Goal: Task Accomplishment & Management: Manage account settings

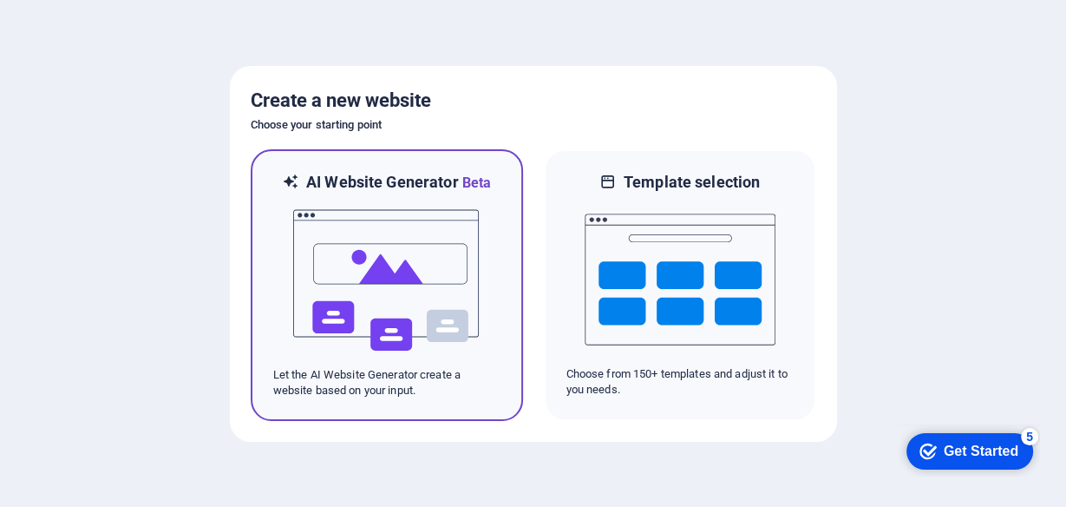
click at [417, 268] on img at bounding box center [386, 279] width 191 height 173
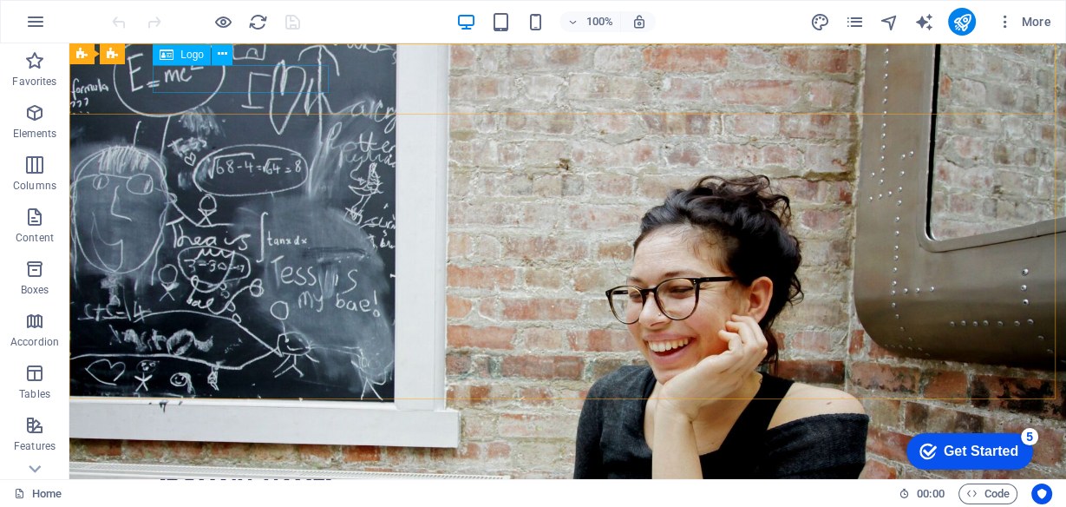
click at [200, 55] on span "Logo" at bounding box center [191, 54] width 23 height 10
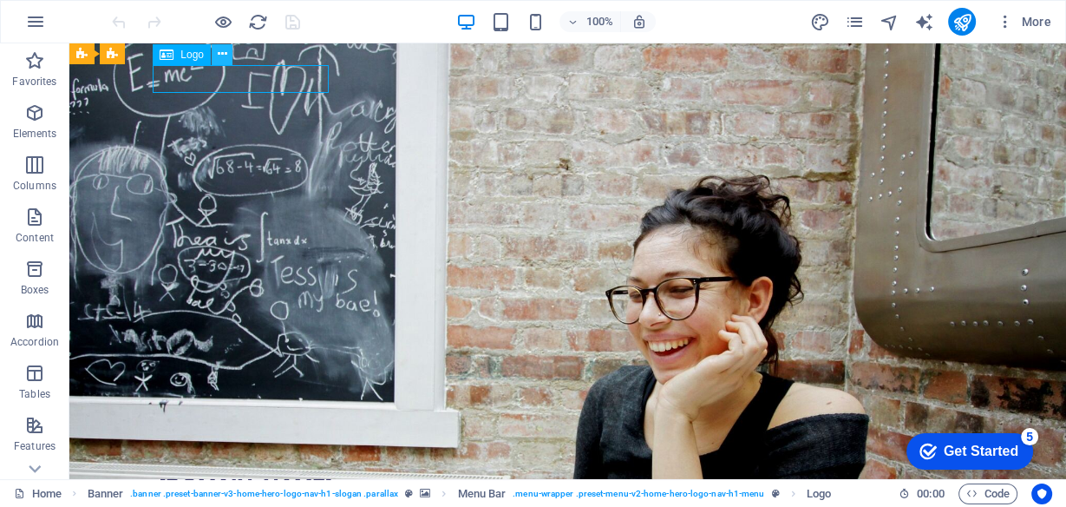
click at [229, 53] on button at bounding box center [222, 54] width 21 height 21
click at [200, 473] on div "[DOMAIN_NAME]" at bounding box center [568, 487] width 819 height 28
click at [230, 473] on div "[DOMAIN_NAME]" at bounding box center [568, 487] width 819 height 28
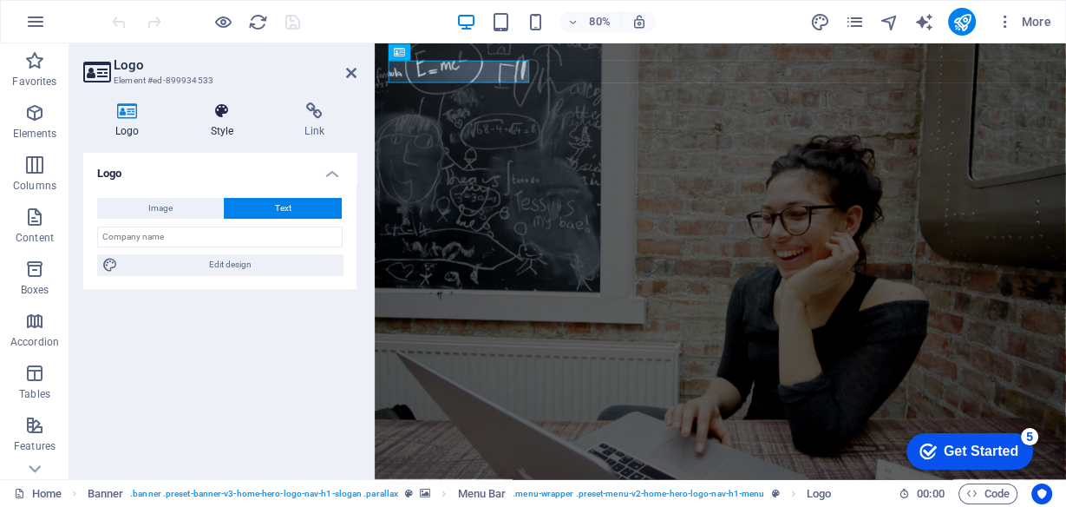
click at [209, 113] on icon at bounding box center [223, 110] width 88 height 17
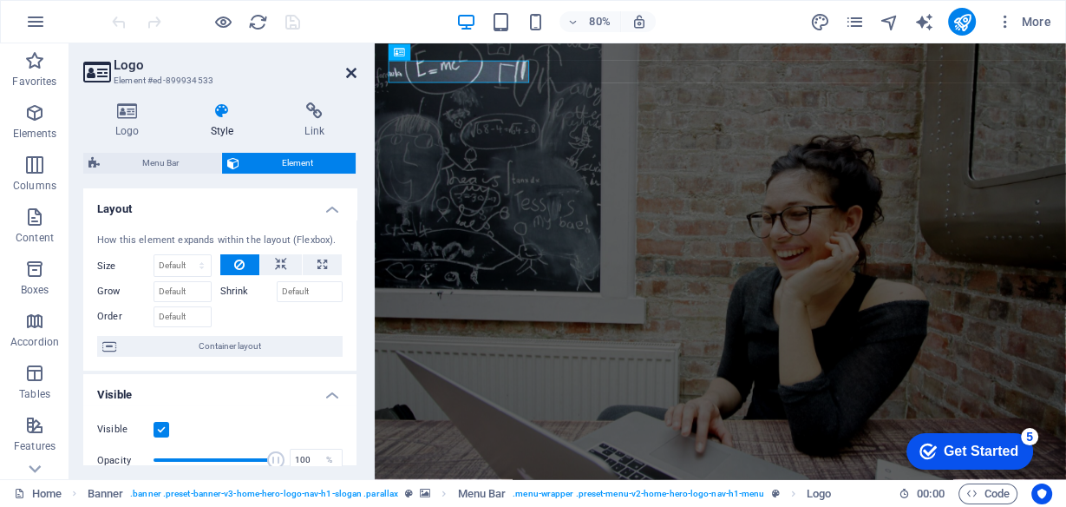
click at [348, 72] on icon at bounding box center [351, 73] width 10 height 14
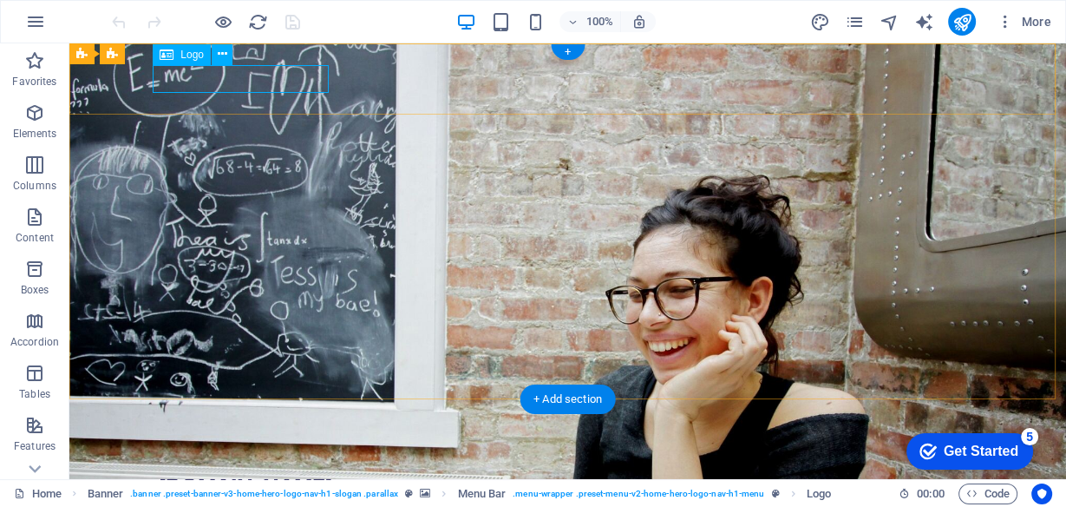
click at [300, 473] on div "[DOMAIN_NAME]" at bounding box center [568, 487] width 819 height 28
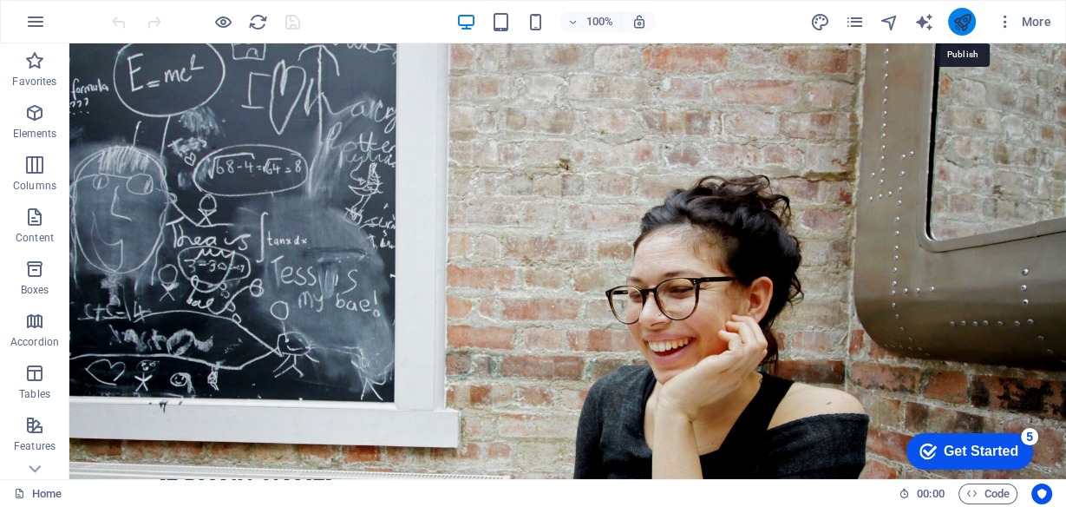
click at [963, 18] on icon "publish" at bounding box center [961, 22] width 20 height 20
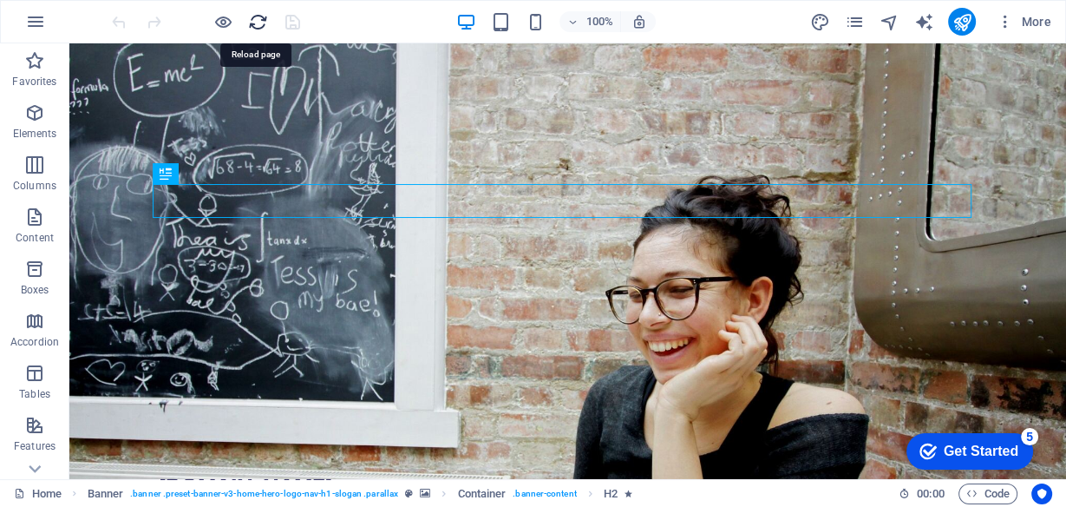
click at [260, 22] on icon "reload" at bounding box center [258, 22] width 20 height 20
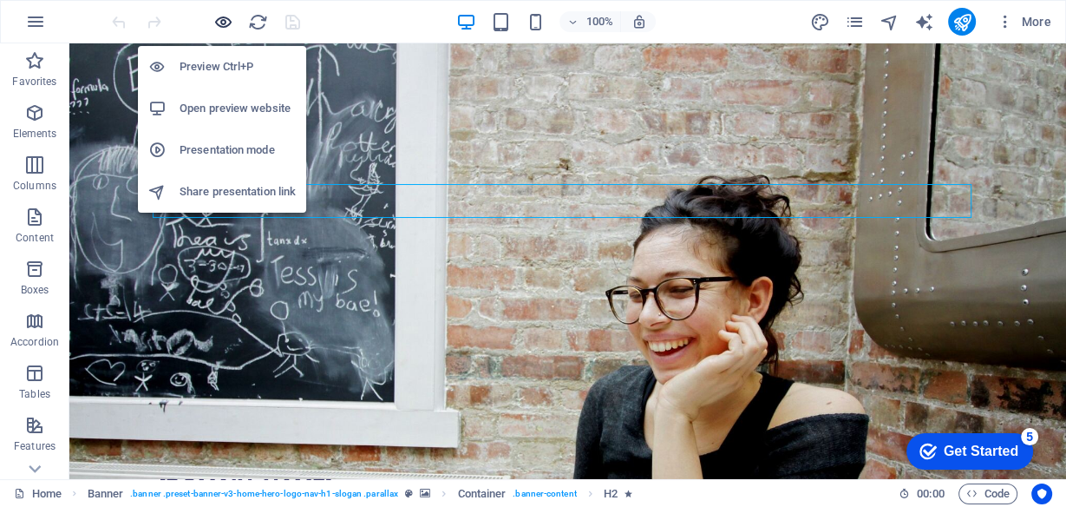
click at [215, 12] on icon "button" at bounding box center [223, 22] width 20 height 20
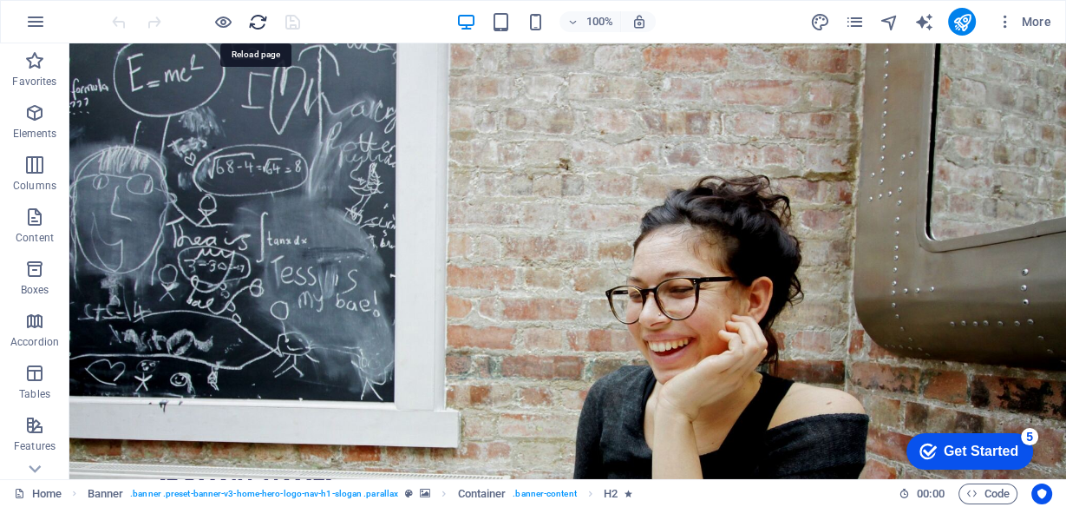
click at [256, 20] on icon "reload" at bounding box center [258, 22] width 20 height 20
click at [1043, 17] on span "More" at bounding box center [1024, 21] width 55 height 17
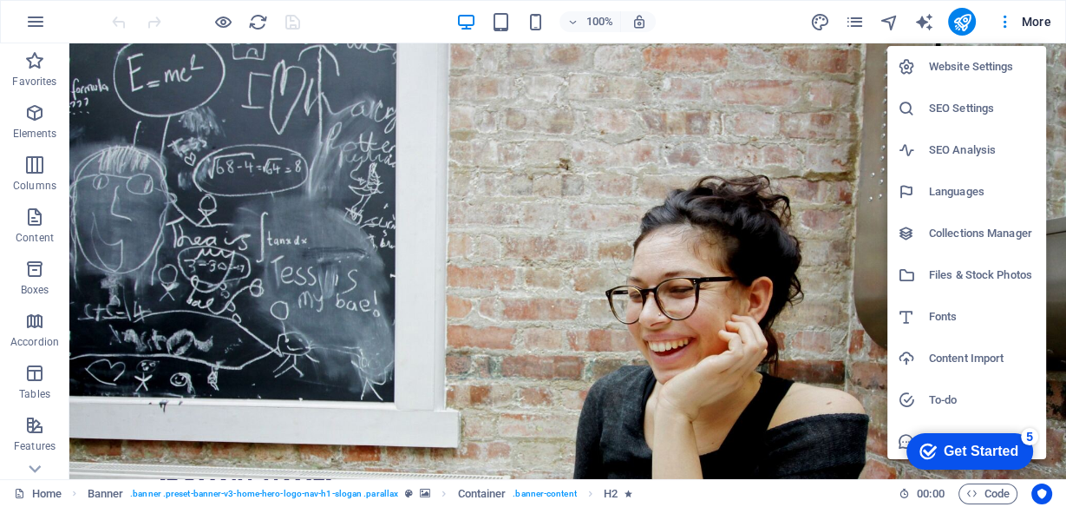
drag, startPoint x: 698, startPoint y: 309, endPoint x: 520, endPoint y: 307, distance: 178.7
click at [694, 309] on div at bounding box center [533, 253] width 1066 height 507
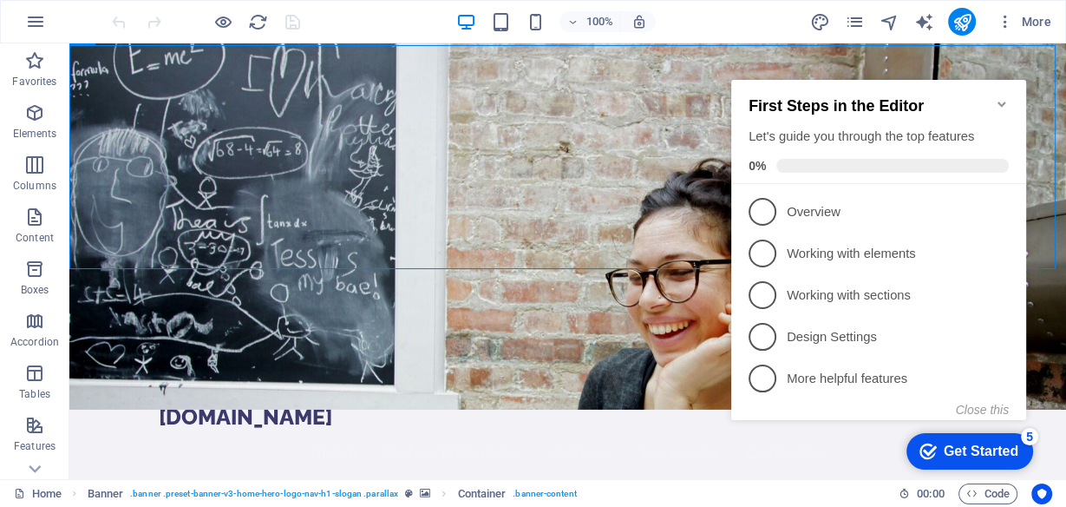
drag, startPoint x: 1001, startPoint y: 98, endPoint x: 1311, endPoint y: 110, distance: 310.7
click at [1001, 101] on icon "Minimize checklist" at bounding box center [1001, 103] width 8 height 5
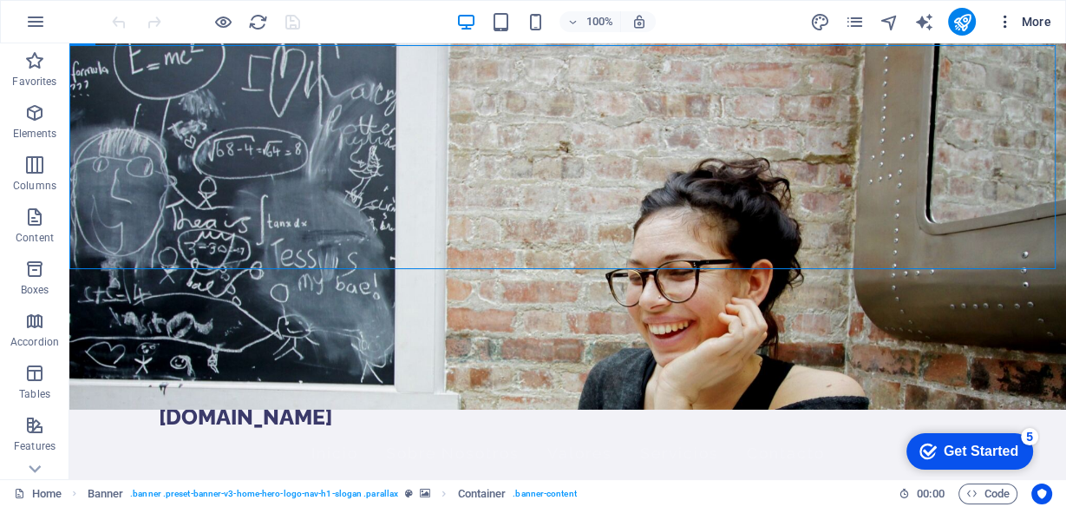
click at [1027, 16] on span "More" at bounding box center [1024, 21] width 55 height 17
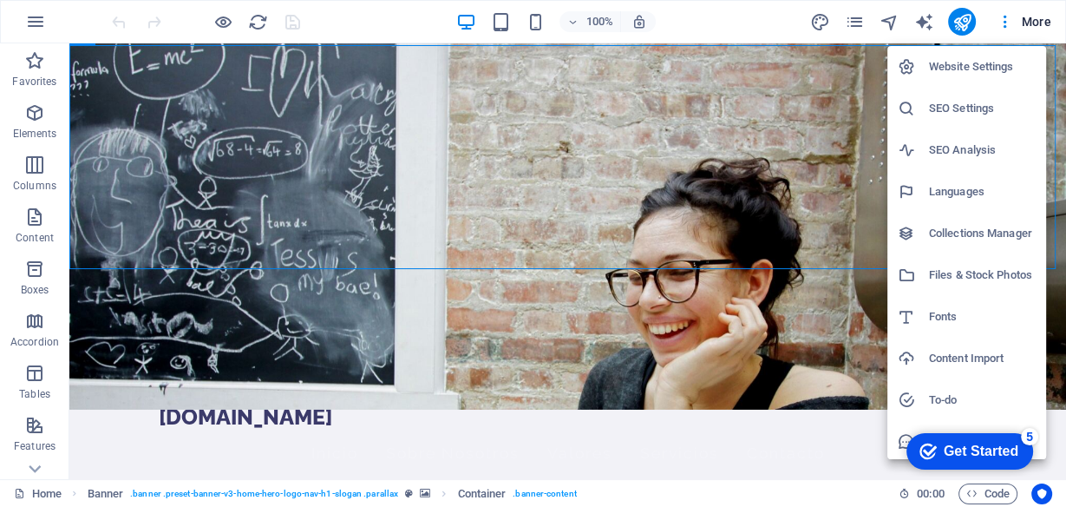
click at [748, 15] on div at bounding box center [533, 253] width 1066 height 507
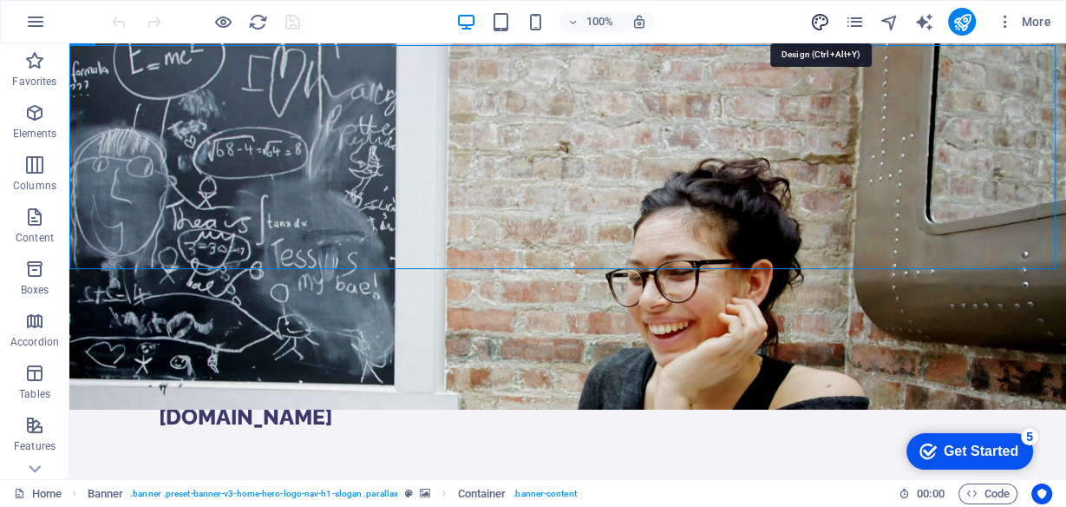
click at [821, 16] on icon "design" at bounding box center [819, 22] width 20 height 20
click at [1036, 21] on span "More" at bounding box center [1024, 21] width 55 height 17
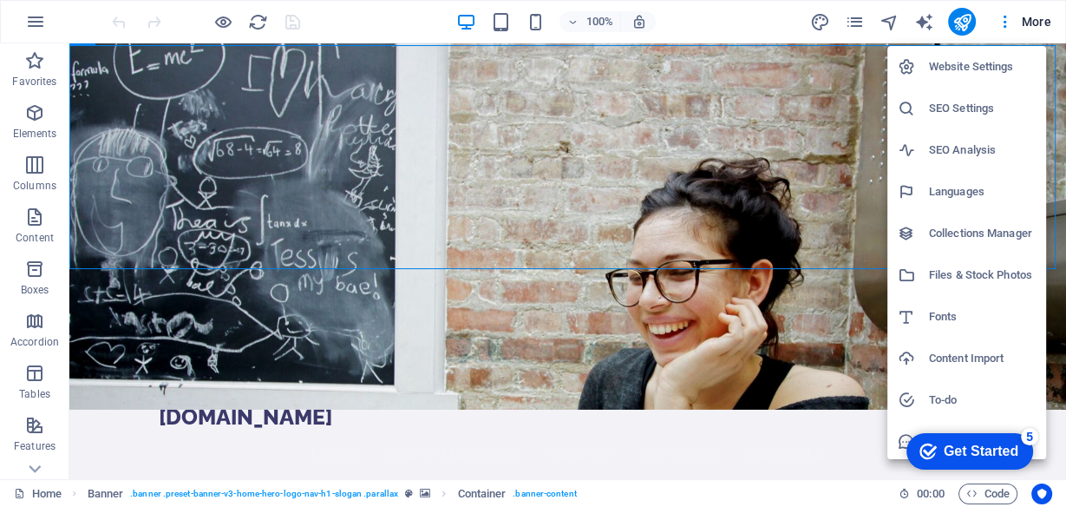
click at [958, 188] on h6 "Languages" at bounding box center [982, 191] width 107 height 21
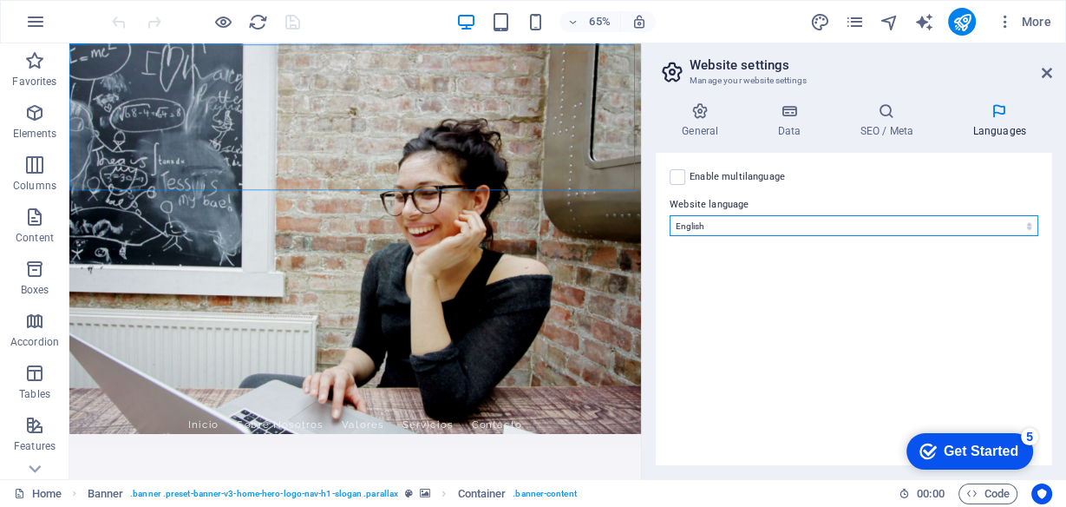
click at [801, 220] on select "Abkhazian Afar Afrikaans Akan Albanian Amharic Arabic Aragonese Armenian Assame…" at bounding box center [854, 225] width 369 height 21
select select "148"
click at [670, 215] on select "Abkhazian Afar Afrikaans Akan Albanian Amharic Arabic Aragonese Armenian Assame…" at bounding box center [854, 225] width 369 height 21
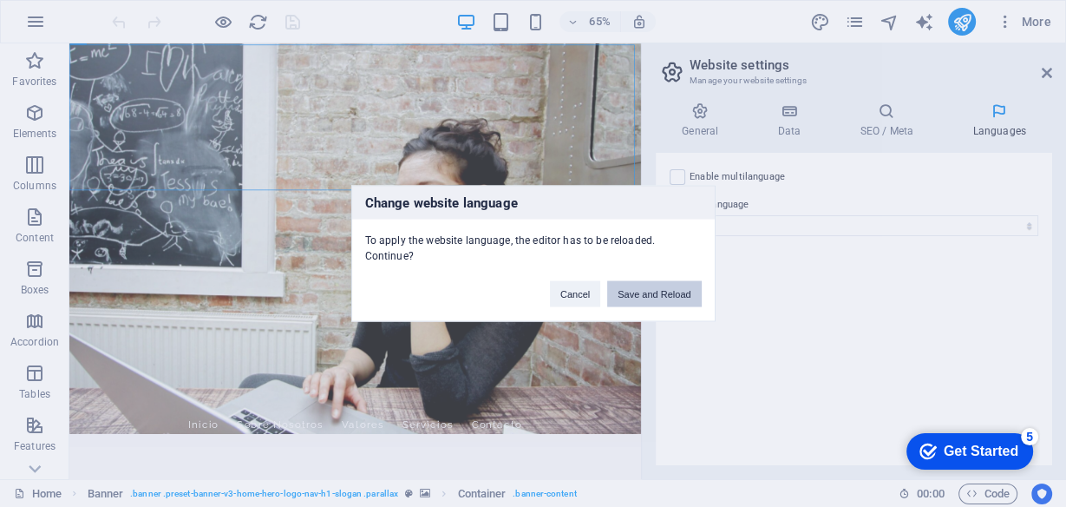
click at [657, 292] on button "Save and Reload" at bounding box center [654, 294] width 94 height 26
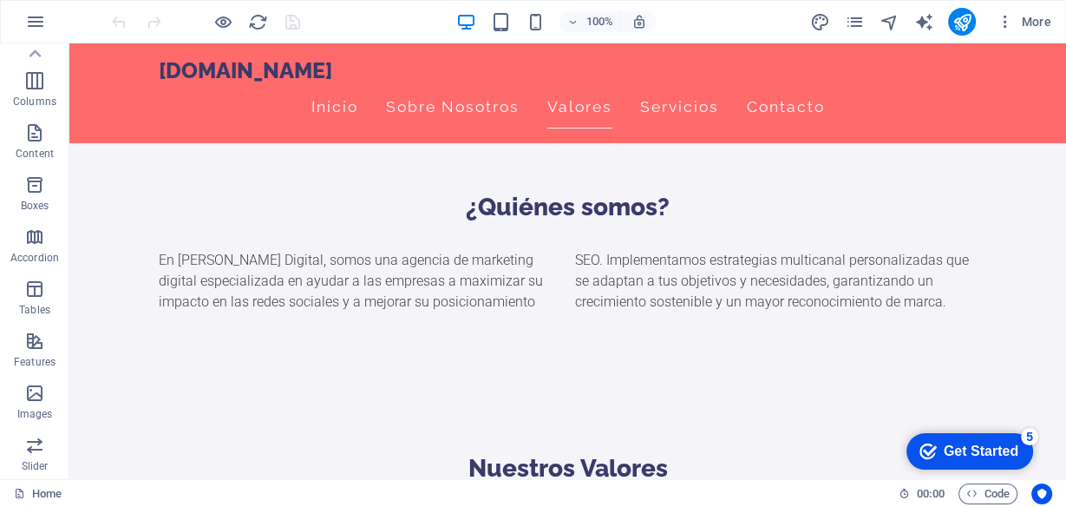
scroll to position [68, 0]
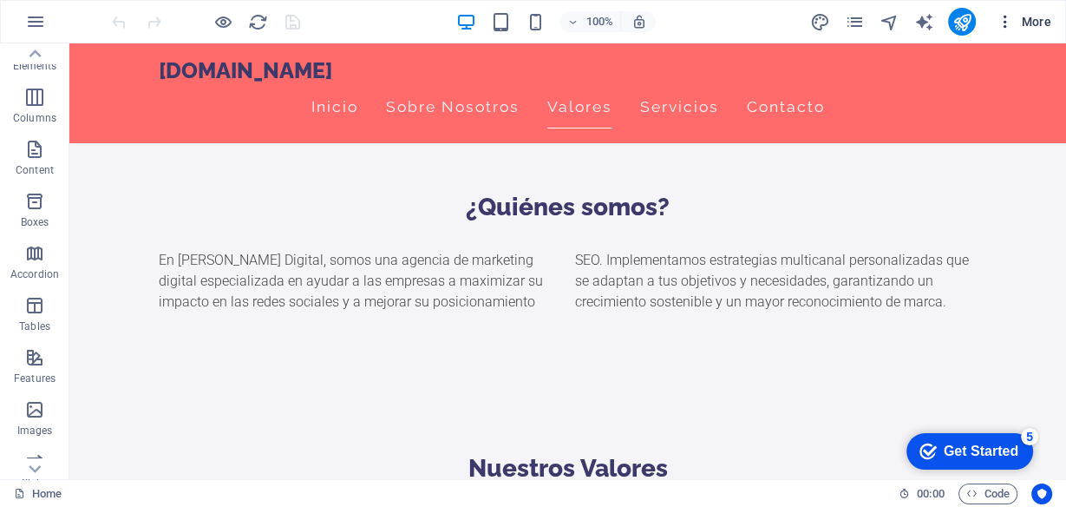
click at [1038, 18] on span "More" at bounding box center [1024, 21] width 55 height 17
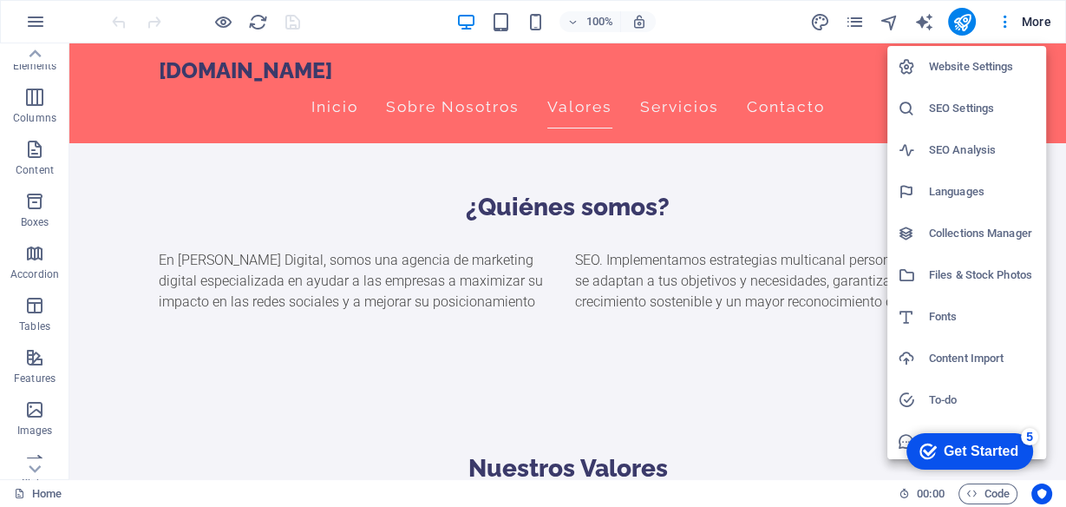
click at [949, 187] on h6 "Languages" at bounding box center [982, 191] width 107 height 21
select select "148"
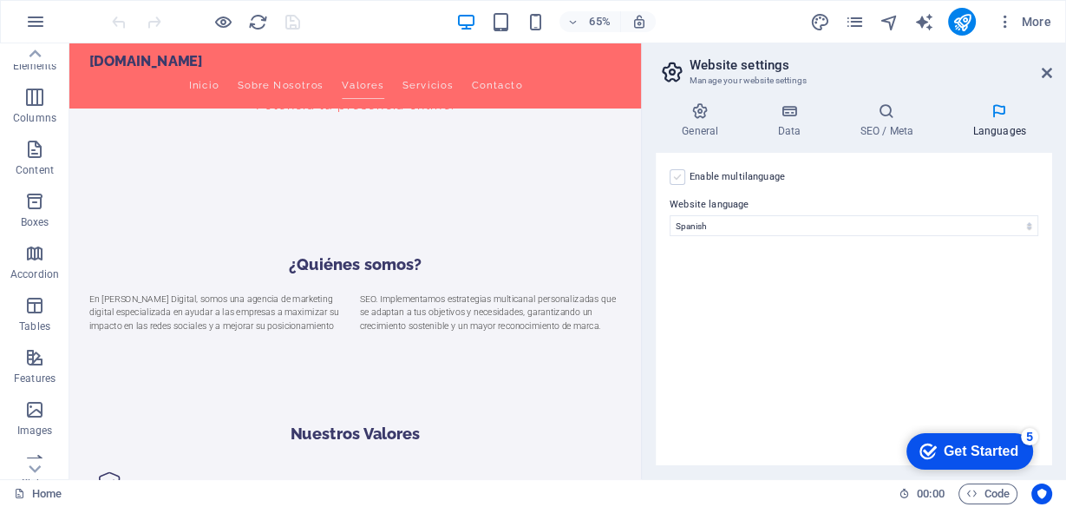
click at [673, 177] on label at bounding box center [678, 177] width 16 height 16
click at [0, 0] on input "Enable multilanguage To disable multilanguage delete all languages until only o…" at bounding box center [0, 0] width 0 height 0
select select
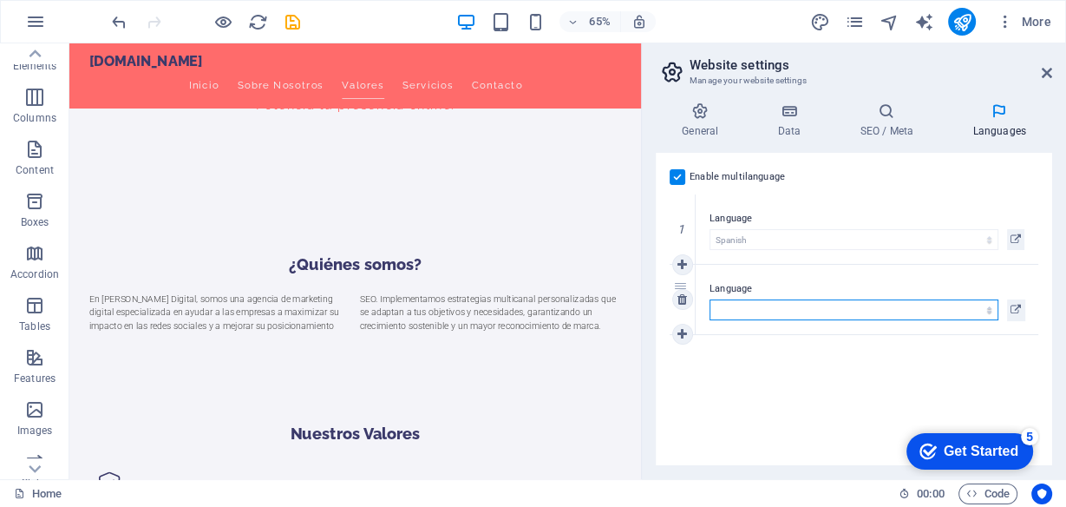
click at [790, 305] on select "Abkhazian Afar Afrikaans Akan Albanian Amharic Arabic Aragonese Armenian Assame…" at bounding box center [853, 309] width 289 height 21
drag, startPoint x: 948, startPoint y: 357, endPoint x: 880, endPoint y: 361, distance: 67.7
click at [948, 357] on div "Enable multilanguage To disable multilanguage delete all languages until only o…" at bounding box center [854, 309] width 396 height 312
click at [966, 184] on div "Enable multilanguage To disable multilanguage delete all languages until only o…" at bounding box center [854, 177] width 369 height 21
click at [964, 447] on div "Get Started" at bounding box center [981, 451] width 75 height 16
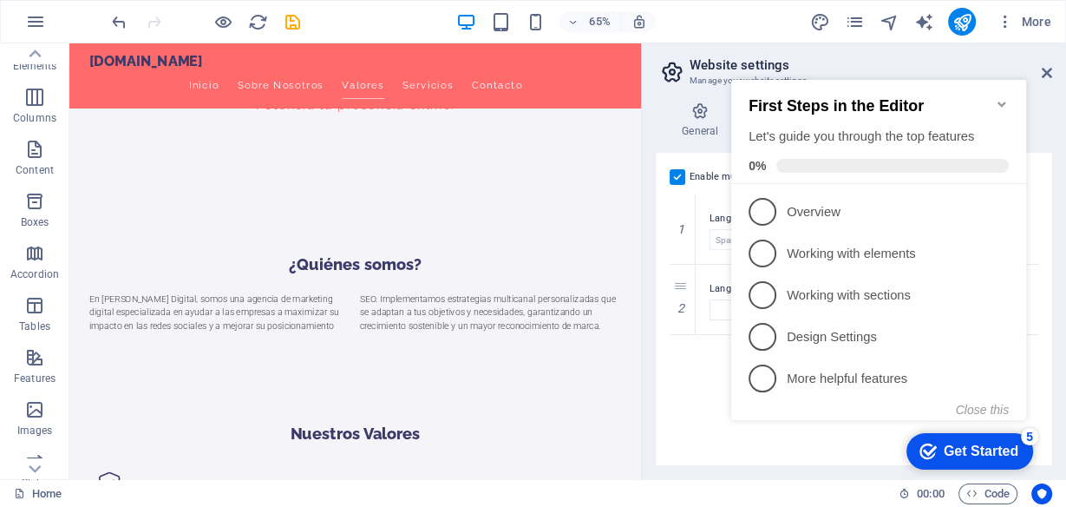
click div "checkmark Get Started 5 First Steps in the Editor Let's guide you through the t…"
drag, startPoint x: 1043, startPoint y: 71, endPoint x: 950, endPoint y: 8, distance: 113.1
click at [1043, 71] on icon at bounding box center [1047, 73] width 10 height 14
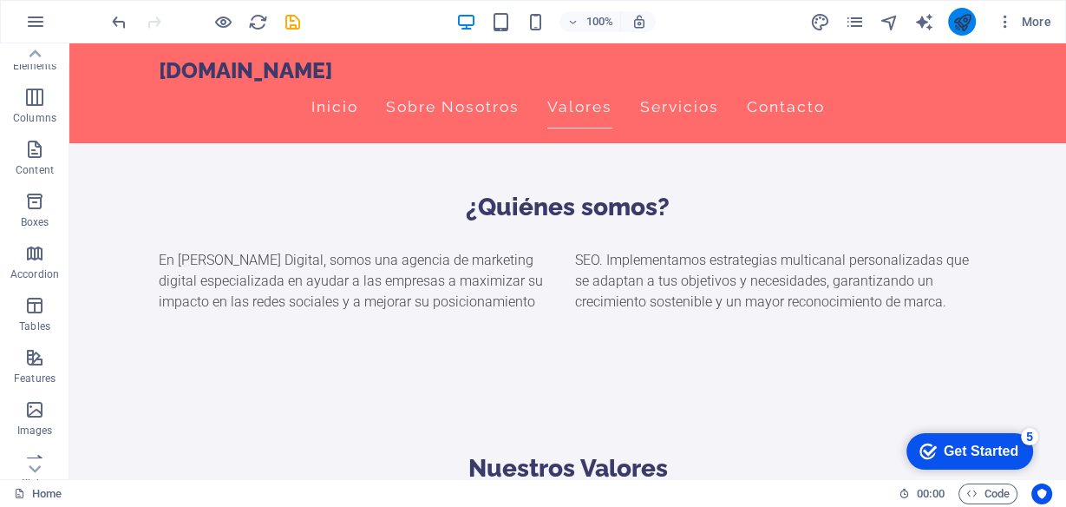
click at [958, 10] on button "publish" at bounding box center [962, 22] width 28 height 28
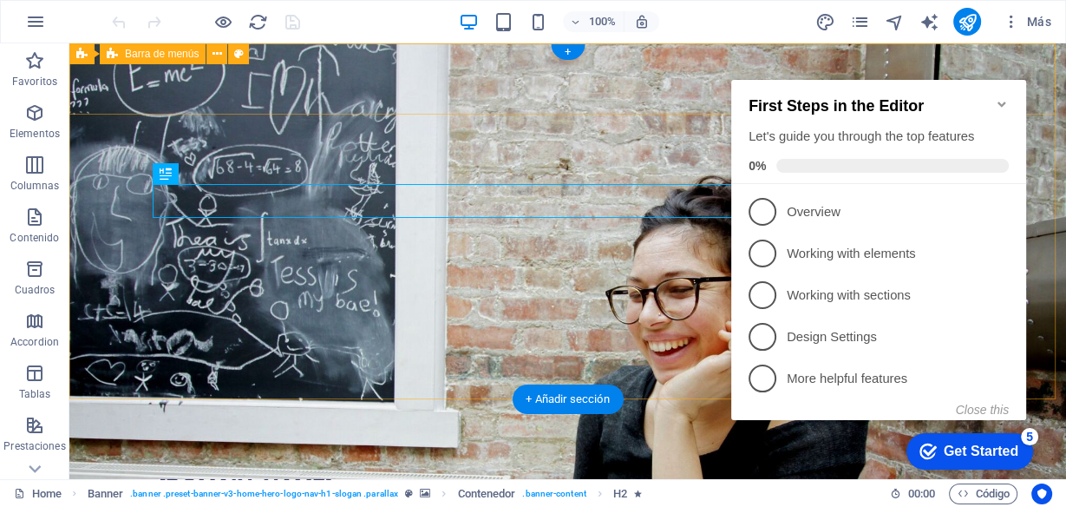
drag, startPoint x: 1025, startPoint y: 54, endPoint x: 370, endPoint y: 63, distance: 654.9
click at [1025, 459] on div "[DOMAIN_NAME] Inicio Sobre Nosotros Valores Servicios Contacto" at bounding box center [567, 508] width 997 height 99
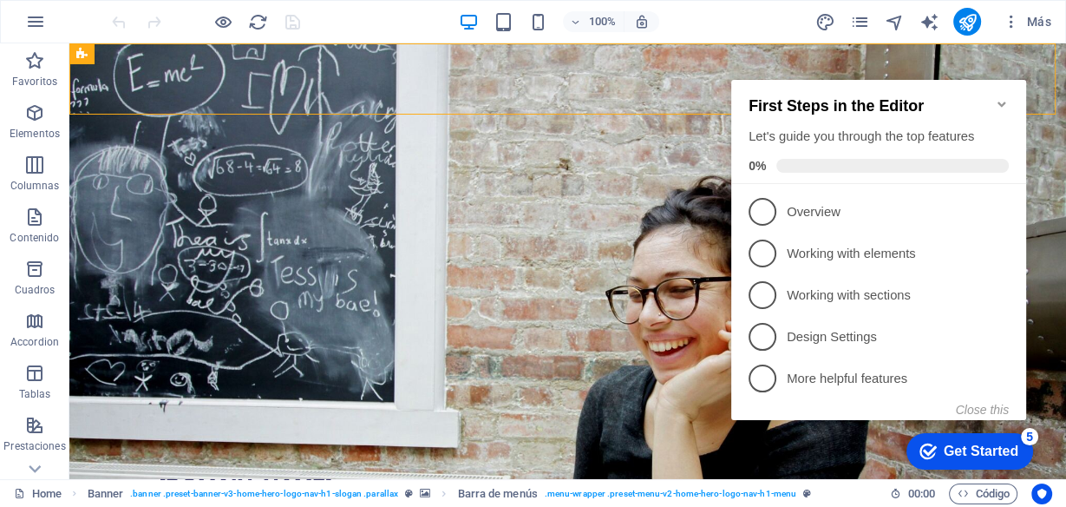
click at [993, 97] on h2 "First Steps in the Editor" at bounding box center [878, 106] width 260 height 18
click at [1003, 101] on icon "Minimize checklist" at bounding box center [1001, 103] width 8 height 5
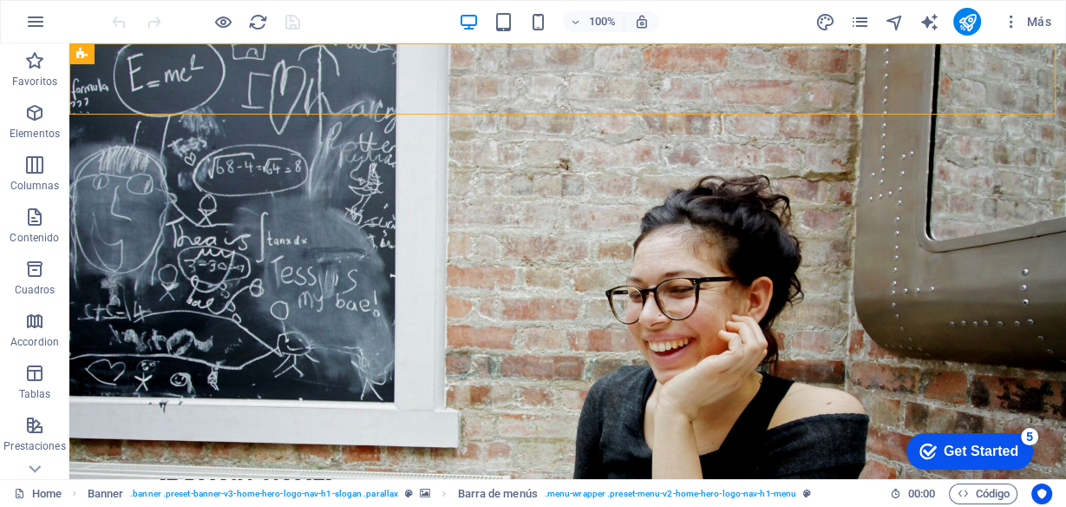
click div "checkmark Get Started 5 First Steps in the Editor Let's guide you through the t…"
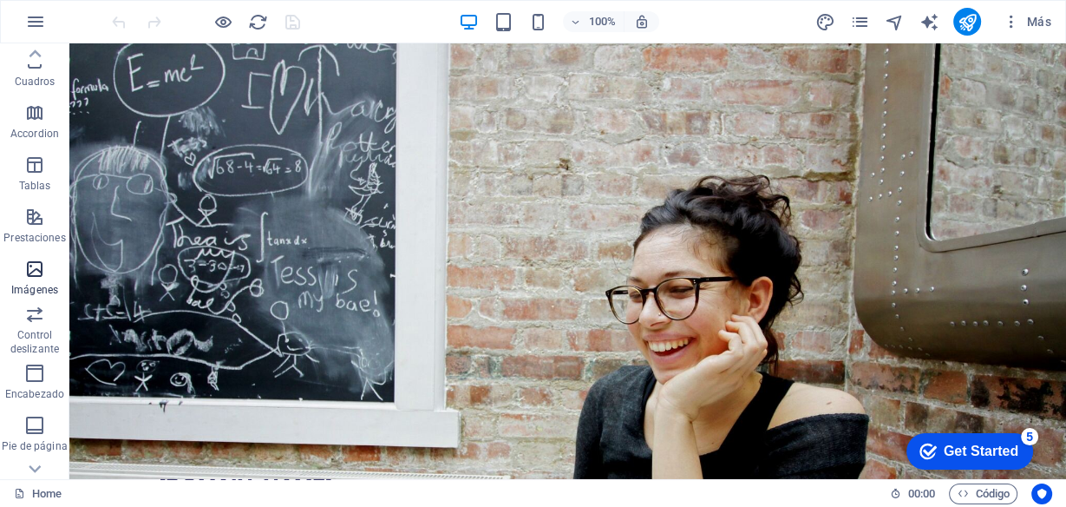
click at [46, 288] on span "Imágenes" at bounding box center [34, 279] width 69 height 42
click at [36, 270] on icon "button" at bounding box center [34, 268] width 21 height 21
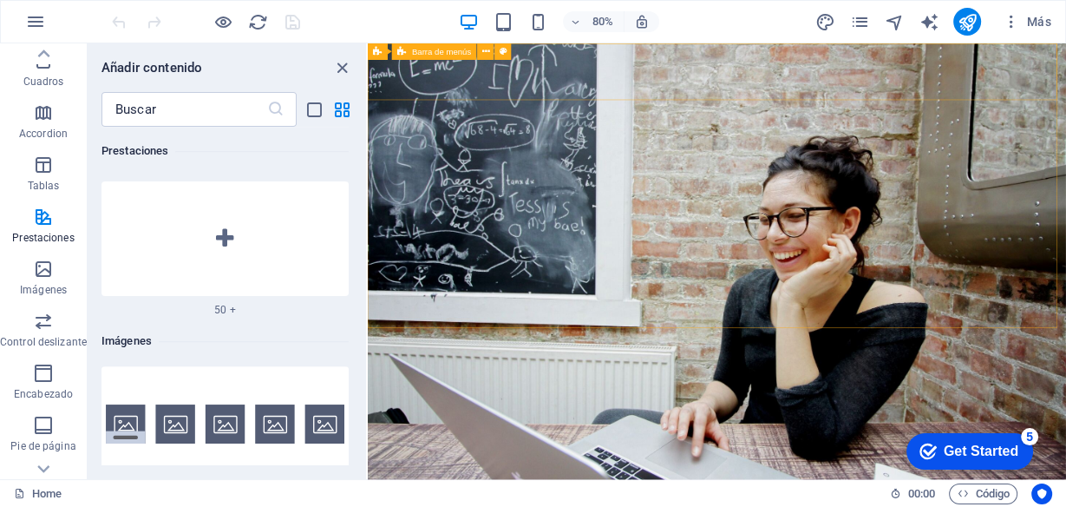
click at [445, 50] on span "Barra de menús" at bounding box center [441, 52] width 59 height 9
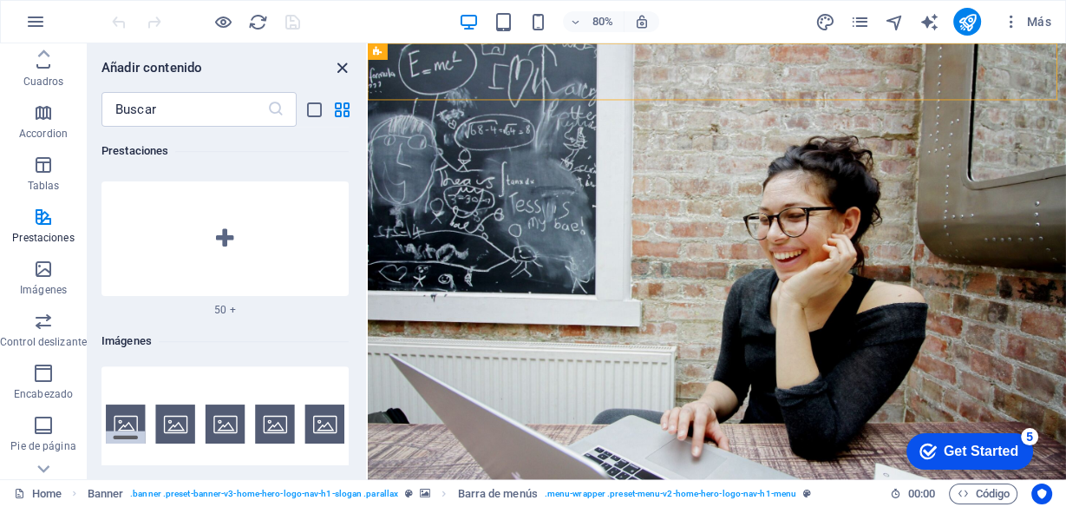
click at [334, 68] on icon "close panel" at bounding box center [342, 68] width 20 height 20
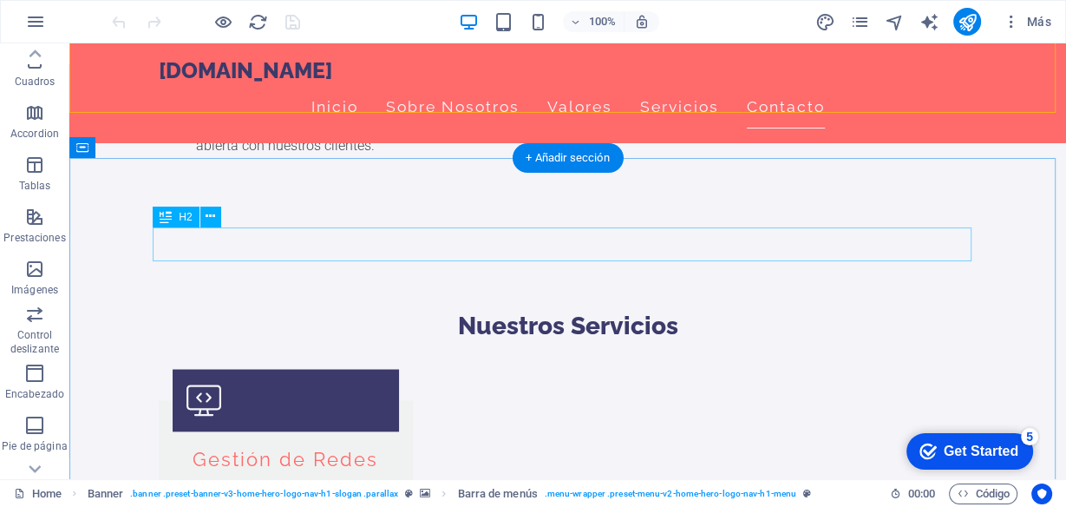
scroll to position [1666, 0]
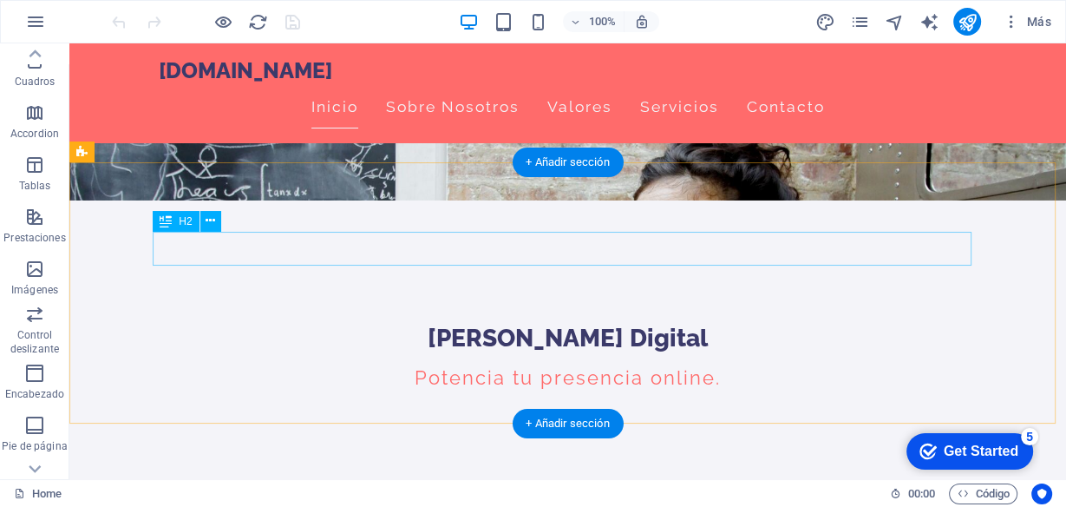
scroll to position [0, 0]
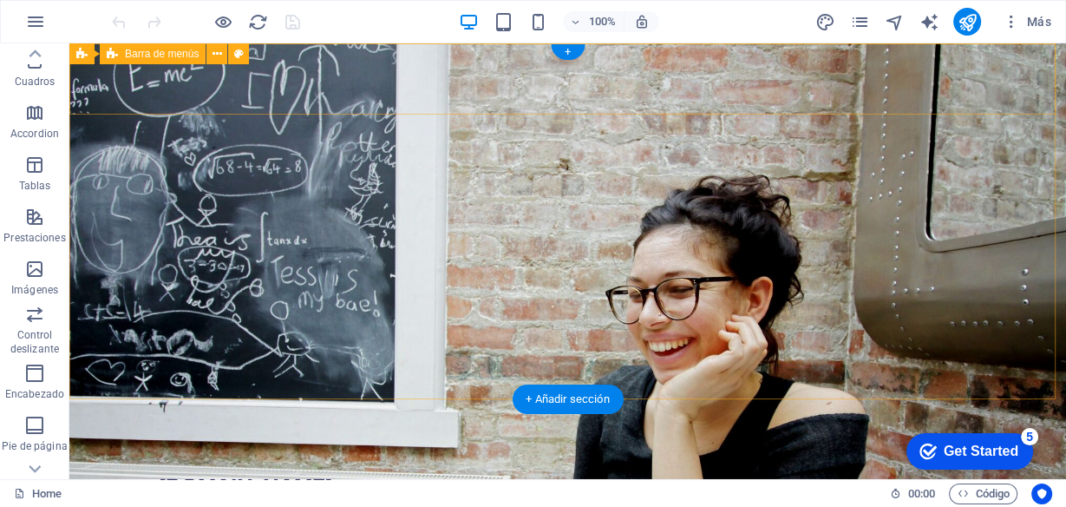
click at [486, 459] on div "criseldigital.com Inicio Sobre Nosotros Valores Servicios Contacto" at bounding box center [567, 508] width 997 height 99
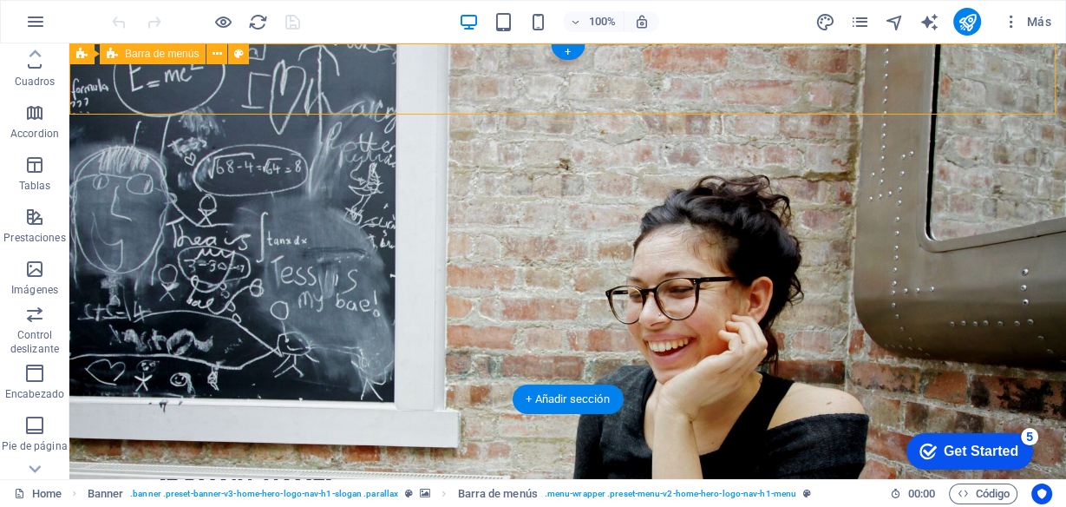
click at [486, 459] on div "criseldigital.com Inicio Sobre Nosotros Valores Servicios Contacto" at bounding box center [567, 508] width 997 height 99
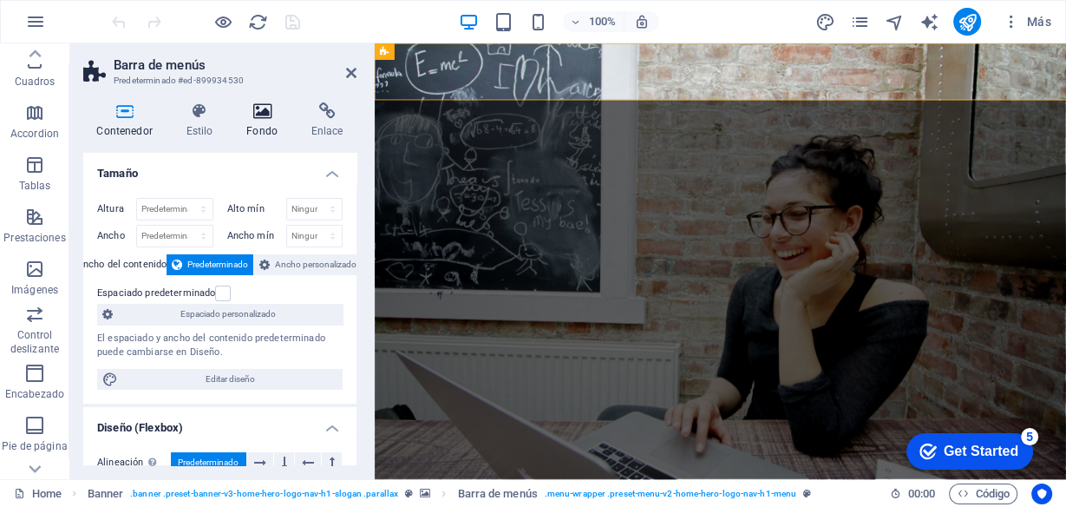
click at [265, 107] on icon at bounding box center [262, 110] width 58 height 17
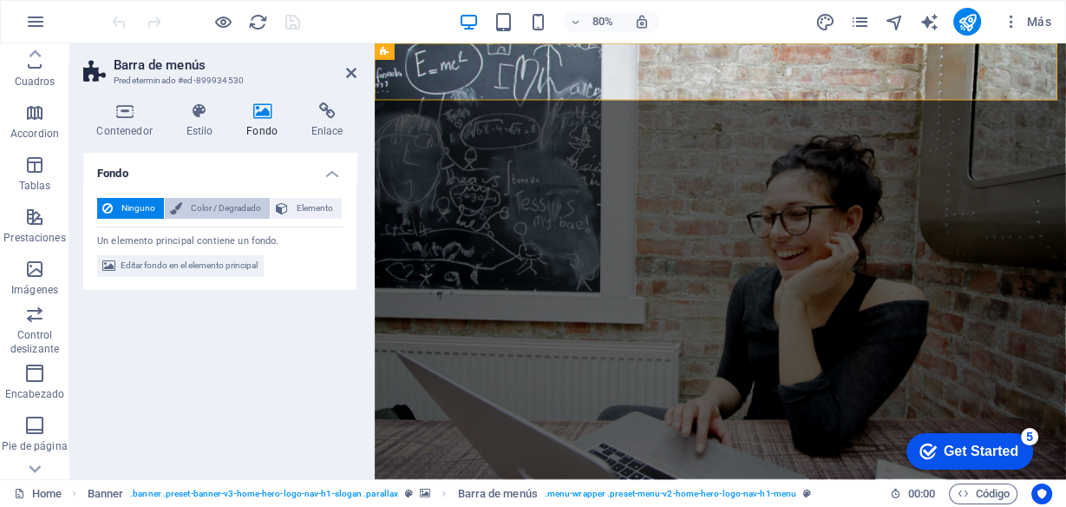
click at [203, 212] on span "Color / Degradado" at bounding box center [225, 208] width 77 height 21
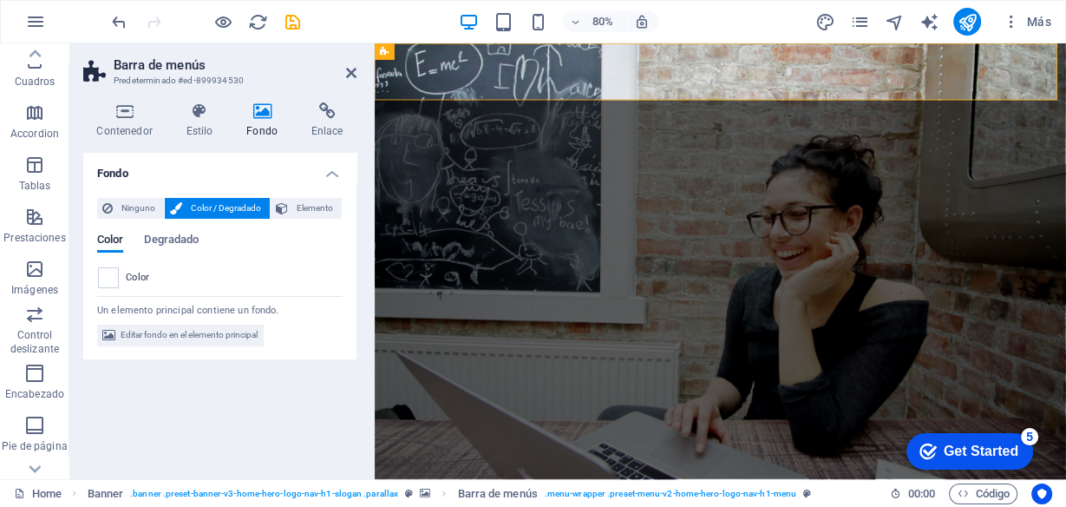
click at [173, 226] on div "Color Degradado Color" at bounding box center [219, 253] width 245 height 69
click at [167, 236] on span "Degradado" at bounding box center [171, 241] width 55 height 24
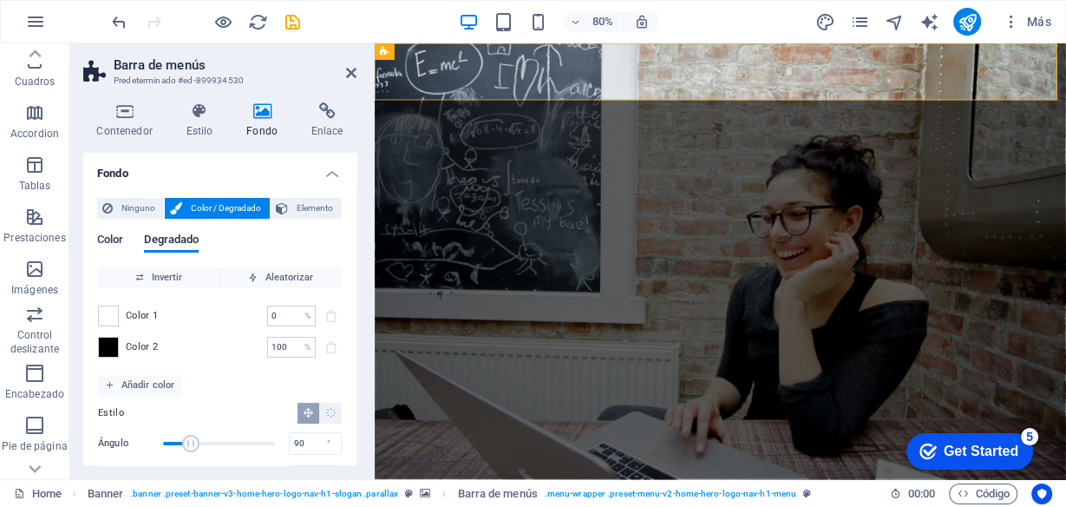
click at [111, 243] on span "Color" at bounding box center [110, 241] width 26 height 24
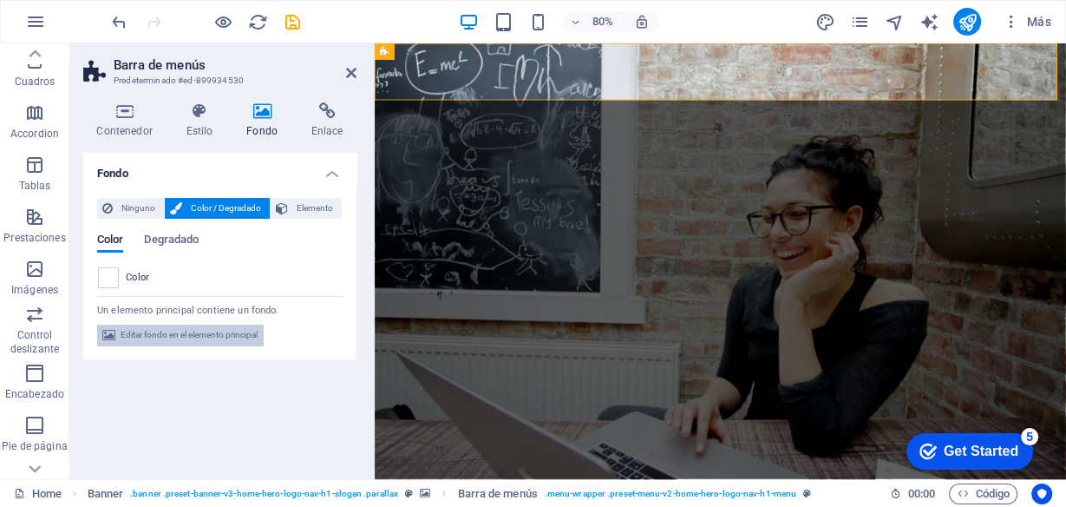
click at [167, 331] on span "Editar fondo en el elemento principal" at bounding box center [189, 334] width 137 height 21
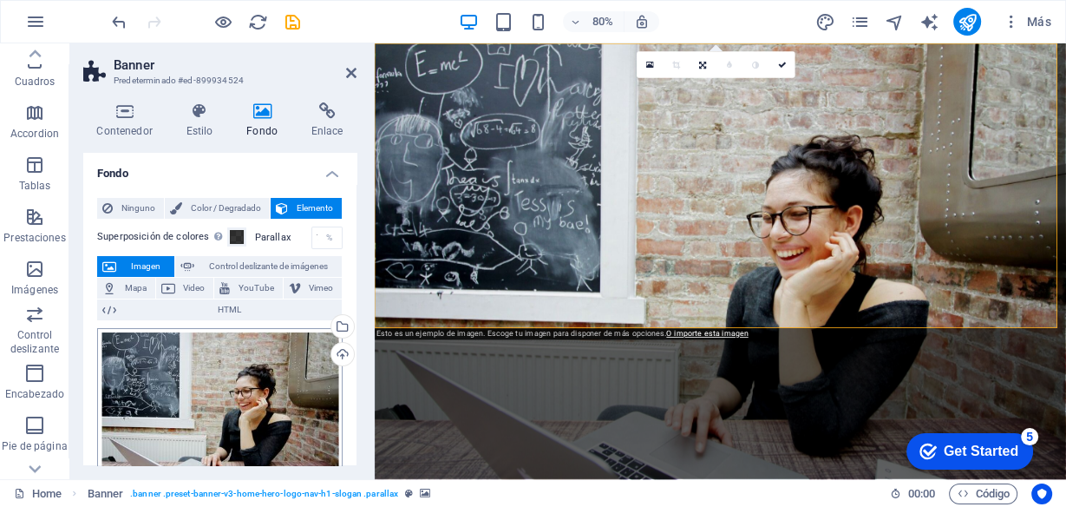
scroll to position [139, 0]
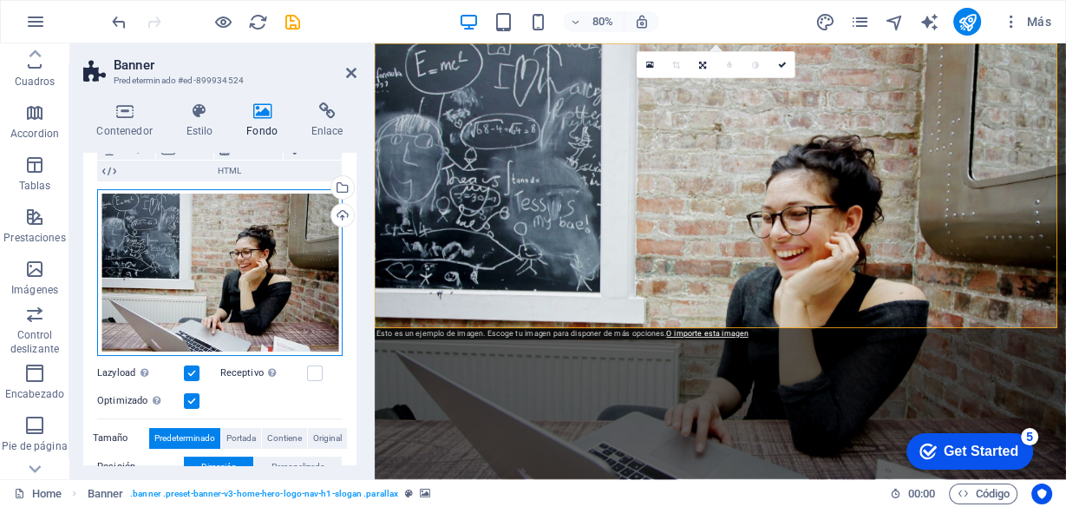
click at [276, 278] on div "Arrastra archivos aquí, haz clic para escoger archivos o selecciona archivos de…" at bounding box center [219, 272] width 245 height 167
click at [276, 278] on body "criseldigital.com Home (es) Favoritos Elementos Columnas Contenido Cuadros Acco…" at bounding box center [533, 253] width 1066 height 507
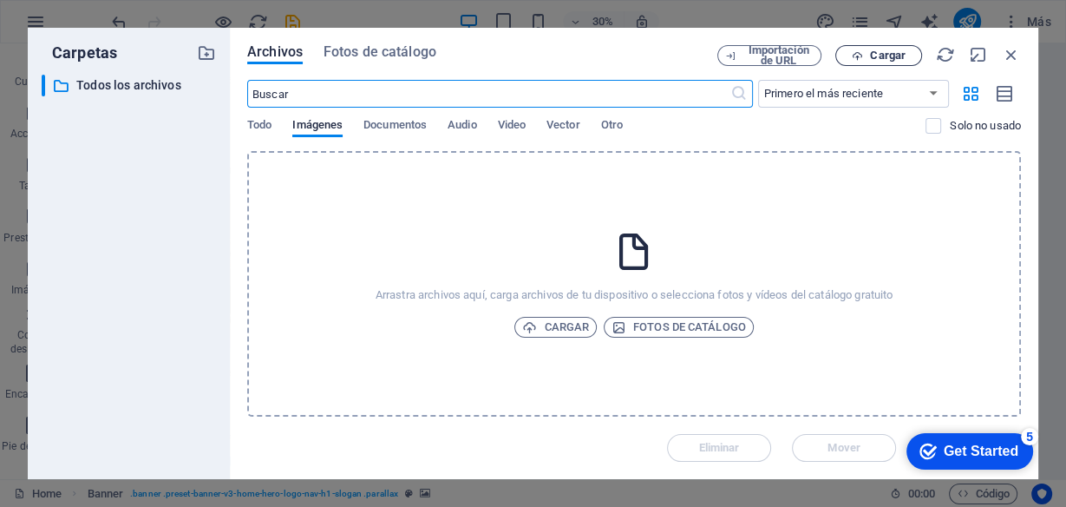
click at [889, 57] on span "Cargar" at bounding box center [888, 55] width 36 height 10
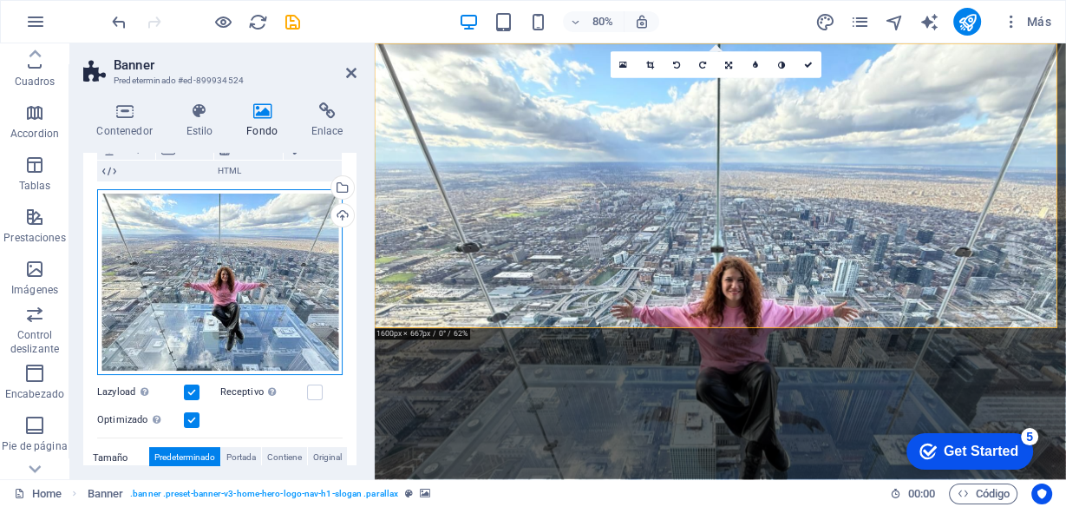
drag, startPoint x: 274, startPoint y: 274, endPoint x: 275, endPoint y: 233, distance: 40.8
click at [275, 233] on div "Arrastra archivos aquí, haz clic para escoger archivos o selecciona archivos de…" at bounding box center [219, 282] width 245 height 186
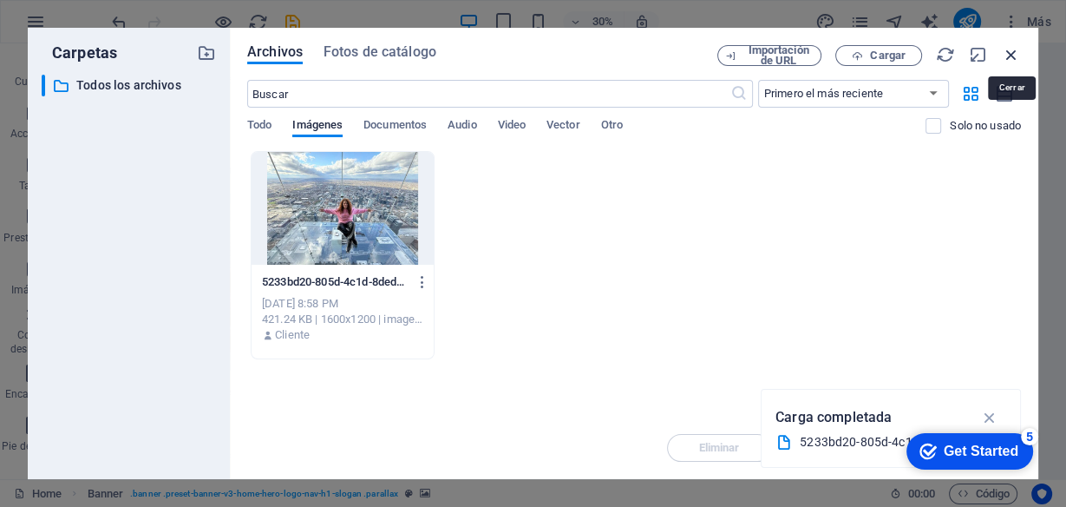
drag, startPoint x: 1010, startPoint y: 48, endPoint x: 789, endPoint y: 17, distance: 222.4
click at [1010, 48] on icon "button" at bounding box center [1011, 54] width 19 height 19
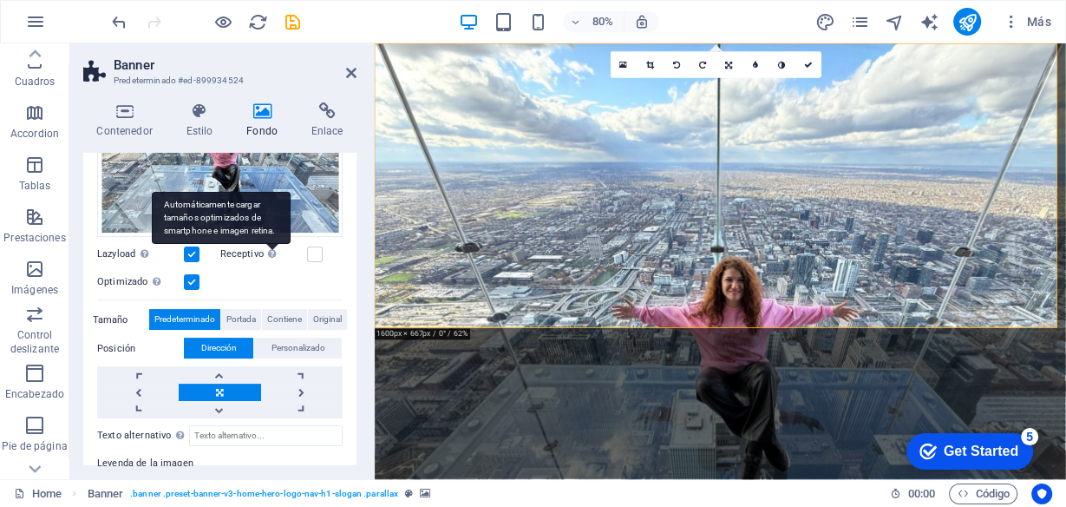
scroll to position [278, 0]
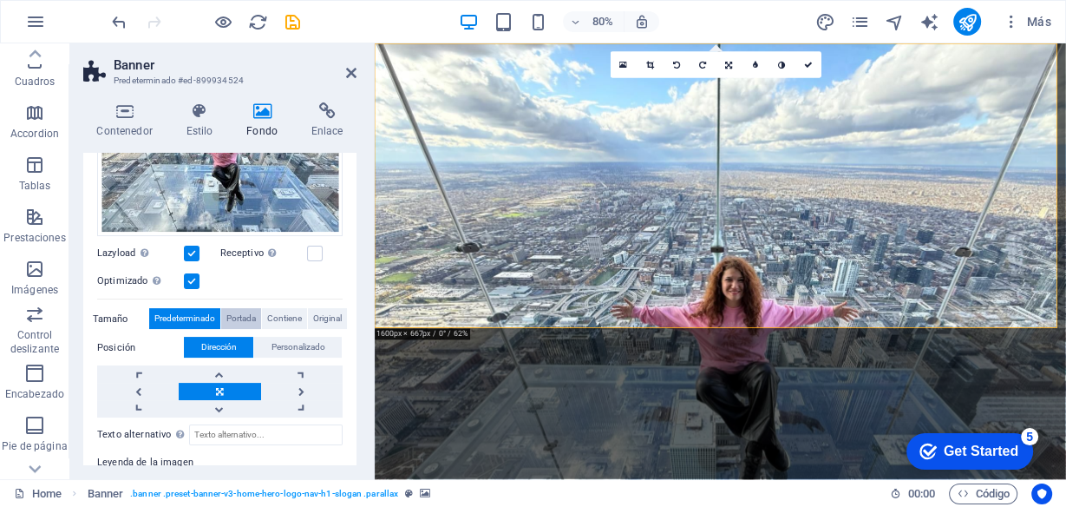
click at [236, 313] on span "Portada" at bounding box center [240, 318] width 29 height 21
click at [290, 312] on span "Contiene" at bounding box center [284, 318] width 35 height 21
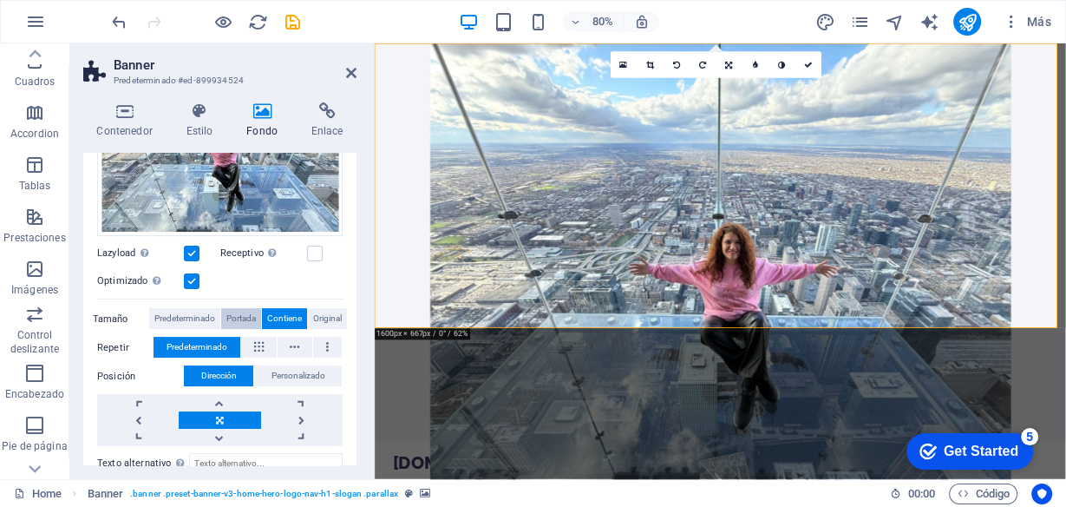
click at [245, 318] on span "Portada" at bounding box center [240, 318] width 29 height 21
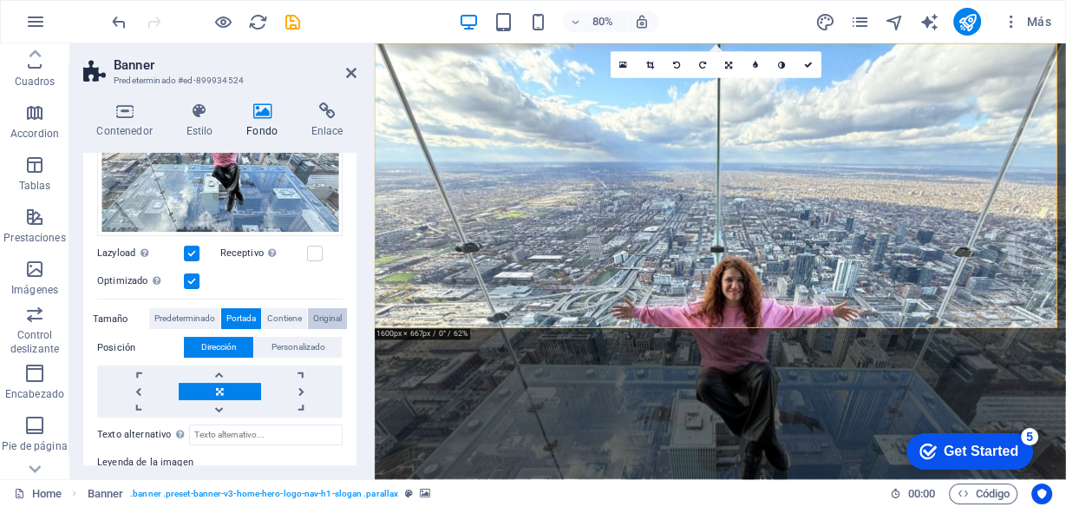
click at [322, 317] on span "Original" at bounding box center [327, 318] width 29 height 21
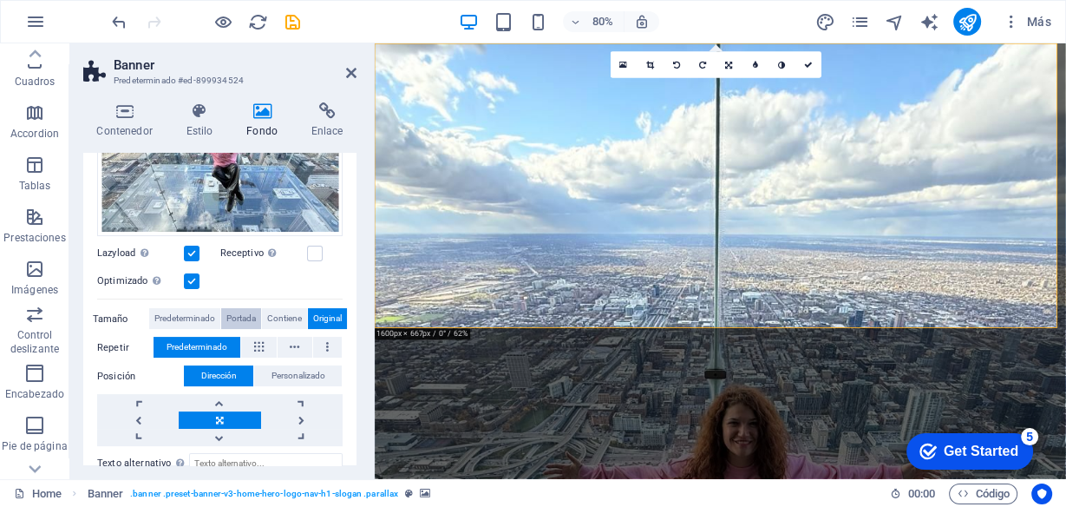
click at [239, 310] on span "Portada" at bounding box center [240, 318] width 29 height 21
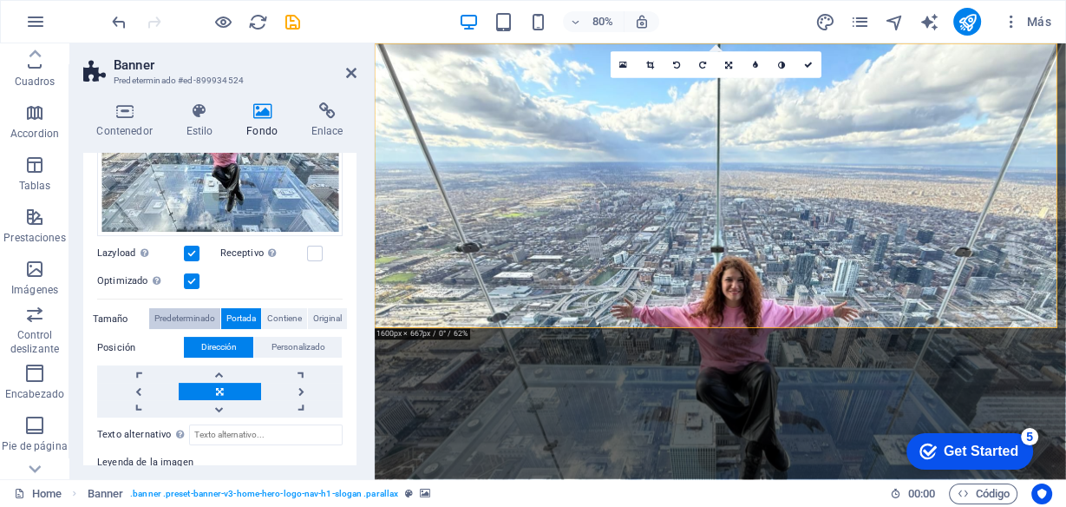
click at [193, 310] on span "Predeterminado" at bounding box center [184, 318] width 61 height 21
click at [223, 400] on link at bounding box center [220, 408] width 82 height 17
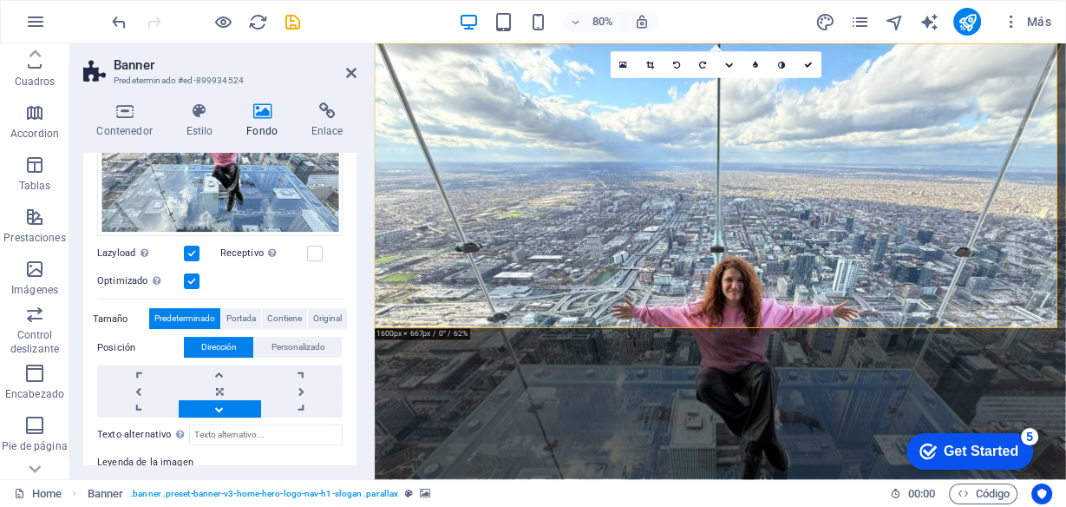
click at [223, 400] on link at bounding box center [220, 408] width 82 height 17
click at [238, 310] on span "Portada" at bounding box center [240, 318] width 29 height 21
click at [280, 315] on span "Contiene" at bounding box center [284, 318] width 35 height 21
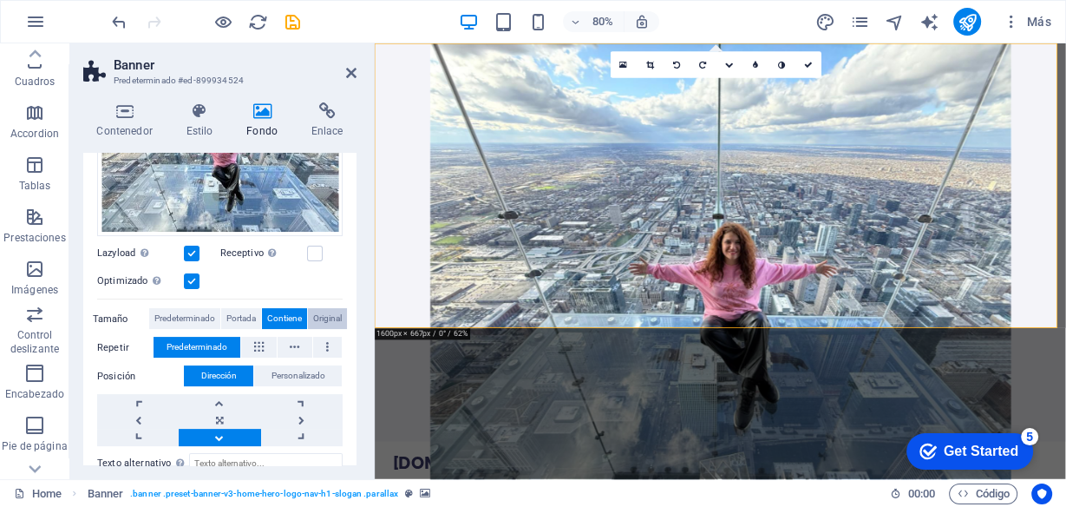
click at [332, 316] on span "Original" at bounding box center [327, 318] width 29 height 21
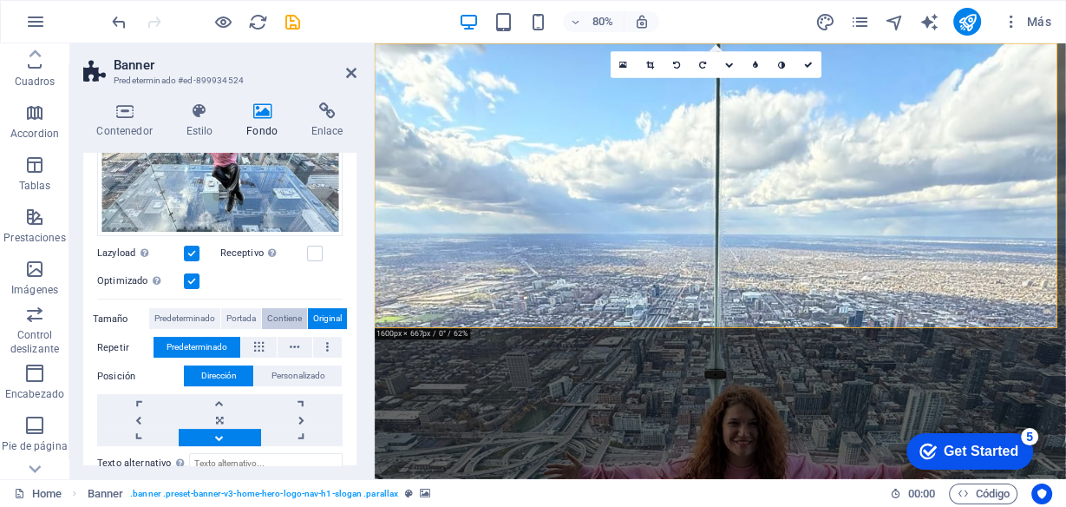
click at [284, 315] on span "Contiene" at bounding box center [284, 318] width 35 height 21
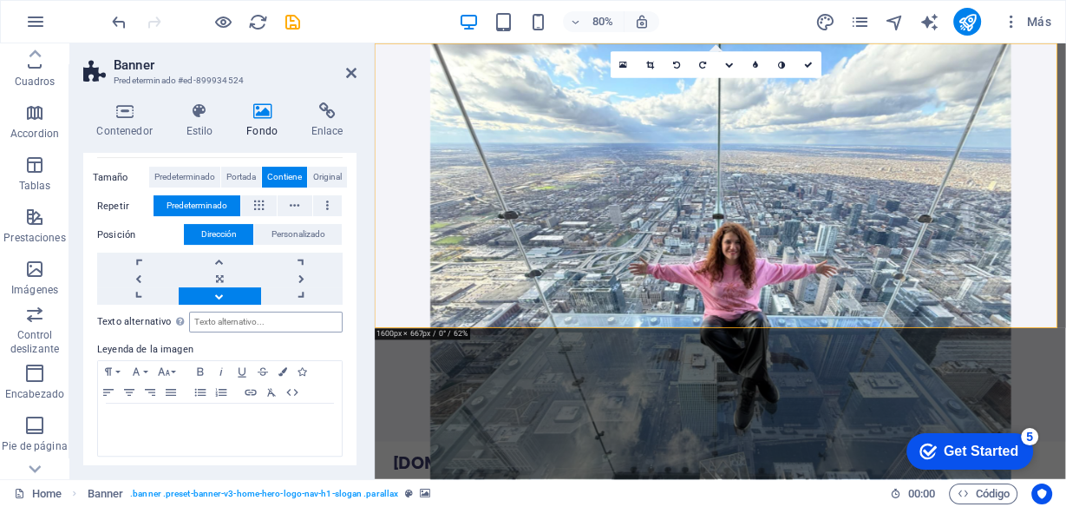
scroll to position [422, 0]
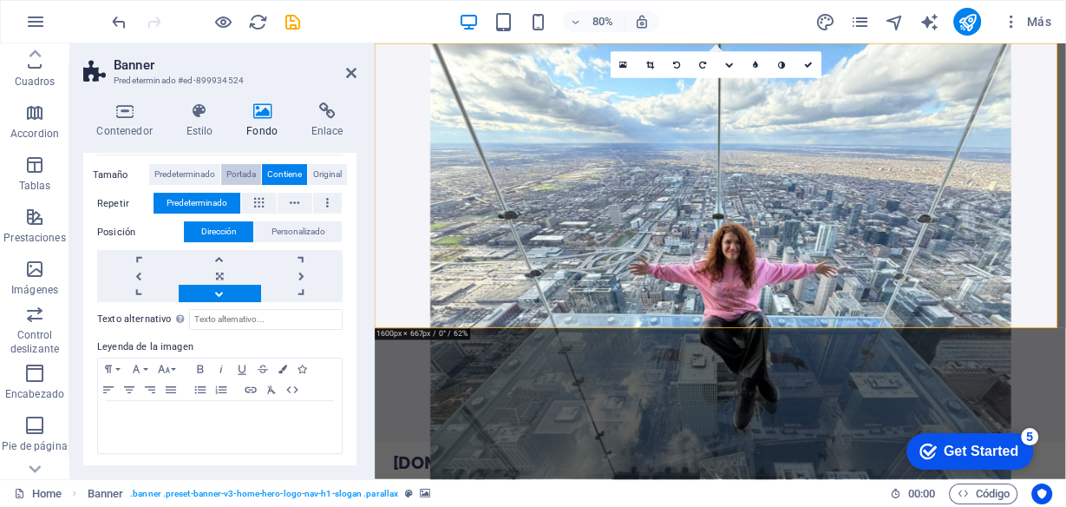
click at [243, 168] on span "Portada" at bounding box center [240, 174] width 29 height 21
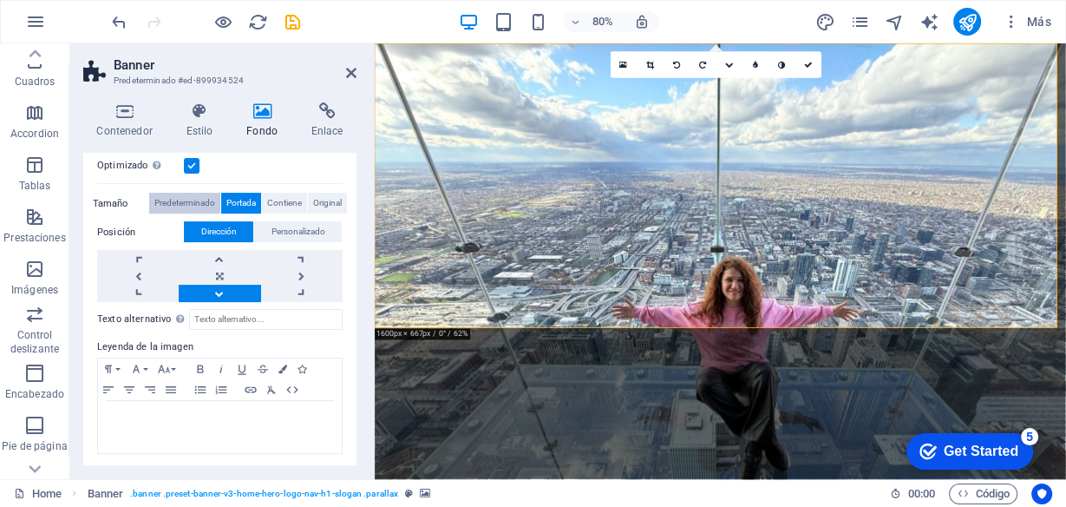
click at [182, 203] on span "Predeterminado" at bounding box center [184, 203] width 61 height 21
click at [349, 73] on icon at bounding box center [351, 73] width 10 height 14
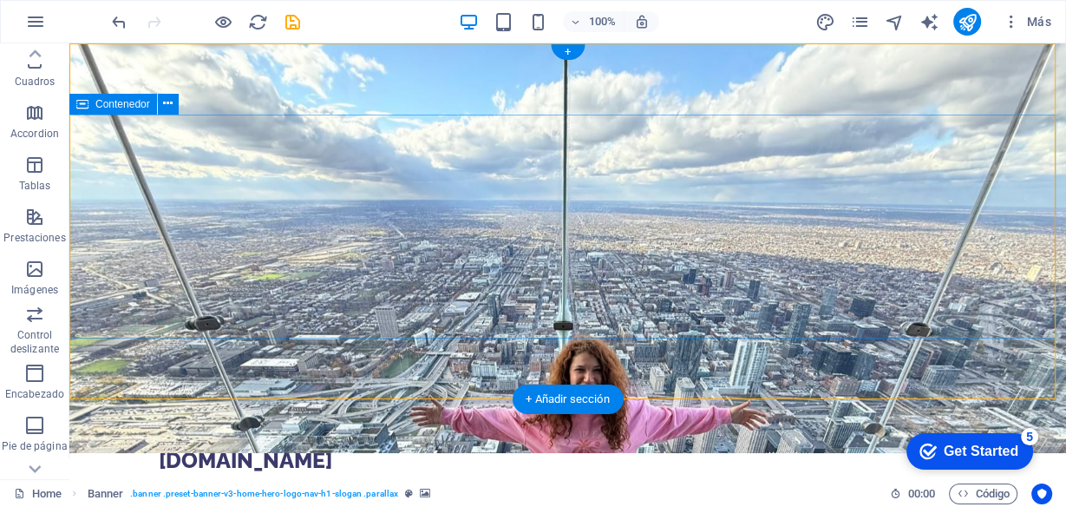
scroll to position [0, 0]
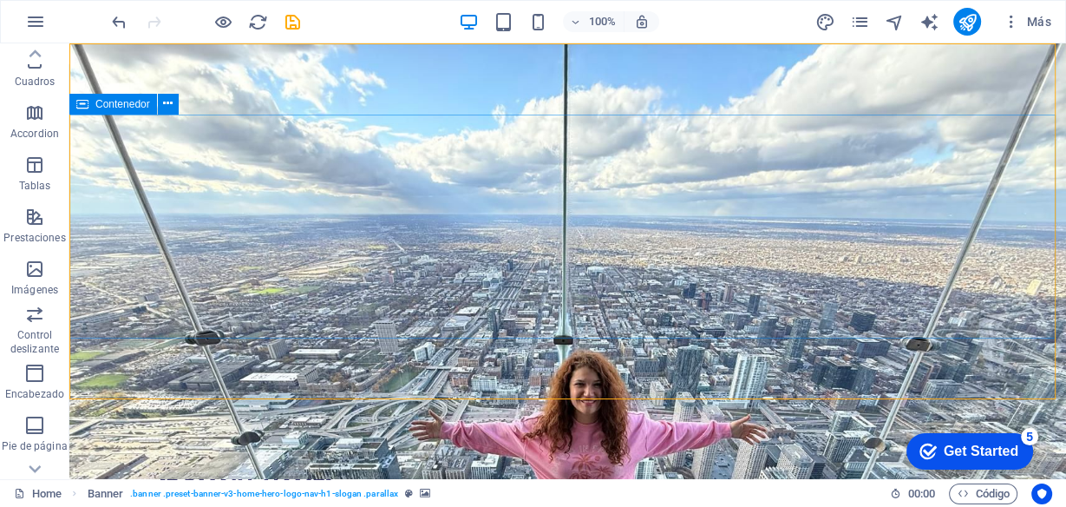
click at [95, 106] on span "Contenedor" at bounding box center [122, 104] width 55 height 10
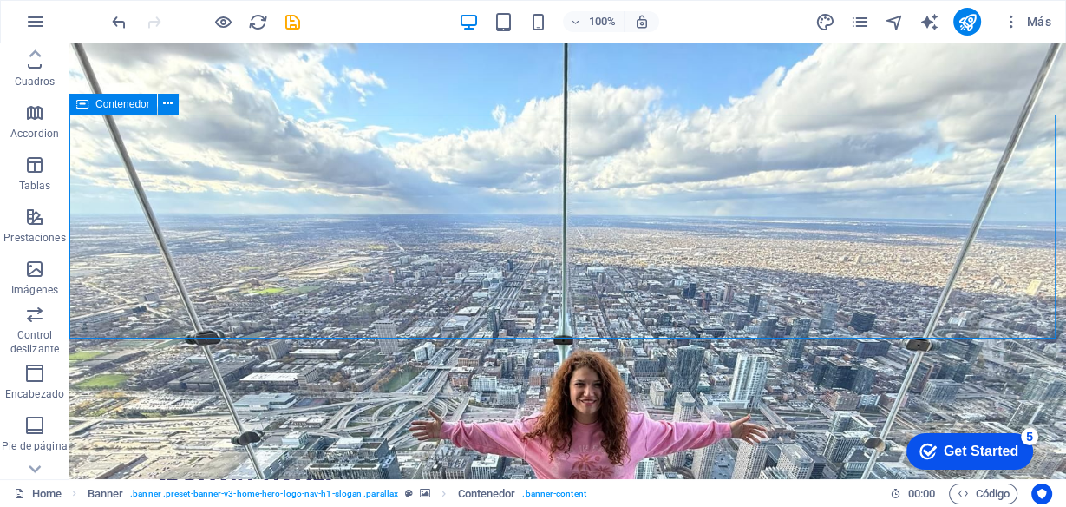
click at [95, 106] on span "Contenedor" at bounding box center [122, 104] width 55 height 10
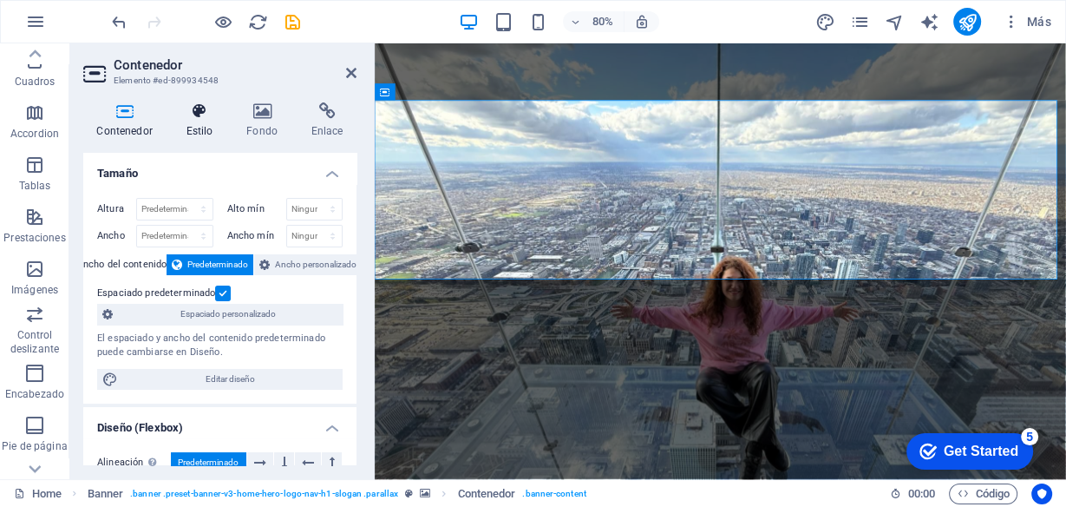
click at [197, 108] on icon at bounding box center [200, 110] width 54 height 17
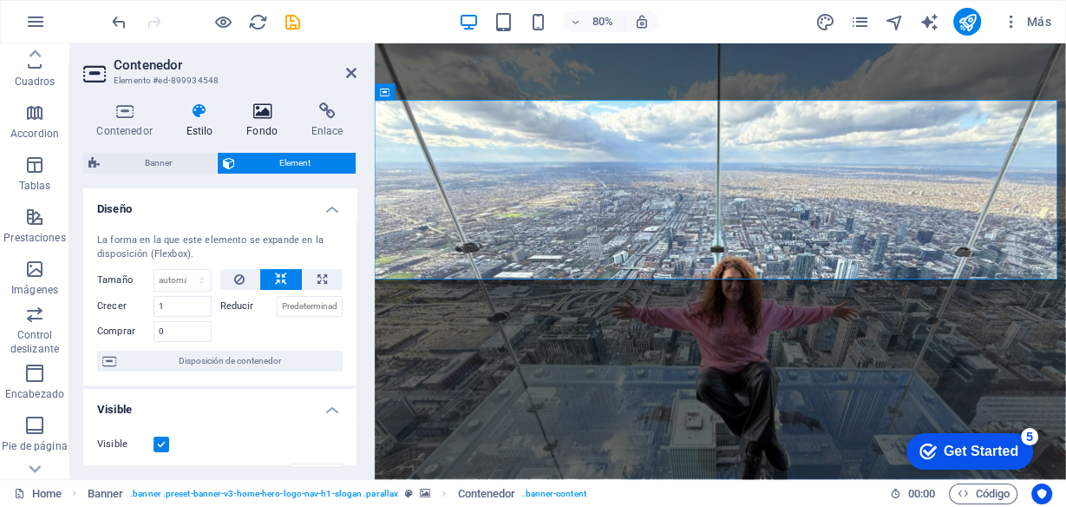
click at [261, 115] on icon at bounding box center [262, 110] width 58 height 17
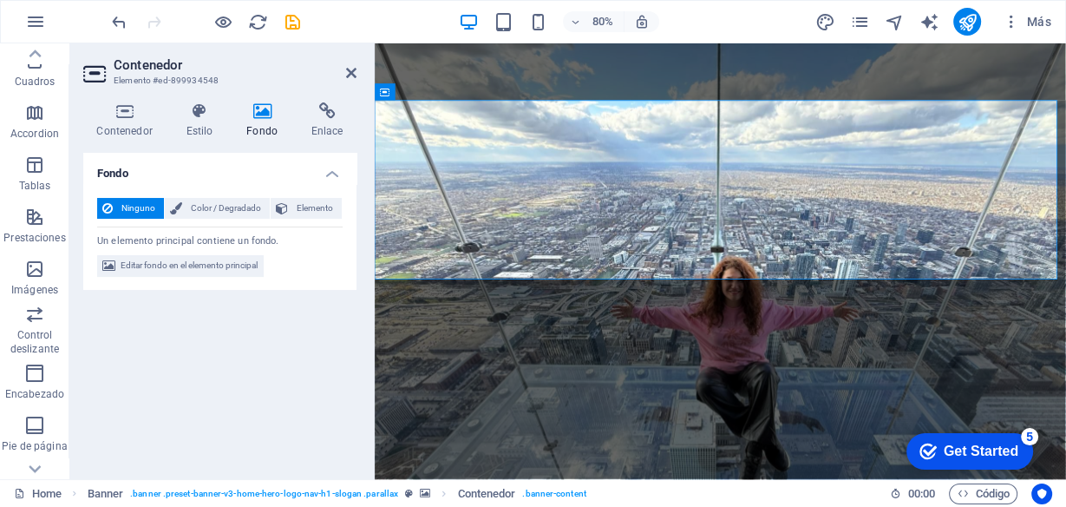
click at [255, 115] on icon at bounding box center [262, 110] width 58 height 17
click at [232, 208] on span "Color / Degradado" at bounding box center [225, 208] width 77 height 21
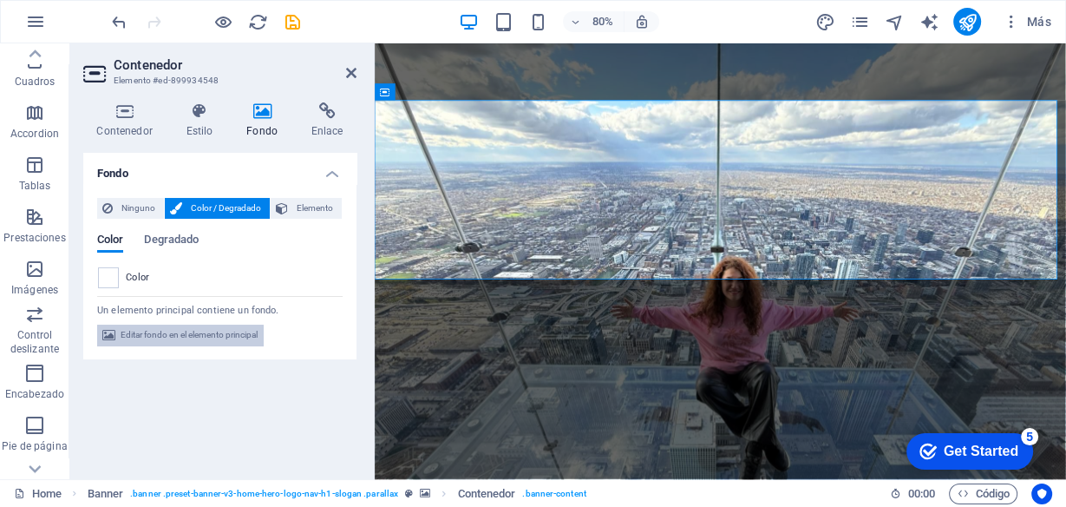
click at [211, 331] on span "Editar fondo en el elemento principal" at bounding box center [189, 334] width 137 height 21
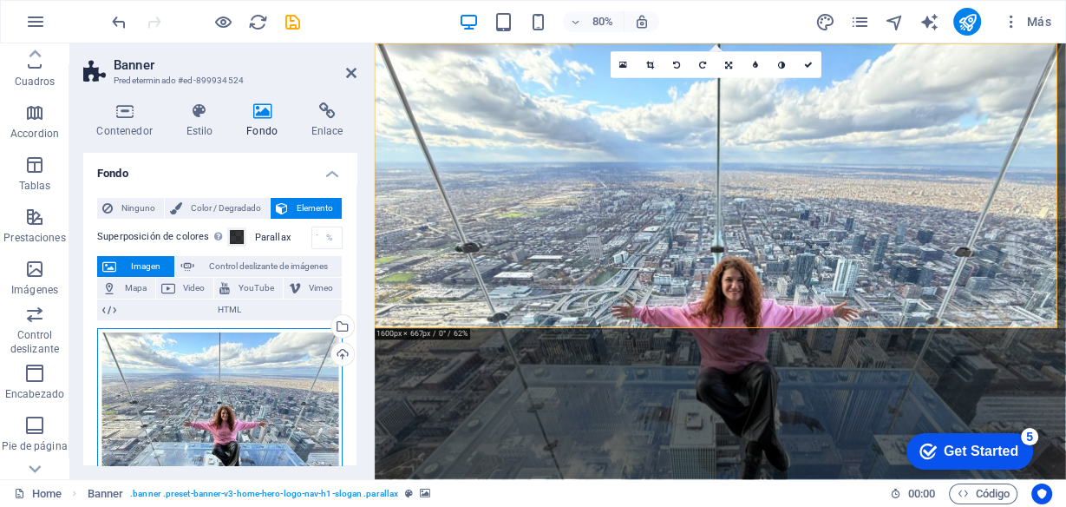
click at [271, 364] on div "Arrastra archivos aquí, haz clic para escoger archivos o selecciona archivos de…" at bounding box center [219, 421] width 245 height 186
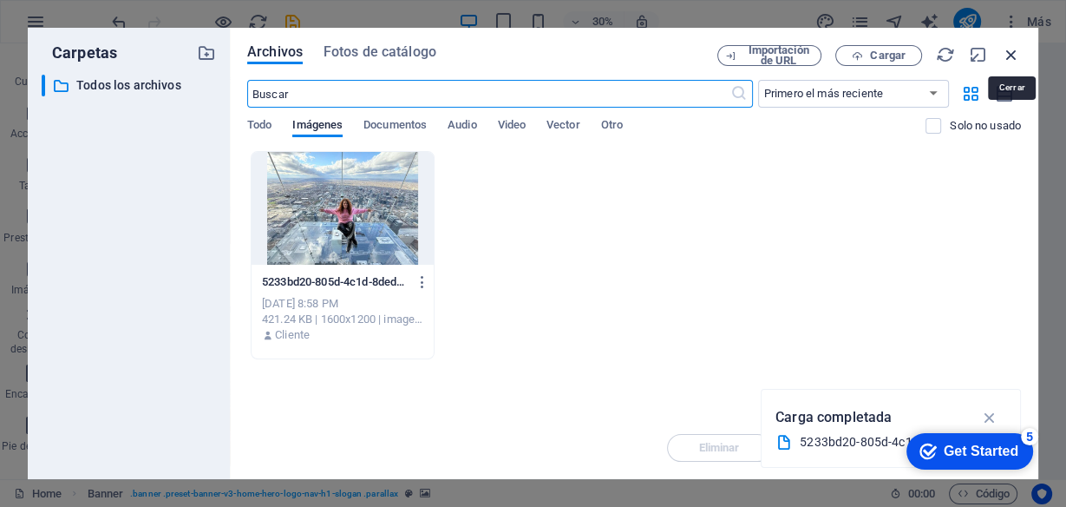
click at [1009, 56] on icon "button" at bounding box center [1011, 54] width 19 height 19
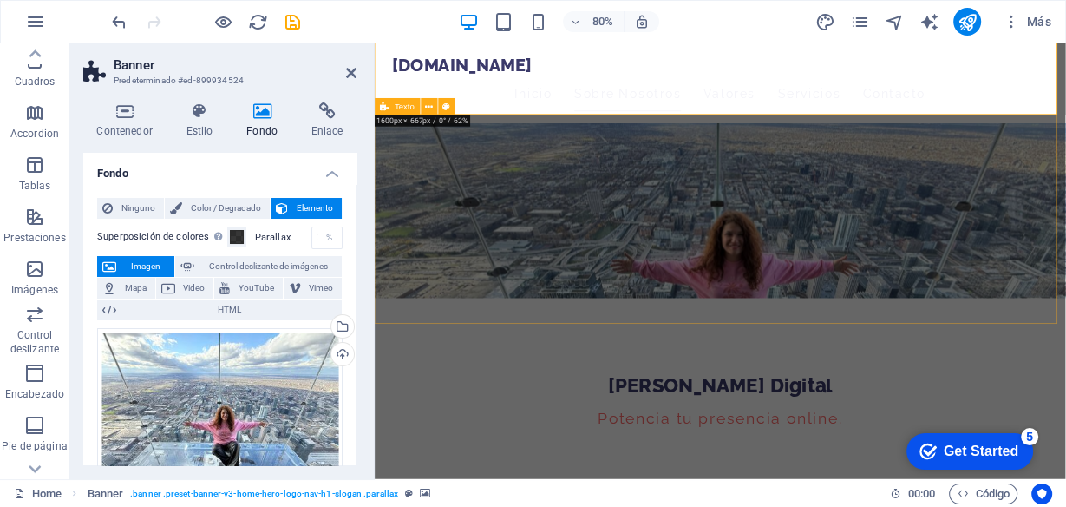
scroll to position [208, 0]
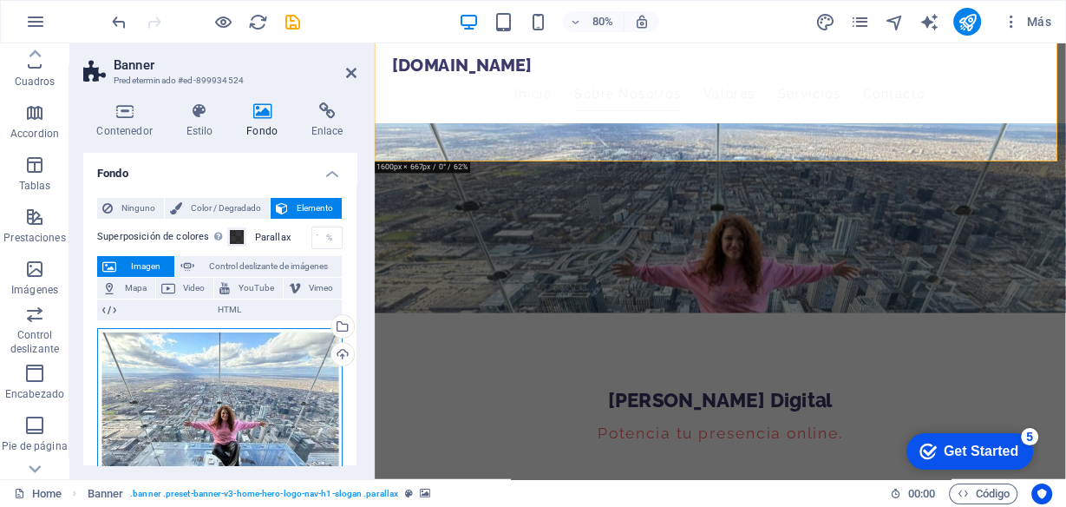
click at [276, 378] on div "Arrastra archivos aquí, haz clic para escoger archivos o selecciona archivos de…" at bounding box center [219, 421] width 245 height 186
click at [276, 378] on body "criseldigital.com Home (es) Favoritos Elementos Columnas Contenido Cuadros Acco…" at bounding box center [533, 253] width 1066 height 507
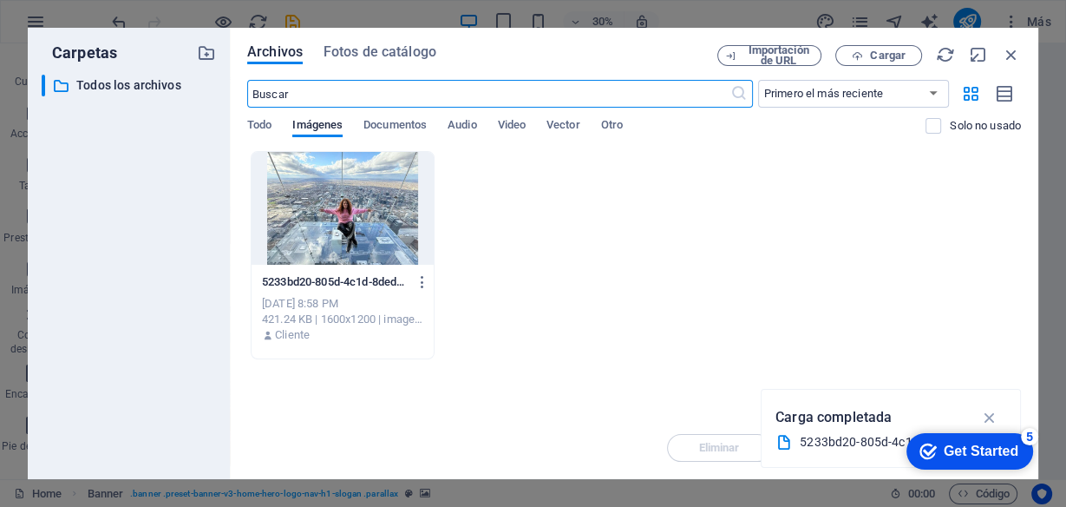
click at [348, 208] on div at bounding box center [343, 208] width 182 height 113
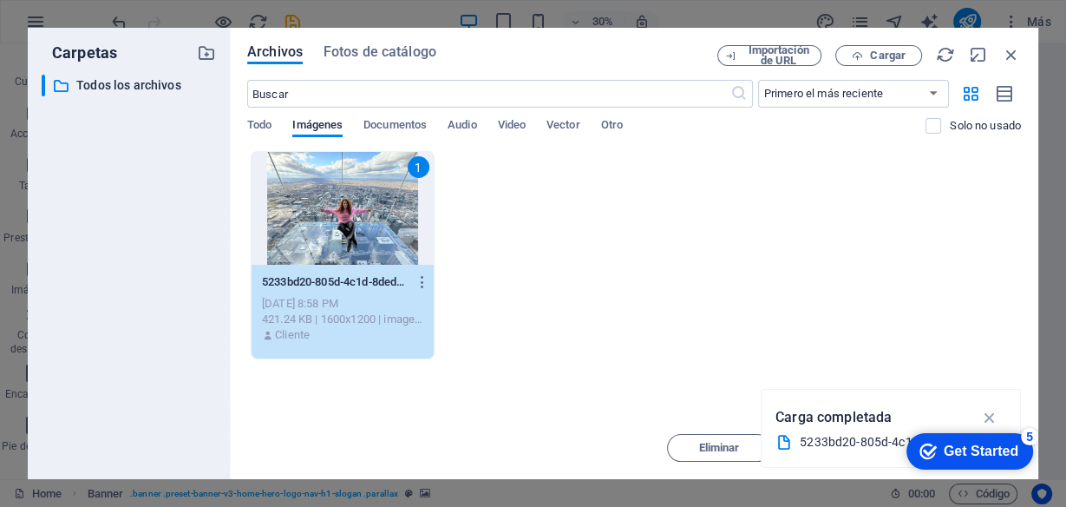
click at [348, 208] on div "1" at bounding box center [343, 208] width 182 height 113
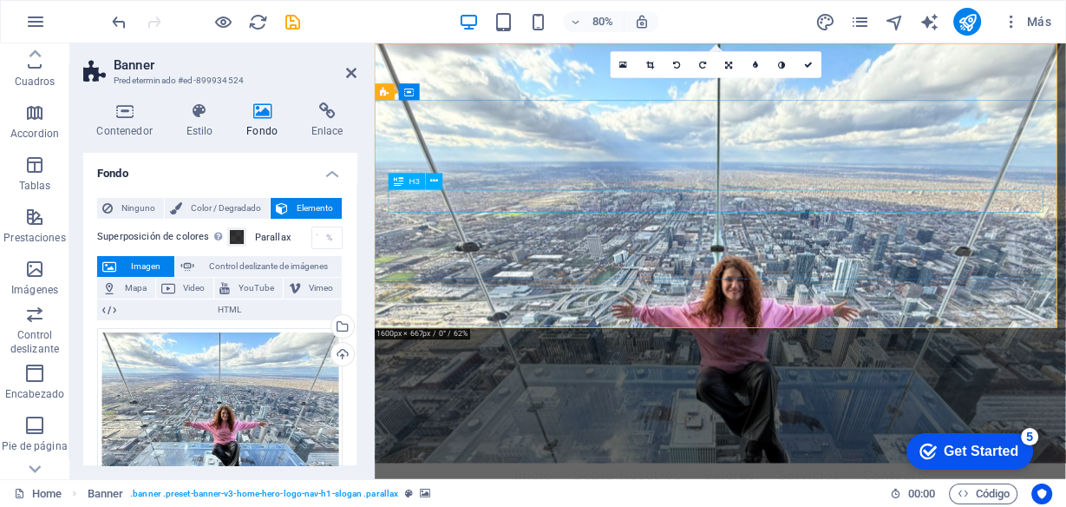
scroll to position [0, 0]
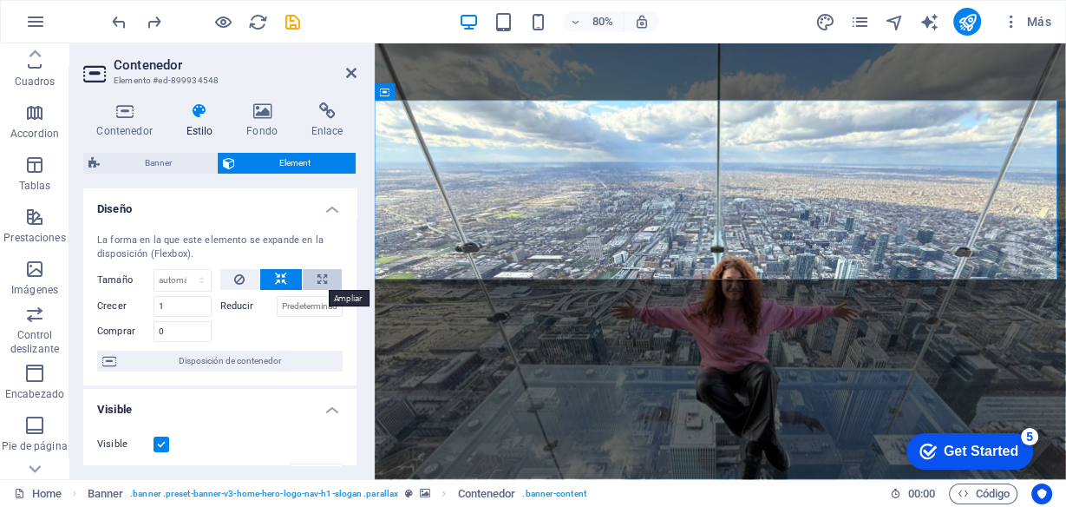
click at [328, 278] on button at bounding box center [322, 279] width 39 height 21
type input "100"
select select "%"
click at [265, 281] on button at bounding box center [281, 279] width 42 height 21
select select "DISABLED_OPTION_VALUE"
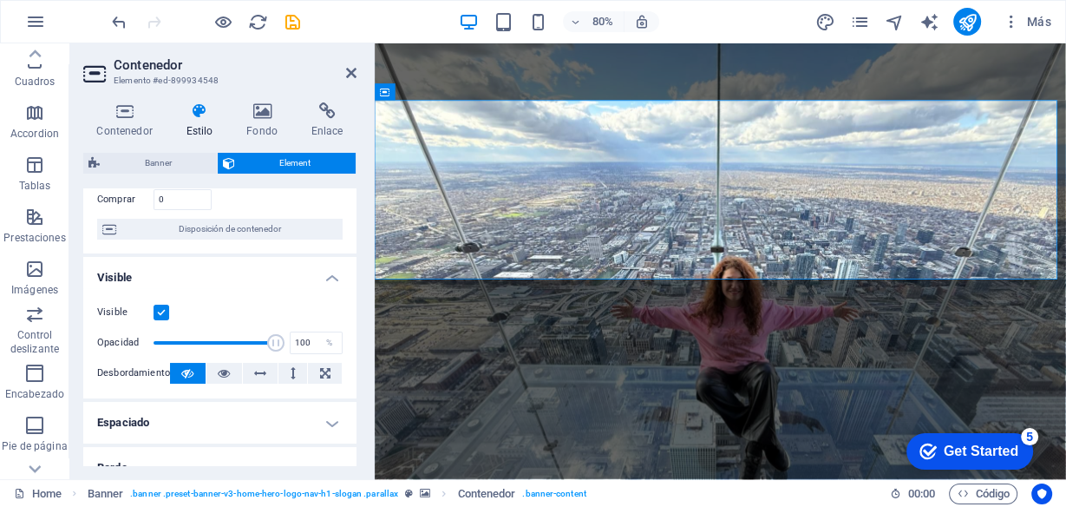
scroll to position [278, 0]
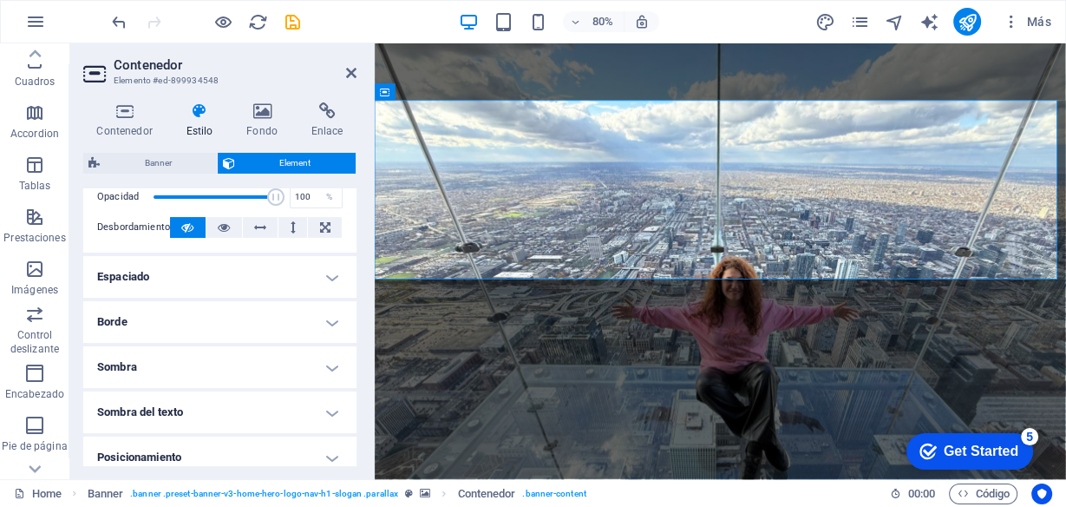
click at [188, 267] on h4 "Espaciado" at bounding box center [219, 277] width 273 height 42
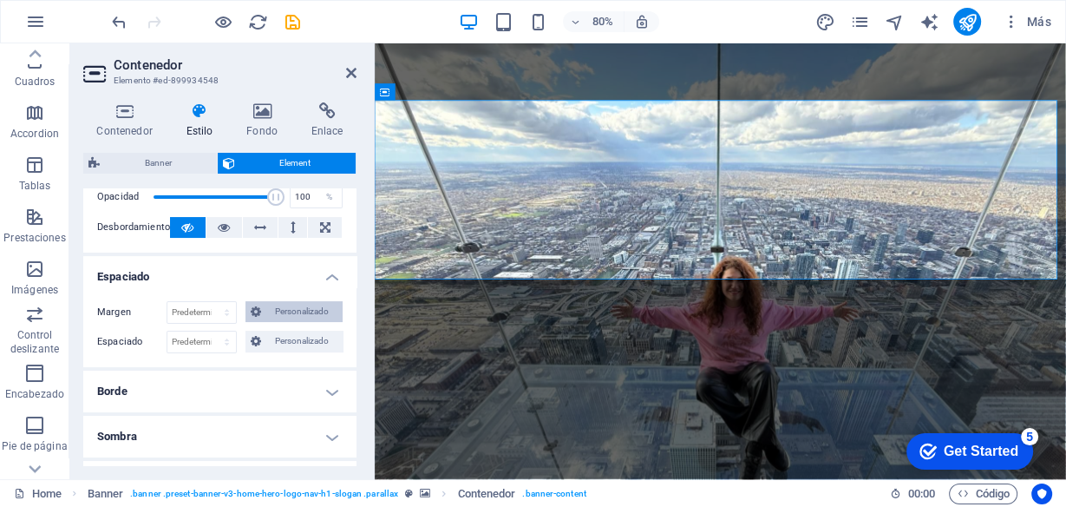
click at [298, 310] on span "Personalizado" at bounding box center [301, 311] width 71 height 21
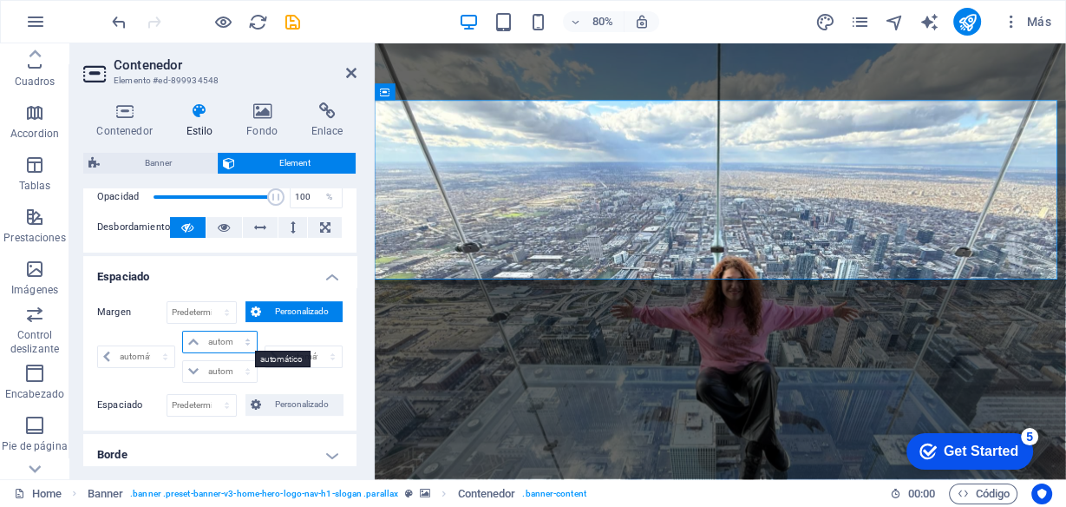
click at [217, 340] on select "automático px % rem vw vh" at bounding box center [219, 341] width 73 height 21
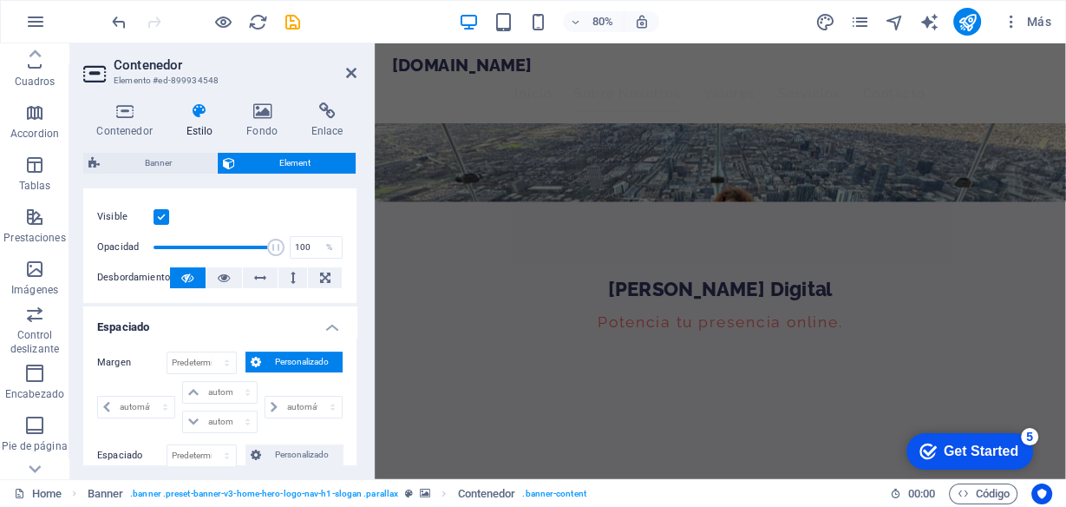
scroll to position [0, 0]
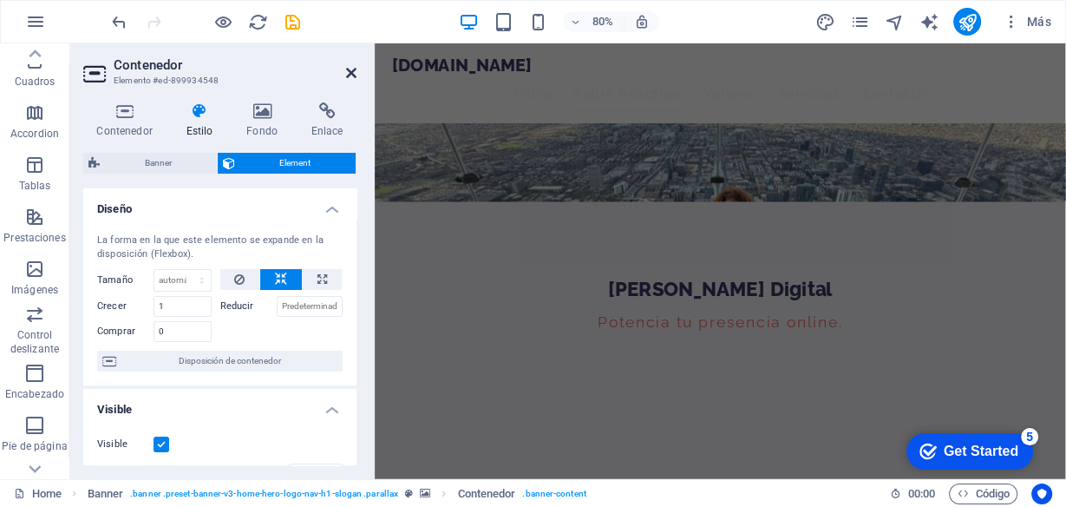
drag, startPoint x: 353, startPoint y: 69, endPoint x: 284, endPoint y: 36, distance: 76.0
click at [353, 69] on icon at bounding box center [351, 73] width 10 height 14
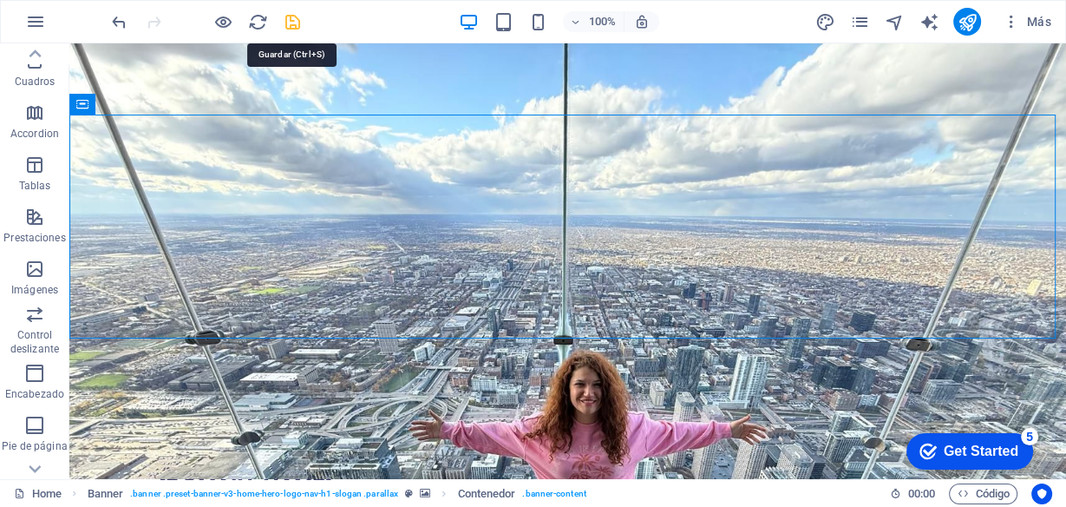
click at [290, 24] on icon "save" at bounding box center [293, 22] width 20 height 20
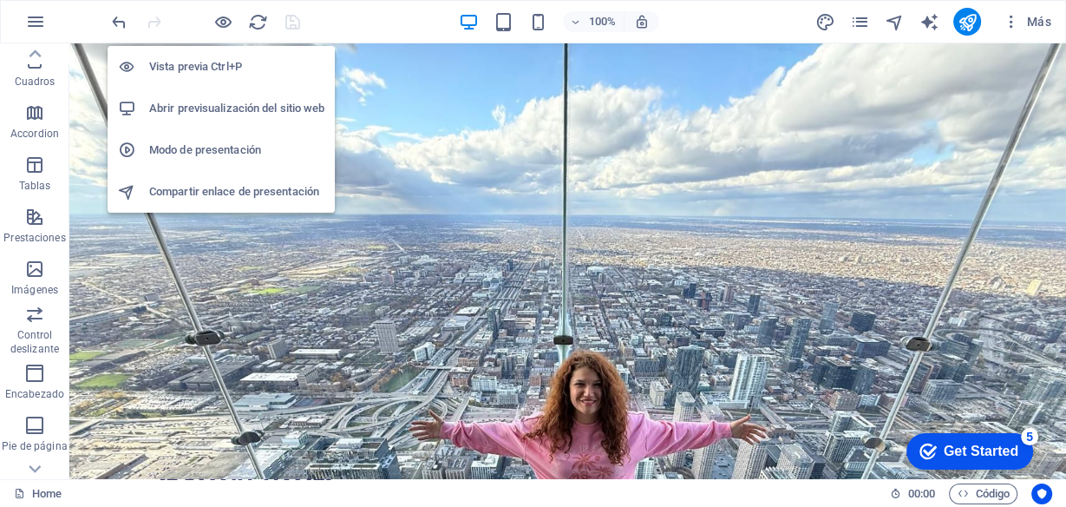
click at [170, 108] on h6 "Abrir previsualización del sitio web" at bounding box center [236, 108] width 175 height 21
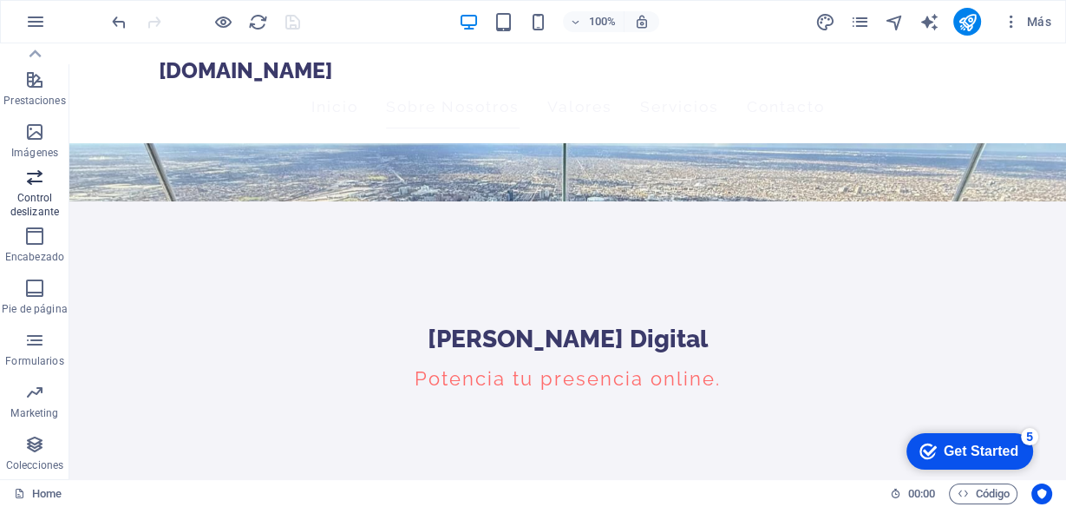
scroll to position [206, 0]
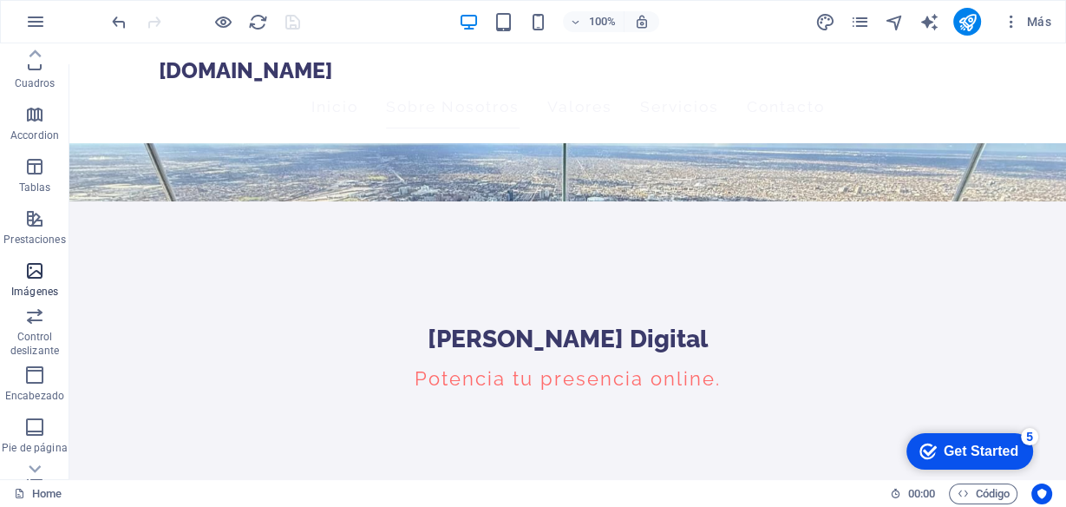
click at [36, 274] on icon "button" at bounding box center [34, 270] width 21 height 21
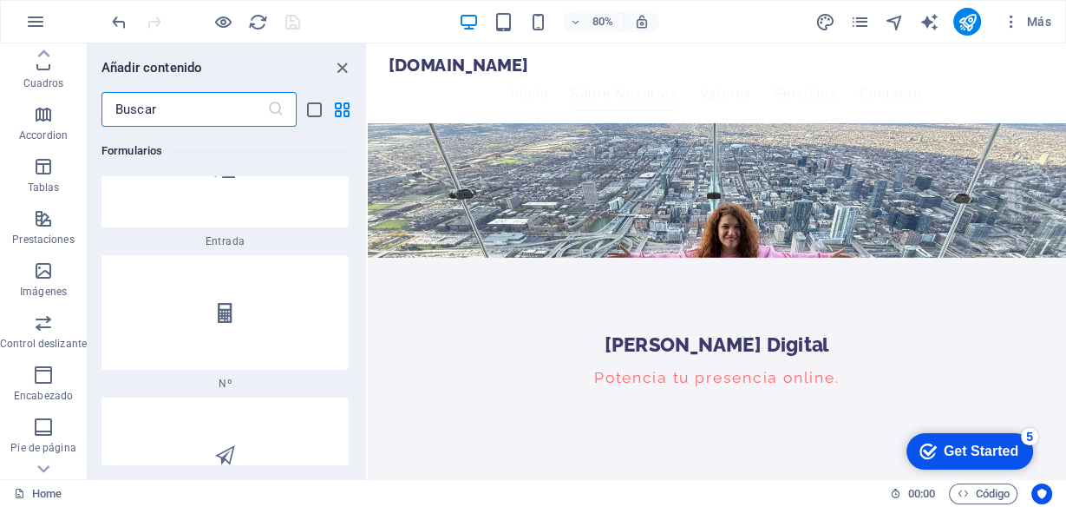
scroll to position [26742, 0]
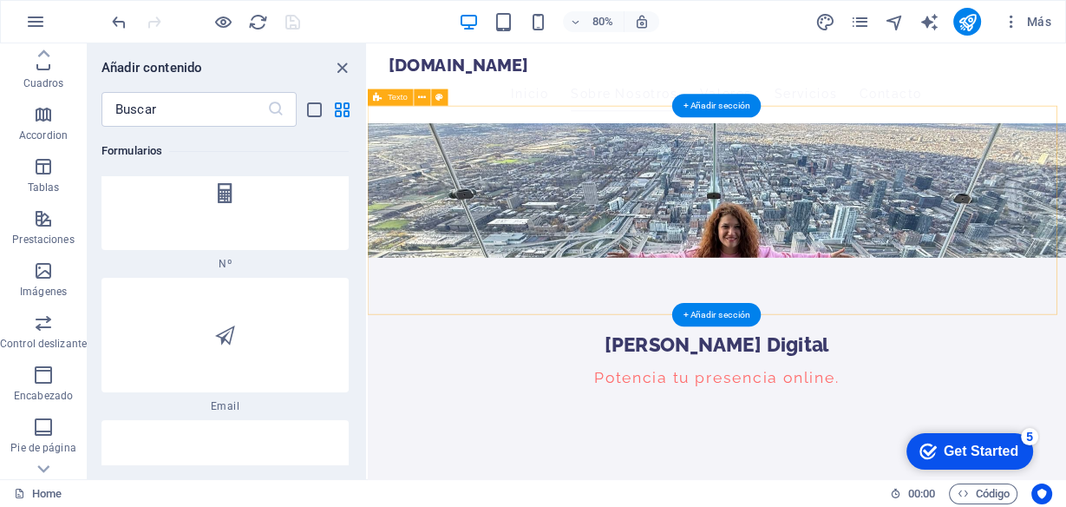
drag, startPoint x: 729, startPoint y: 434, endPoint x: 725, endPoint y: 405, distance: 28.8
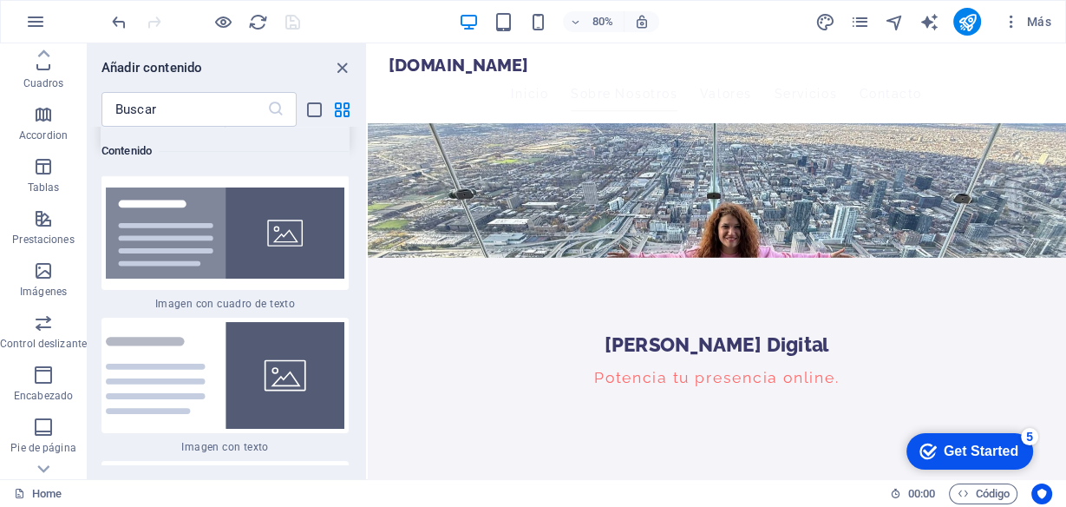
scroll to position [6378, 0]
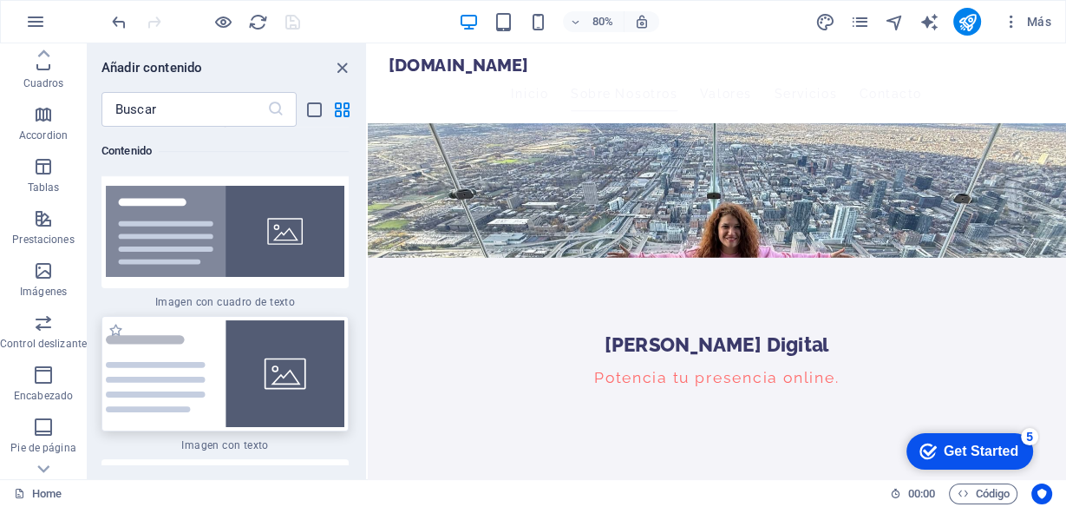
click at [307, 332] on div at bounding box center [224, 373] width 247 height 115
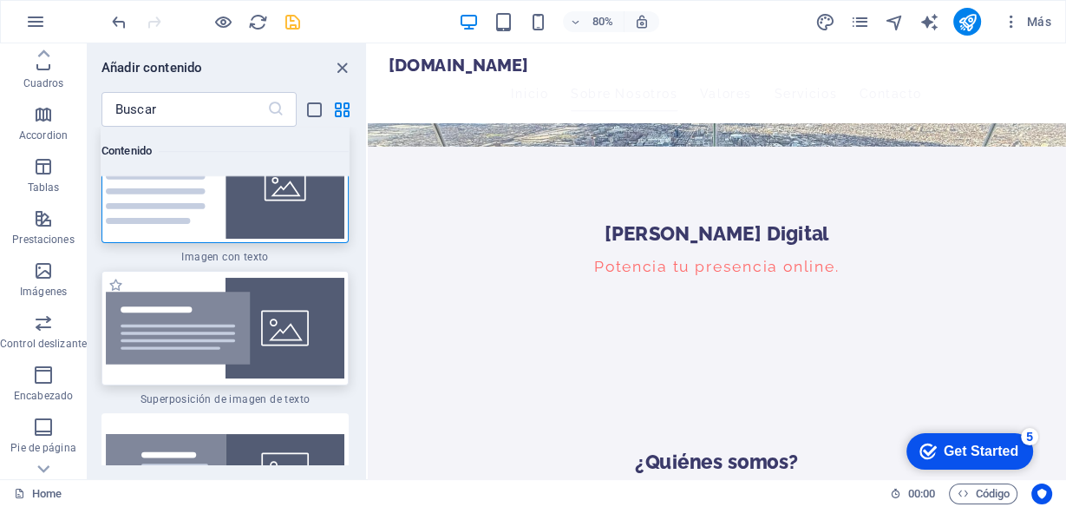
scroll to position [6586, 0]
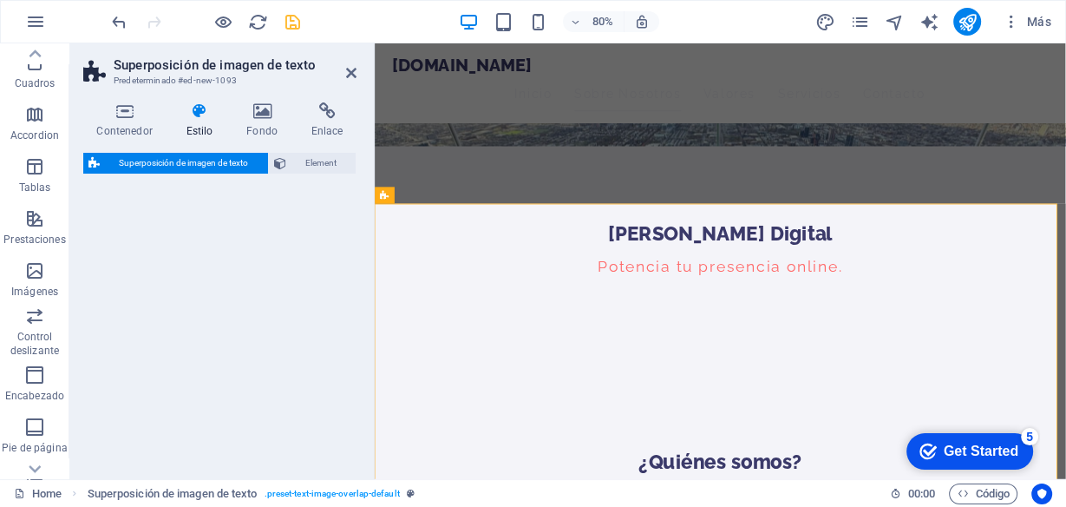
select select "rem"
select select "px"
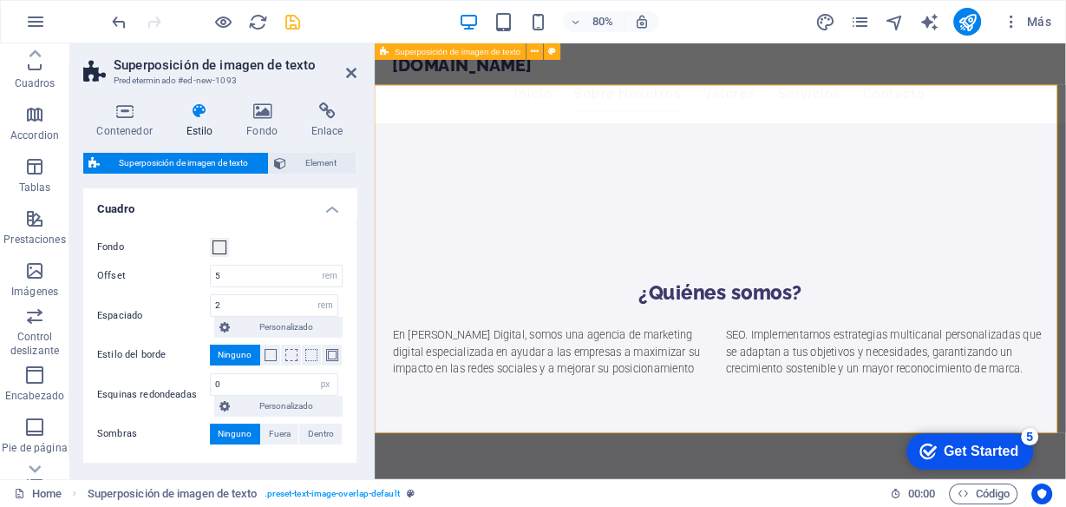
scroll to position [763, 0]
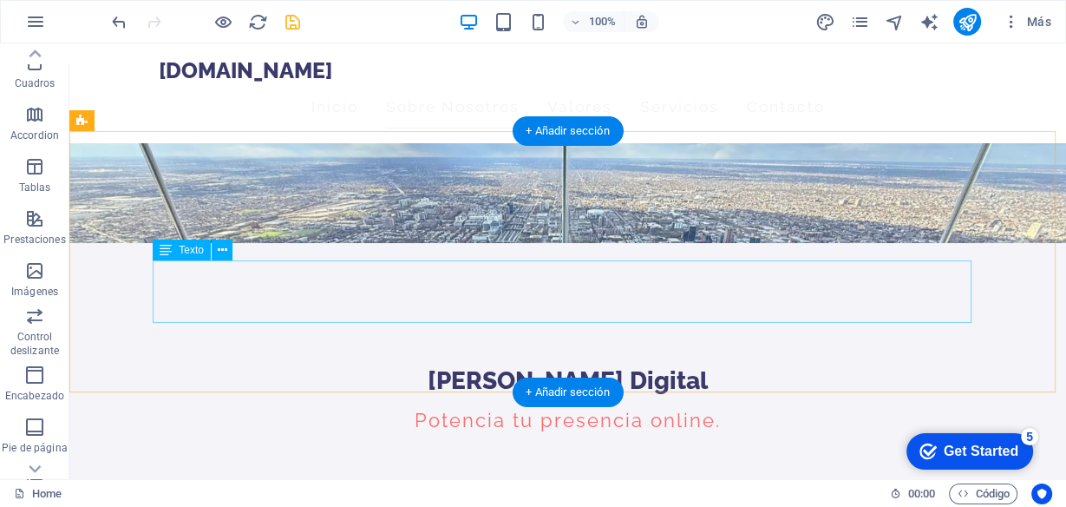
scroll to position [217, 0]
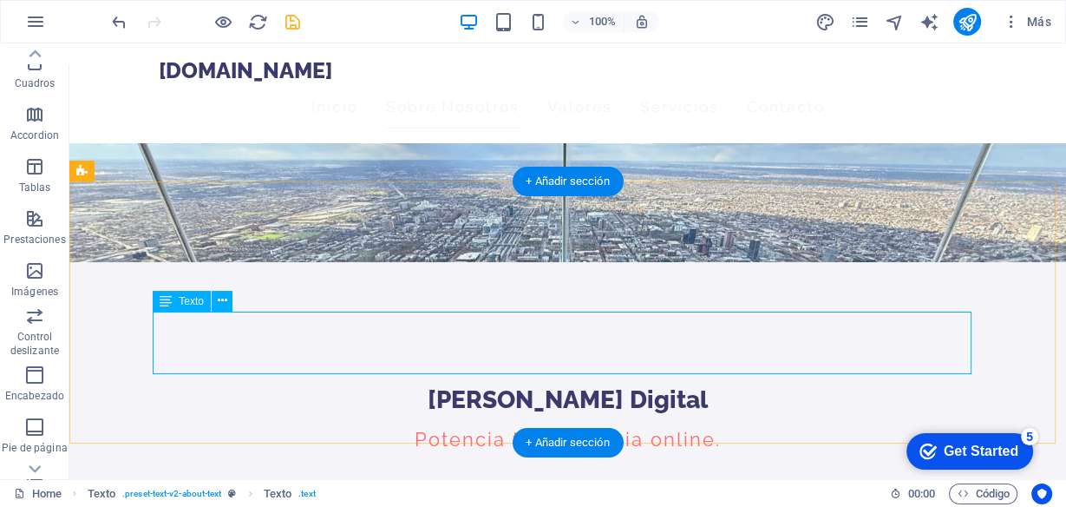
drag, startPoint x: 156, startPoint y: 324, endPoint x: 229, endPoint y: 362, distance: 81.8
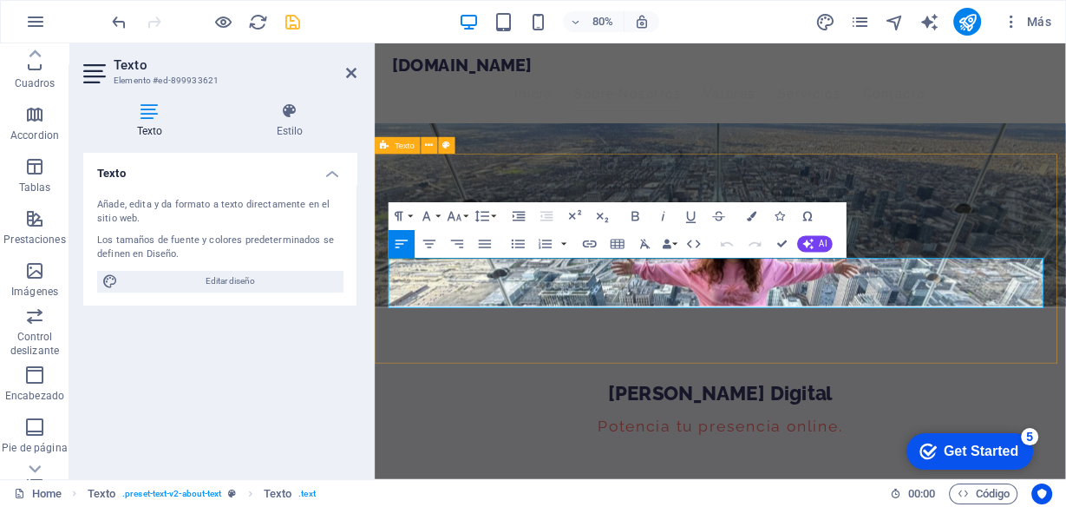
drag, startPoint x: 1189, startPoint y: 360, endPoint x: 788, endPoint y: 289, distance: 407.0
copy p "En [PERSON_NAME] Digital, somos una agencia de marketing digital especializada …"
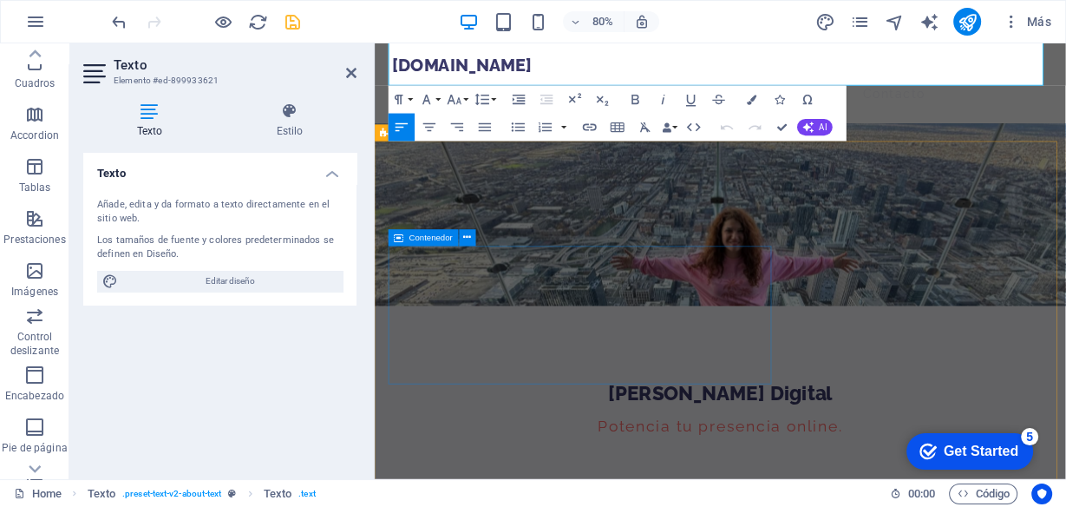
scroll to position [494, 0]
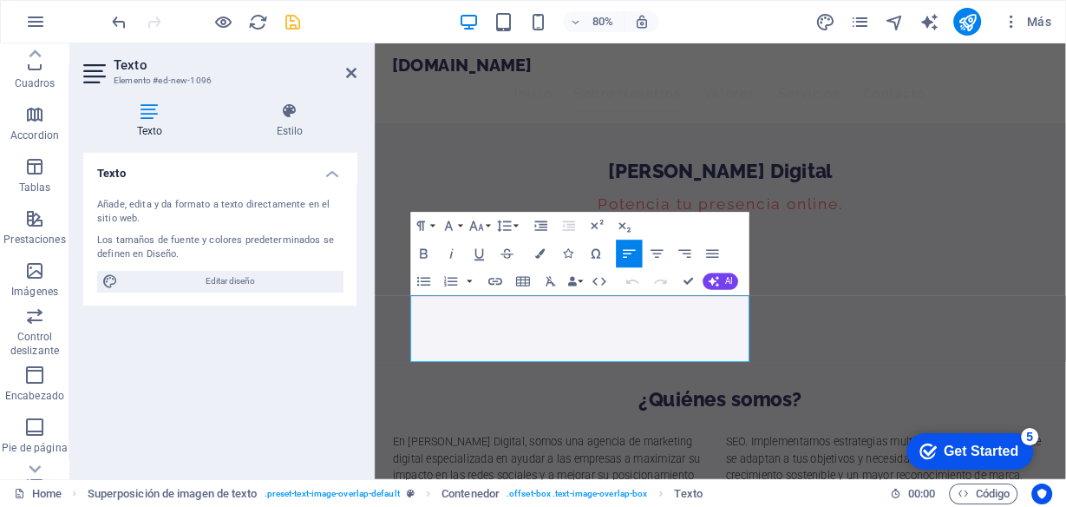
drag, startPoint x: 732, startPoint y: 425, endPoint x: 350, endPoint y: 324, distance: 394.9
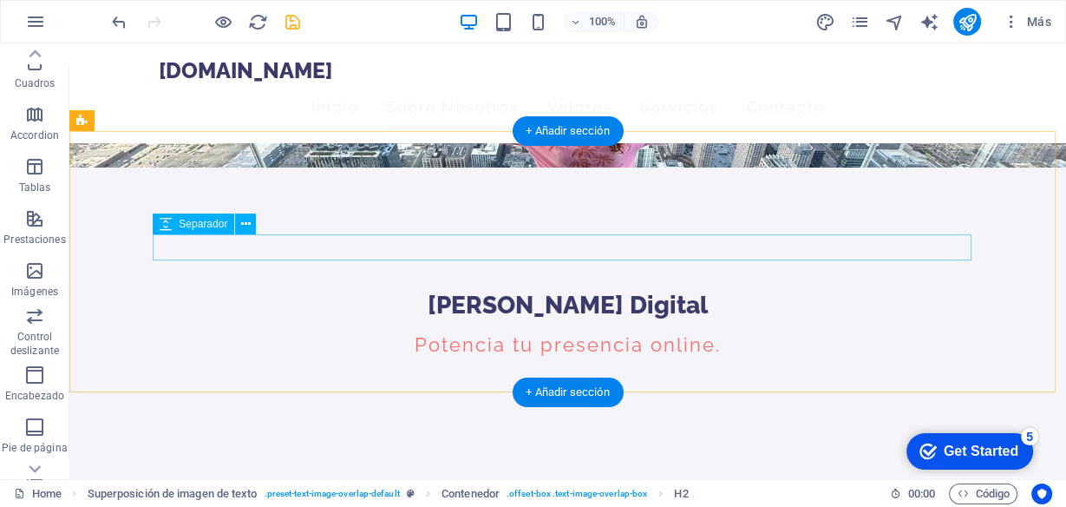
scroll to position [265, 0]
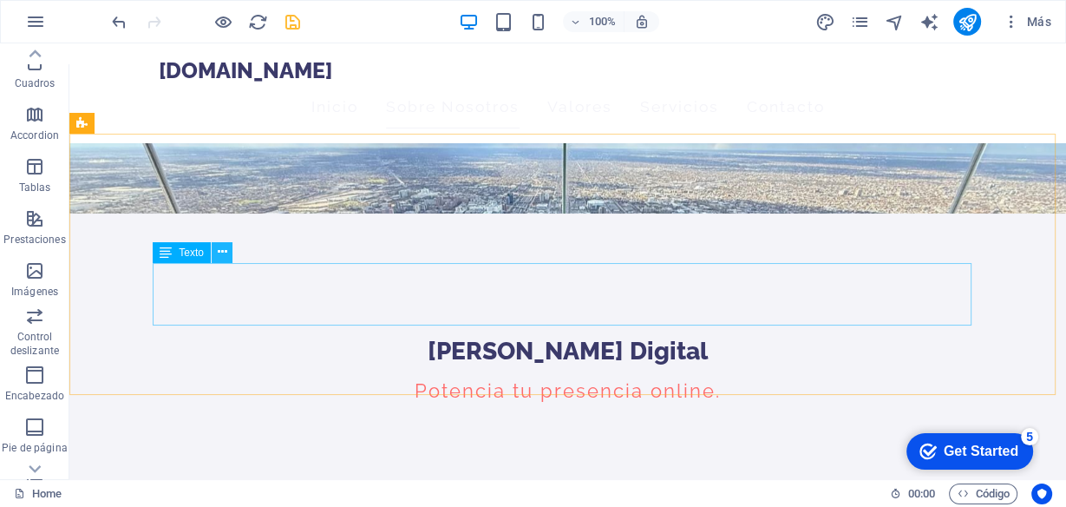
click at [229, 253] on button at bounding box center [222, 252] width 21 height 21
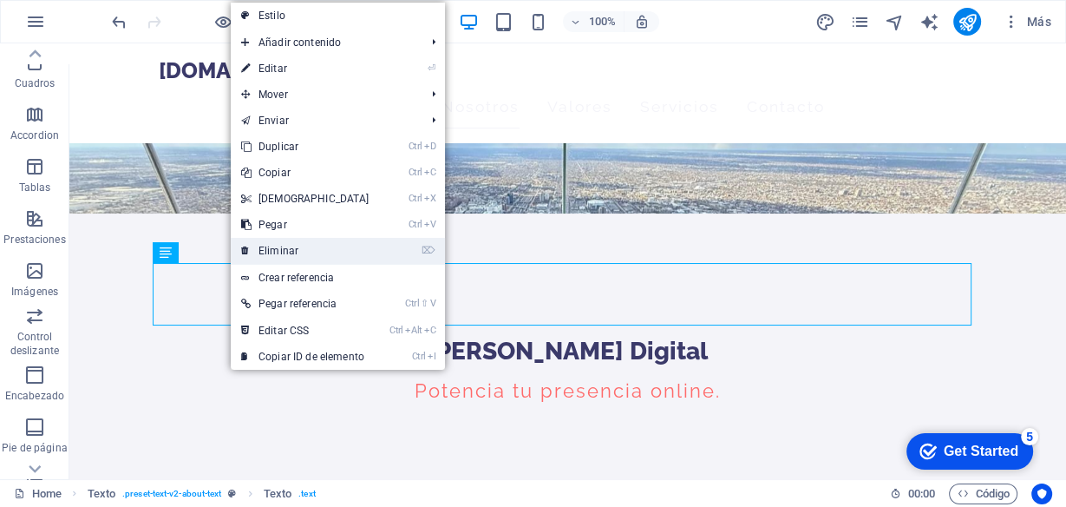
click at [271, 246] on link "⌦ Eliminar" at bounding box center [305, 251] width 149 height 26
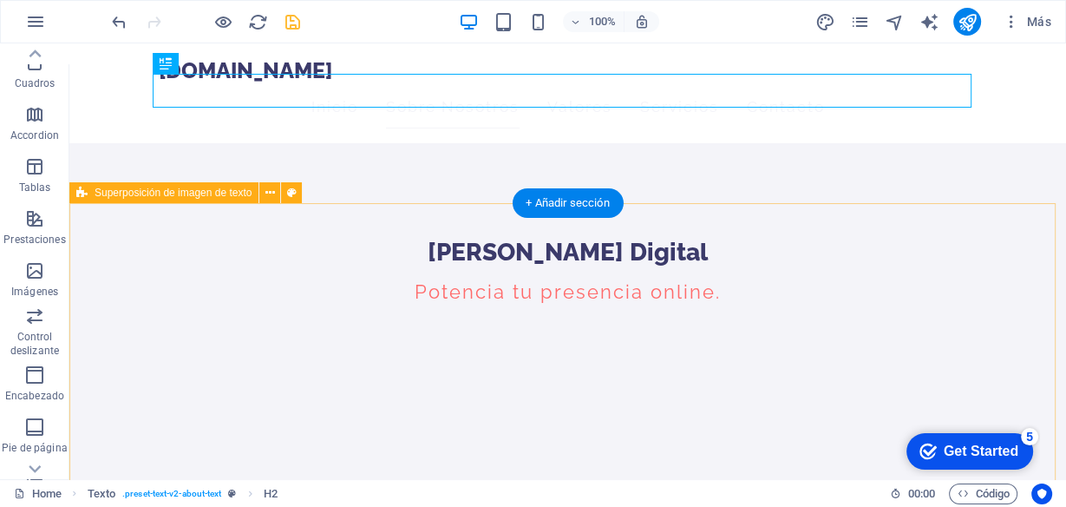
scroll to position [404, 0]
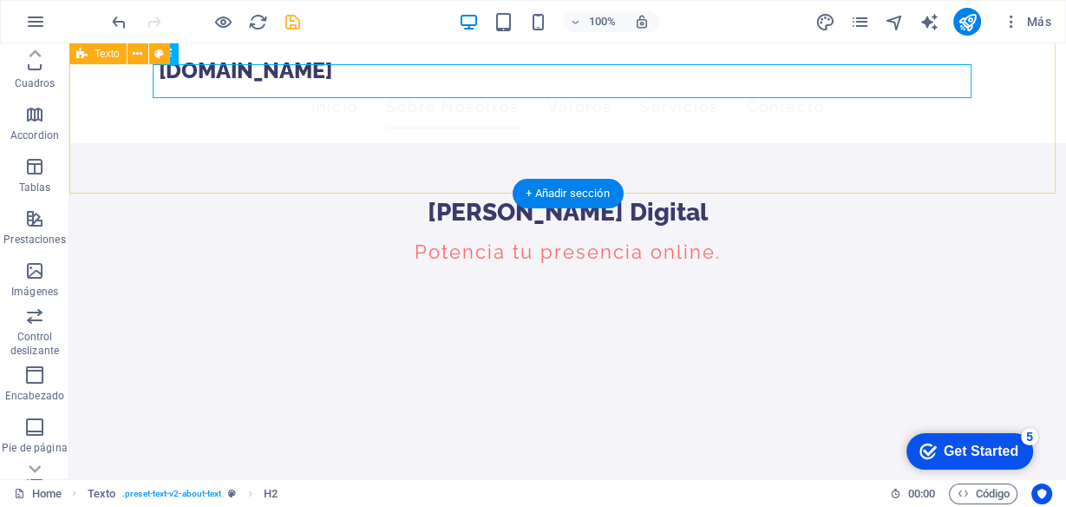
click at [465, 410] on div "¿Quién hay detrás de CriselDigital?" at bounding box center [567, 509] width 997 height 199
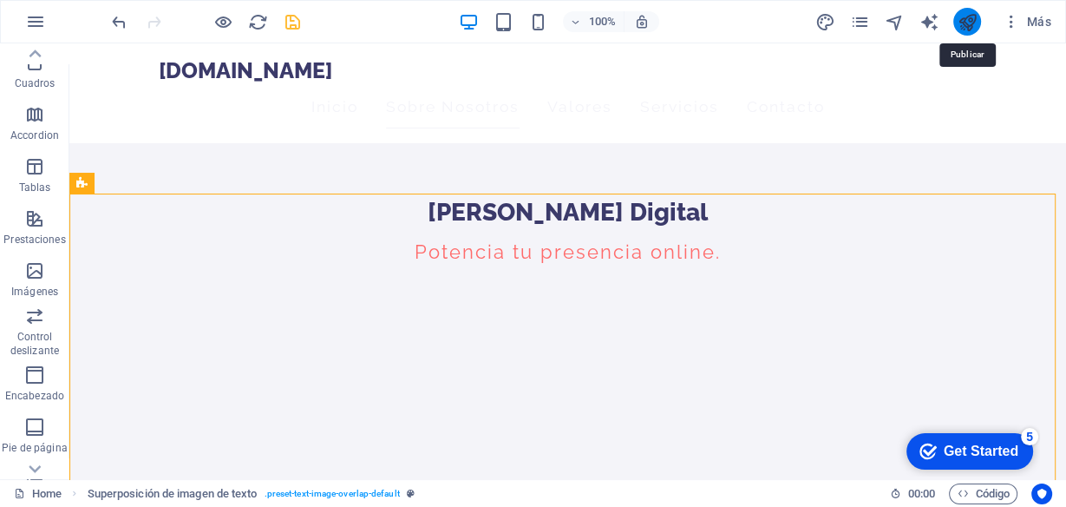
click at [970, 24] on icon "publish" at bounding box center [968, 22] width 20 height 20
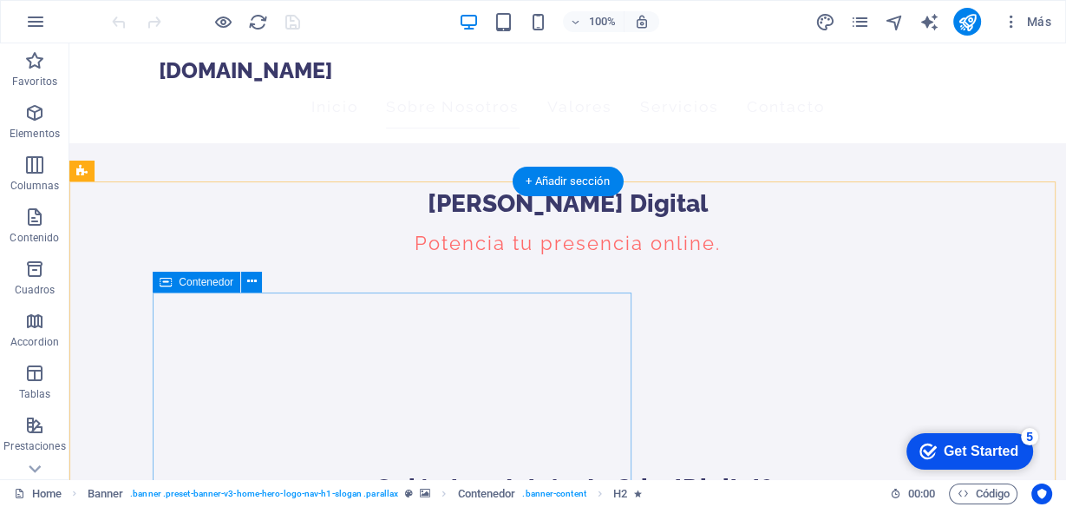
scroll to position [416, 0]
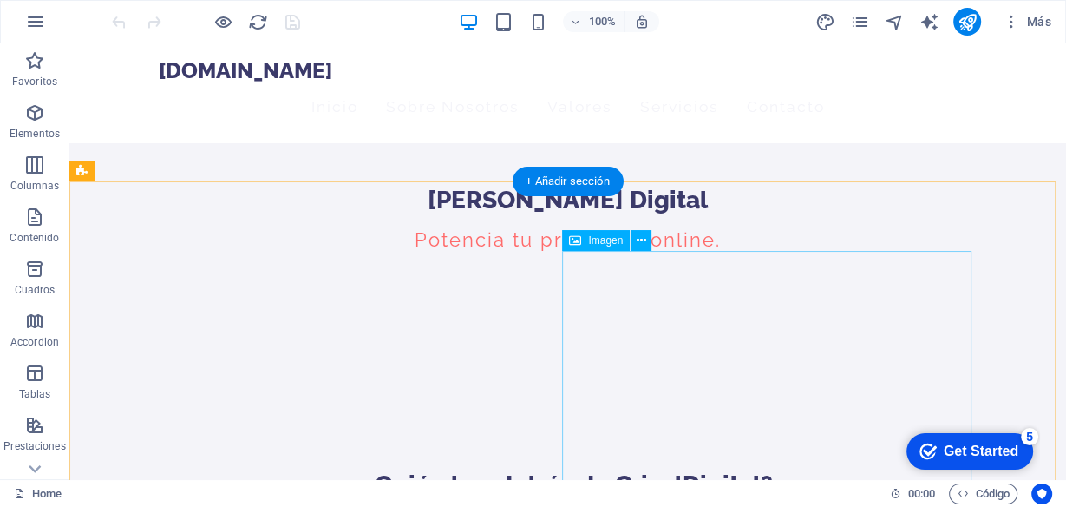
select select "%"
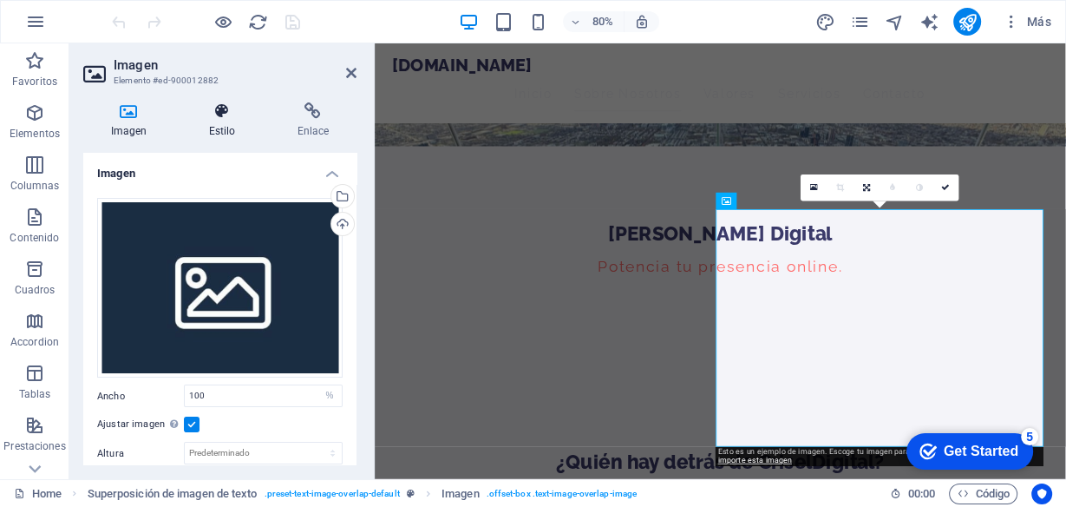
click at [224, 120] on h4 "Estilo" at bounding box center [225, 120] width 88 height 36
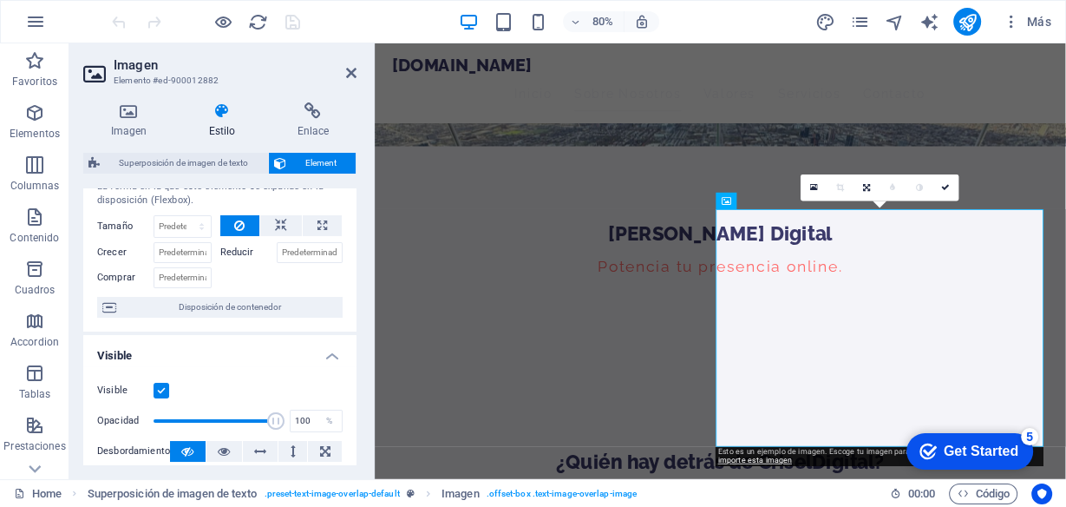
scroll to position [69, 0]
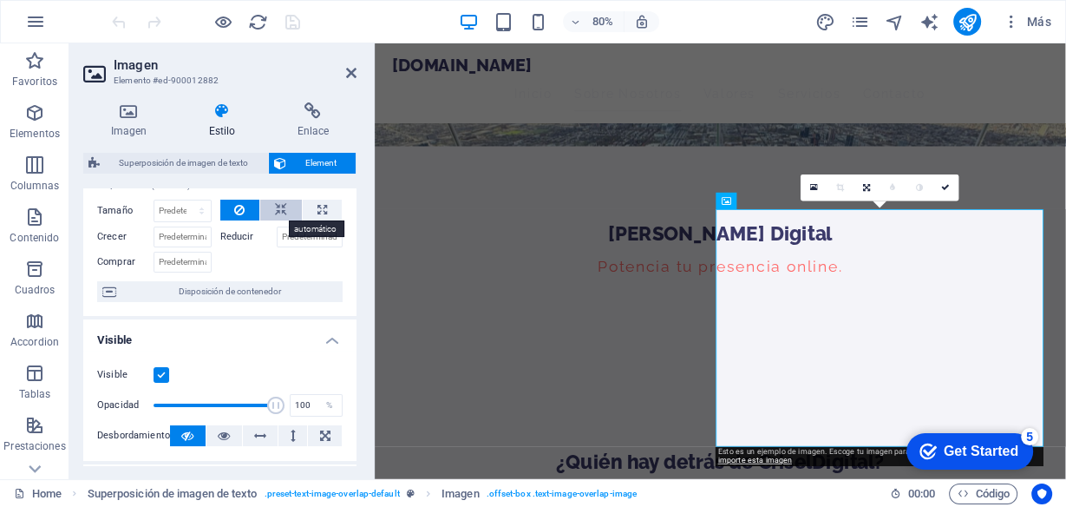
click at [282, 201] on icon at bounding box center [281, 209] width 12 height 21
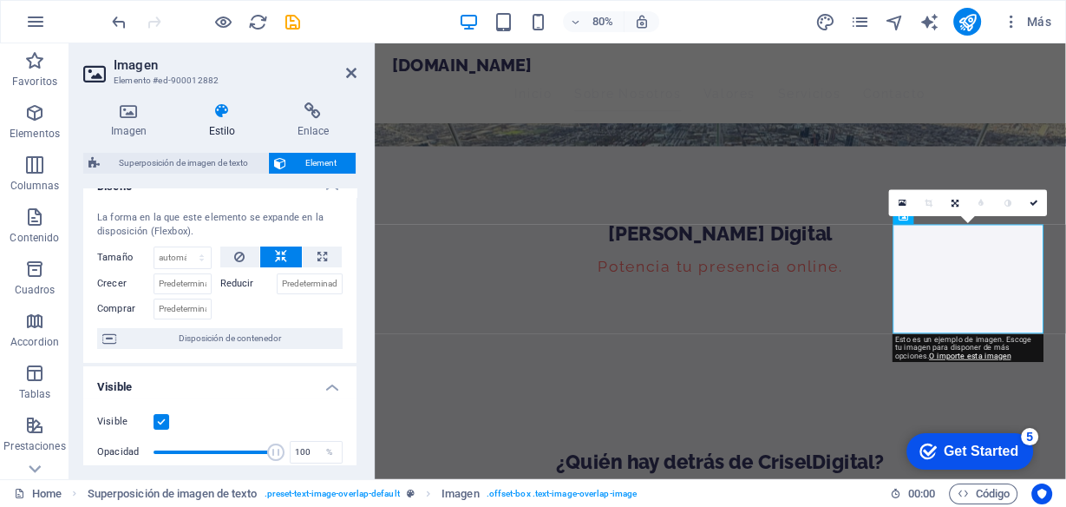
scroll to position [0, 0]
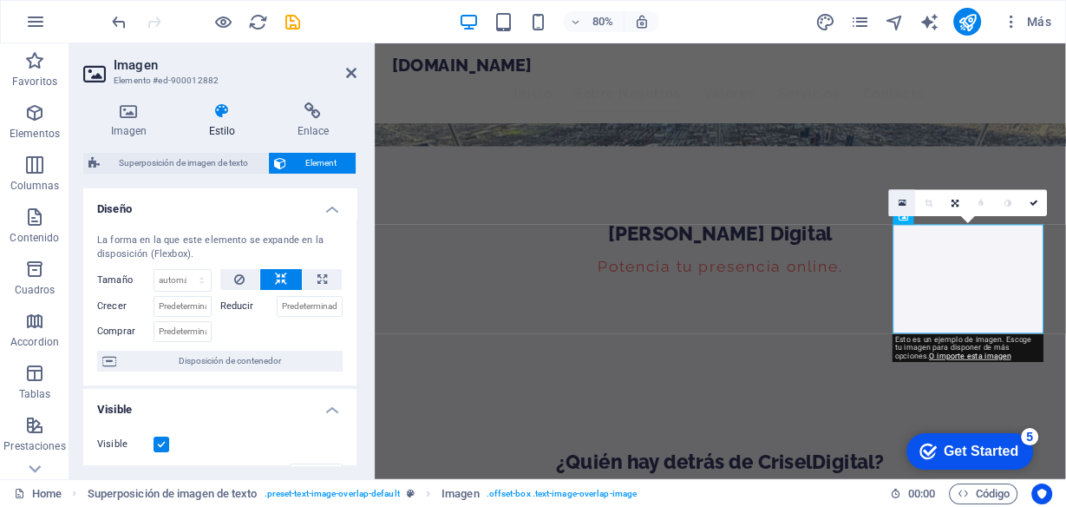
click at [900, 199] on icon at bounding box center [903, 203] width 8 height 10
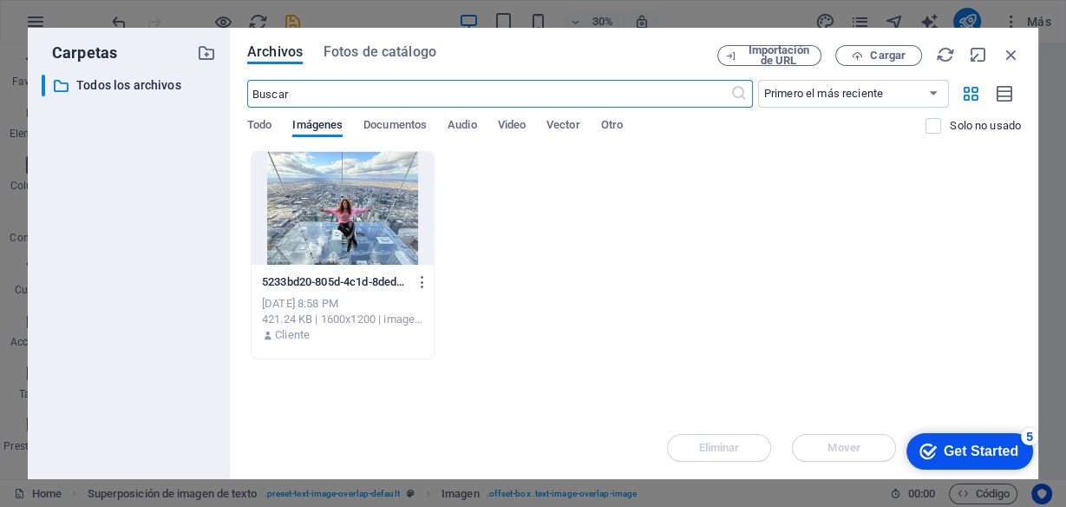
scroll to position [786, 0]
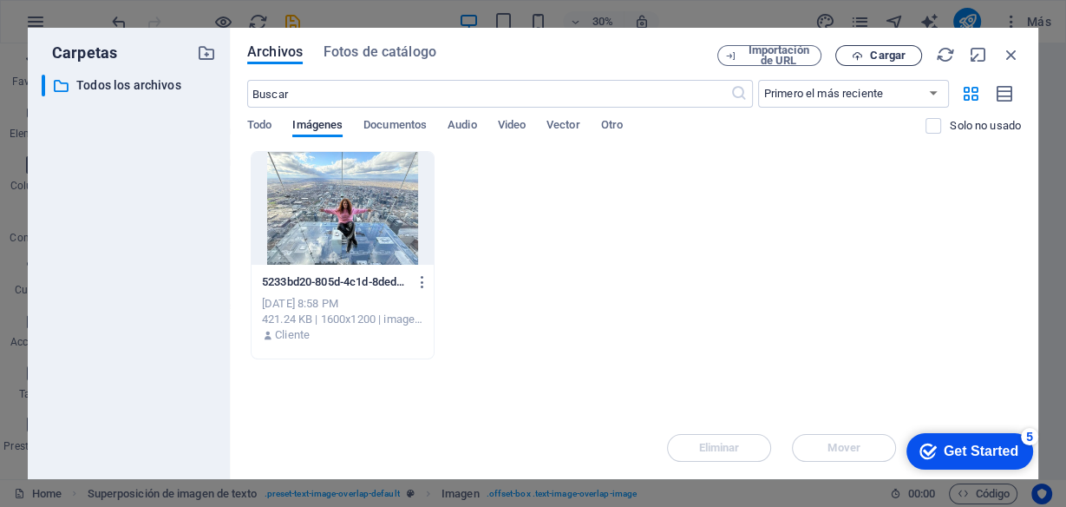
click at [895, 60] on span "Cargar" at bounding box center [888, 55] width 36 height 10
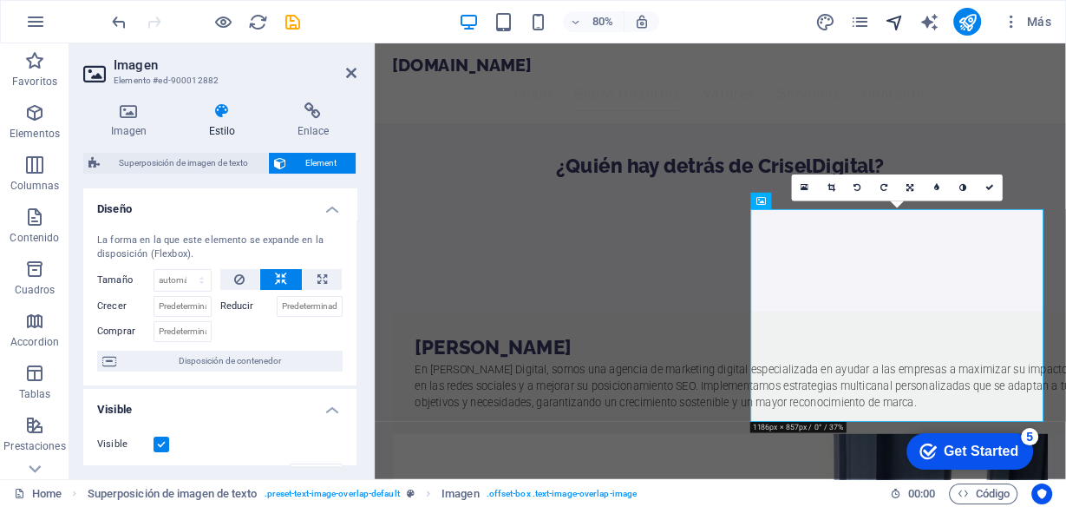
scroll to position [416, 0]
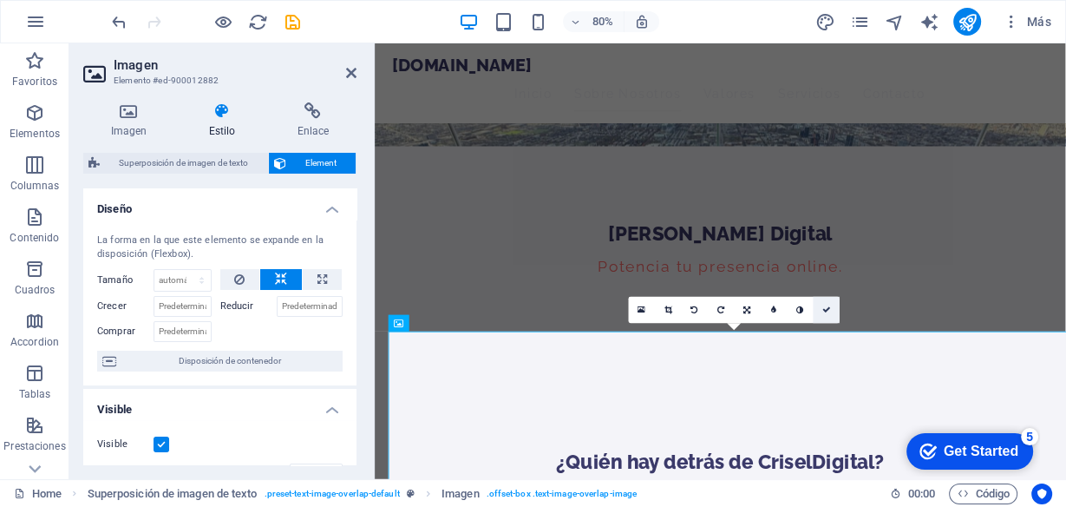
click at [829, 306] on icon at bounding box center [826, 309] width 9 height 9
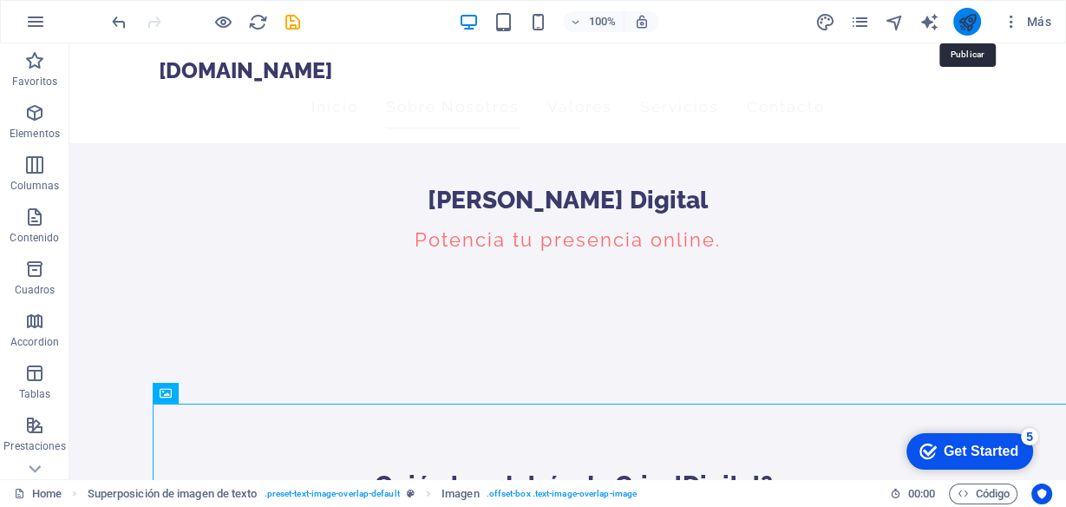
click at [964, 28] on icon "publish" at bounding box center [968, 22] width 20 height 20
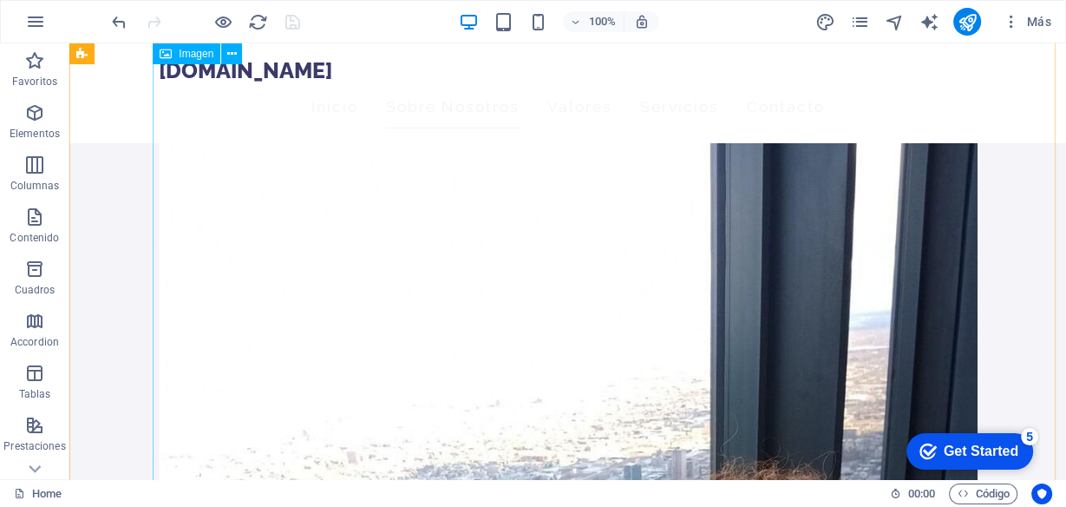
scroll to position [1249, 0]
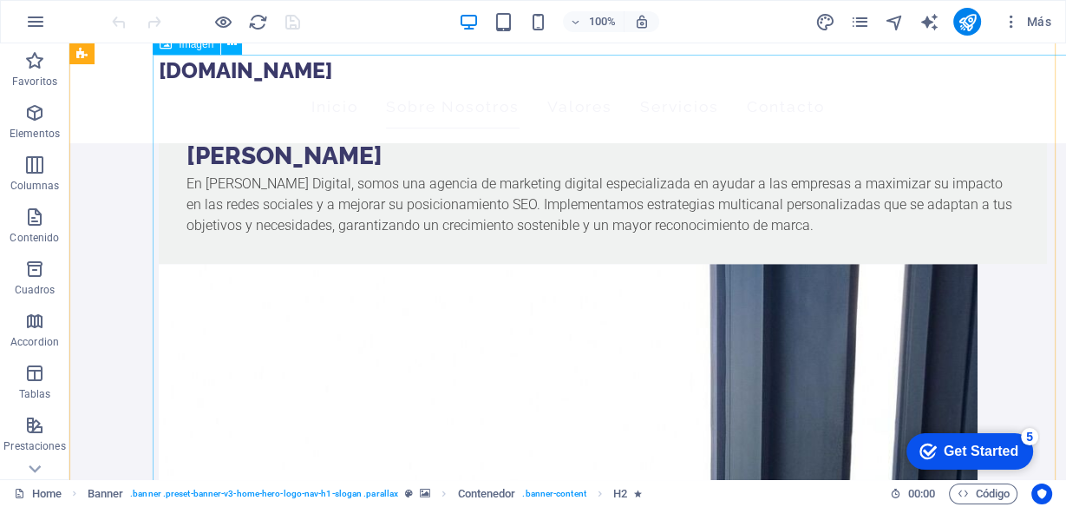
scroll to position [1110, 0]
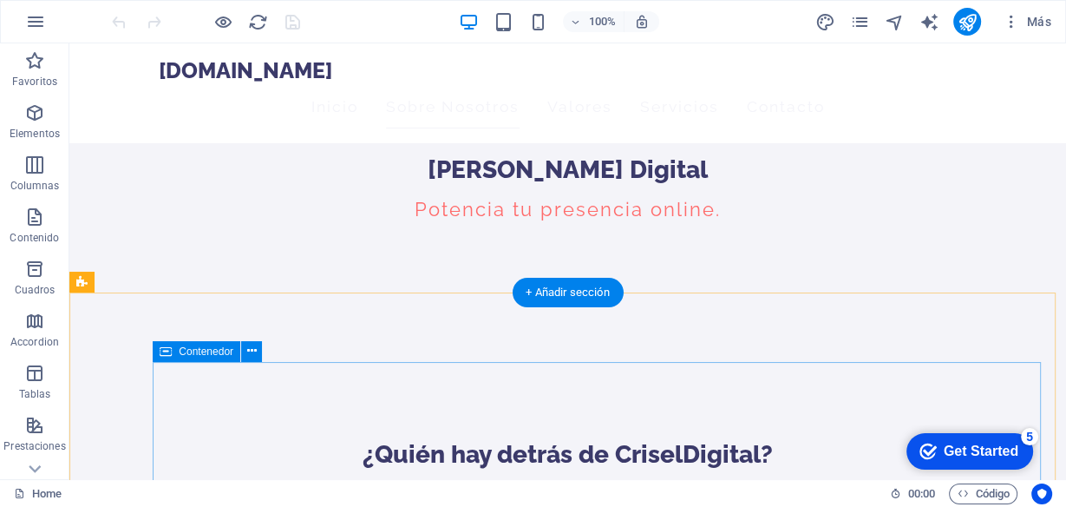
scroll to position [555, 0]
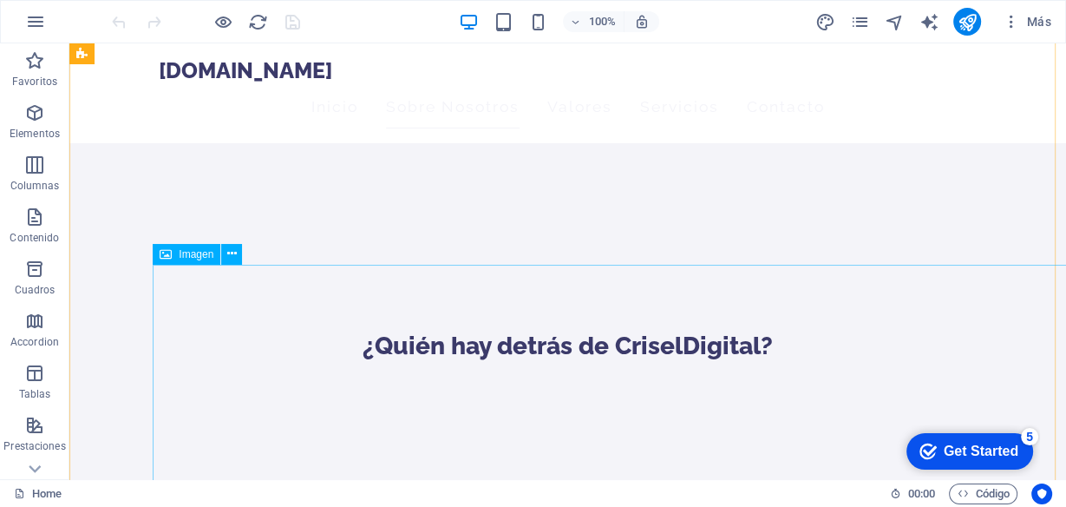
click at [183, 261] on div "Imagen" at bounding box center [187, 254] width 68 height 21
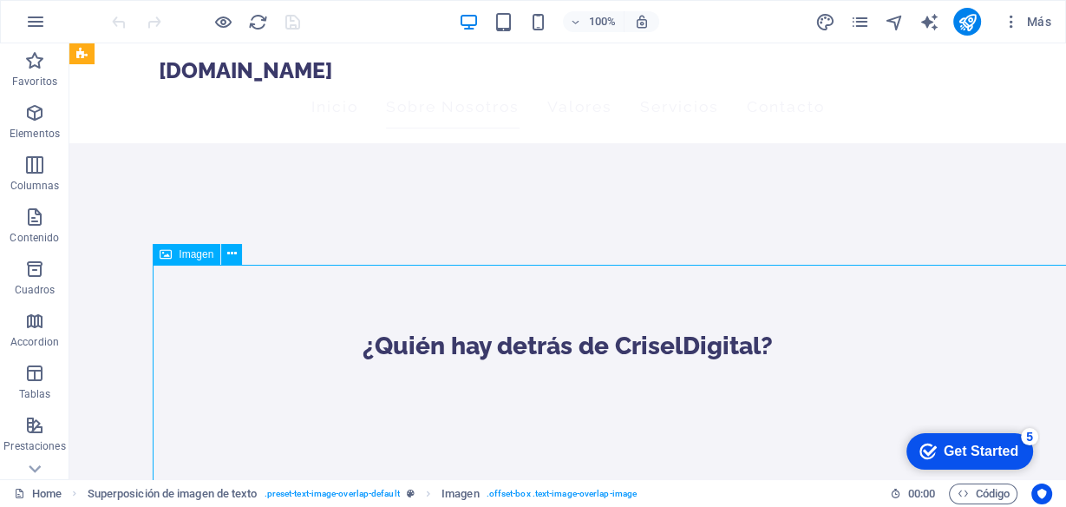
click at [183, 261] on div "Imagen" at bounding box center [187, 254] width 68 height 21
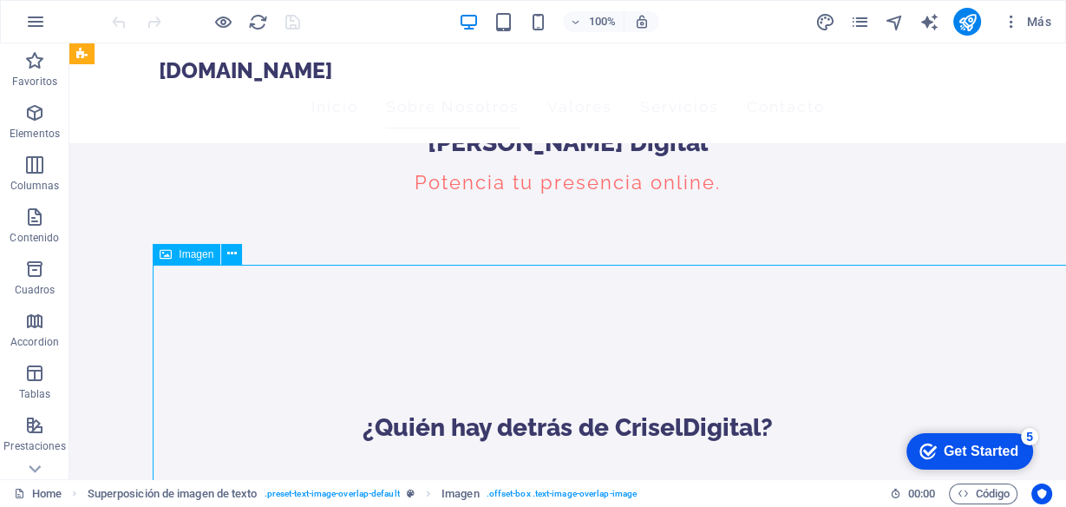
select select "%"
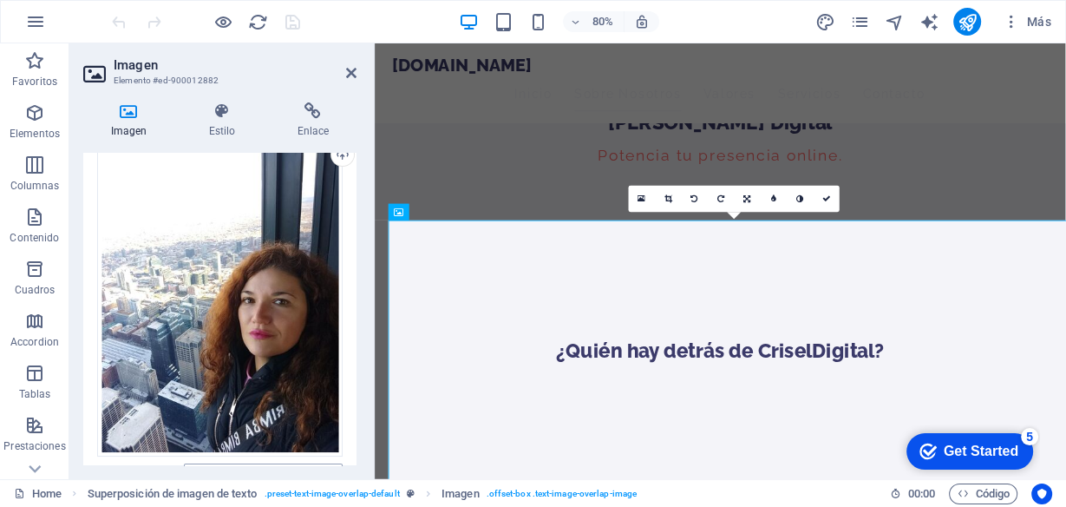
scroll to position [278, 0]
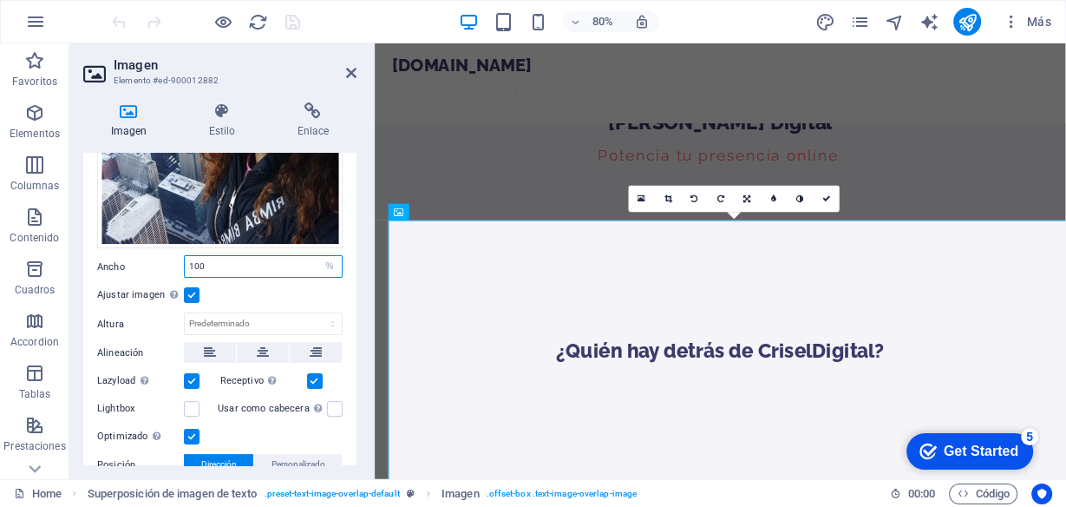
click at [234, 262] on input "100" at bounding box center [263, 266] width 157 height 21
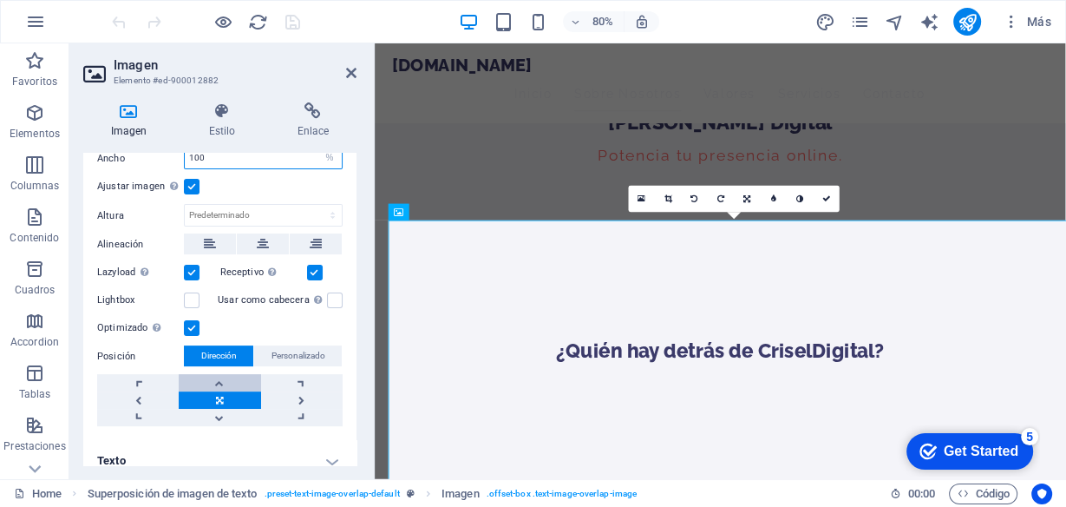
scroll to position [397, 0]
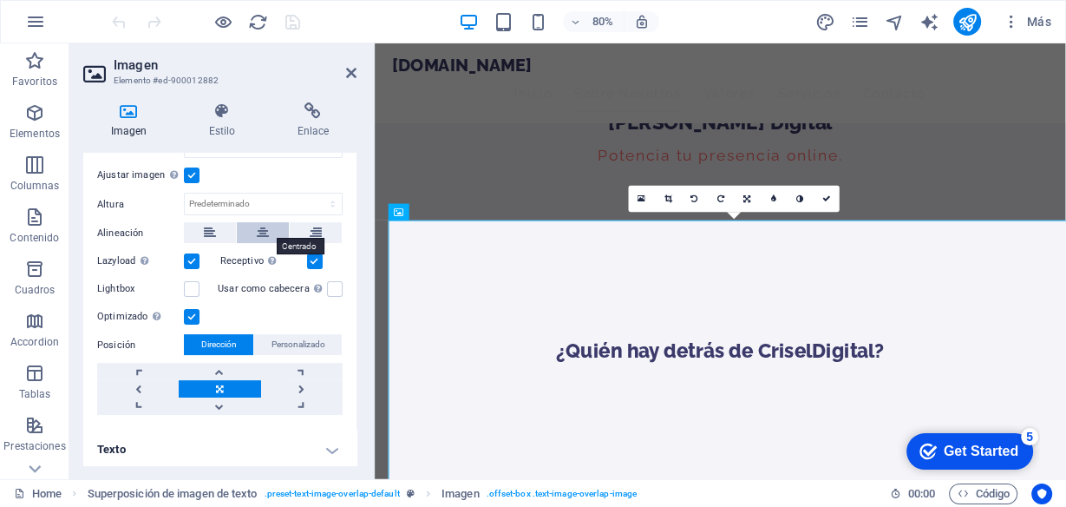
click at [261, 225] on icon at bounding box center [263, 232] width 12 height 21
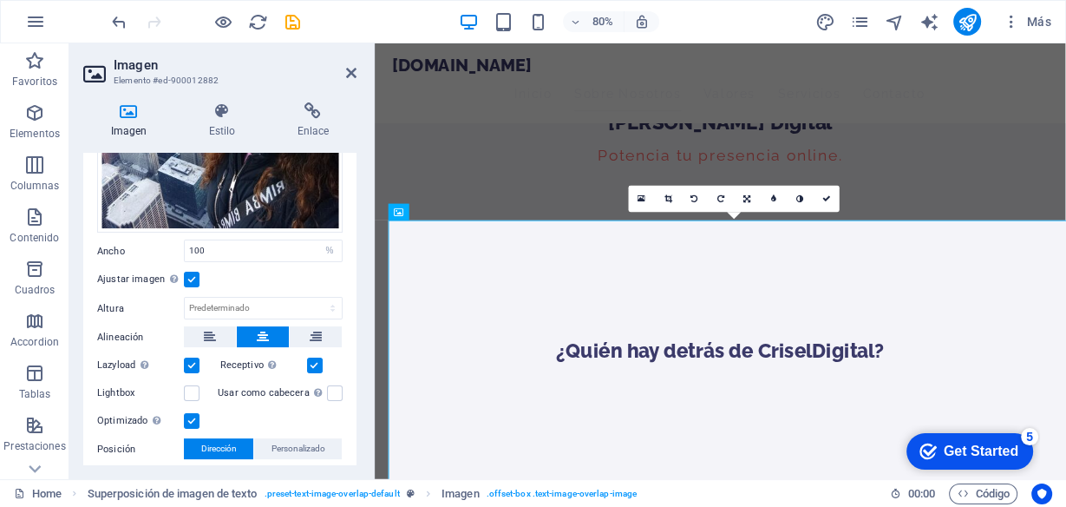
scroll to position [258, 0]
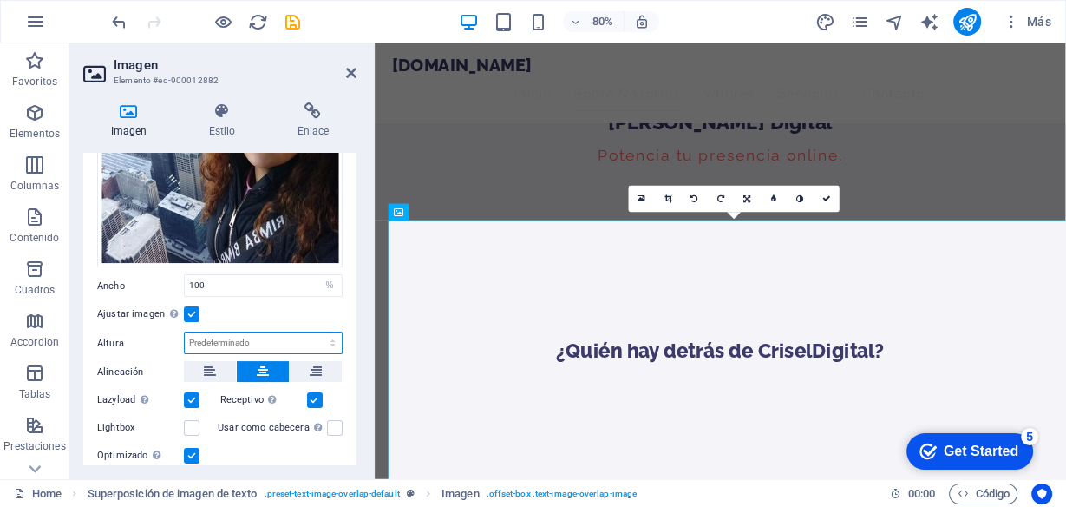
click at [271, 332] on select "Predeterminado automático px" at bounding box center [263, 342] width 157 height 21
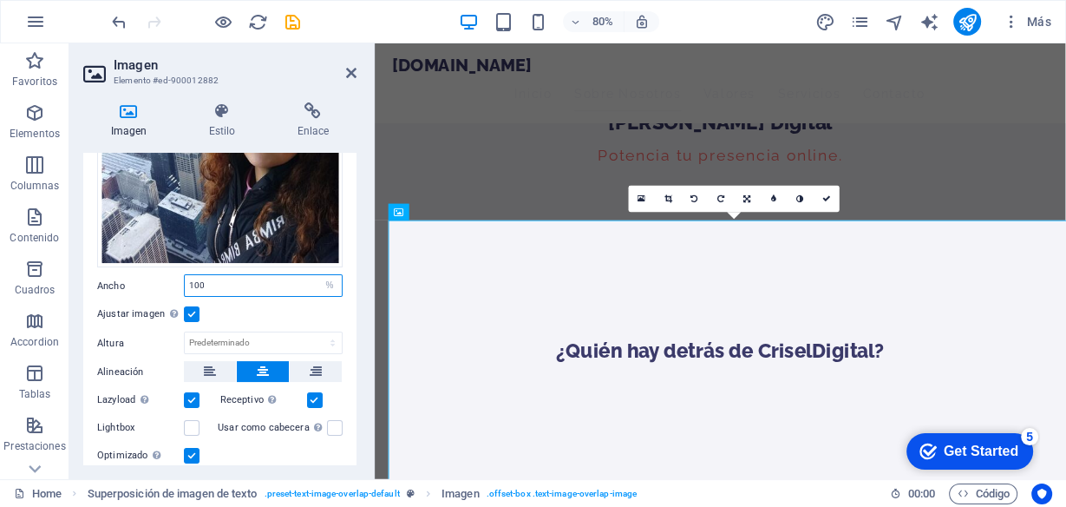
click at [260, 284] on input "100" at bounding box center [263, 285] width 157 height 21
click at [191, 310] on label at bounding box center [192, 314] width 16 height 16
click at [0, 0] on input "Ajustar imagen Ajustar imagen automáticamente a un ancho y alto fijo" at bounding box center [0, 0] width 0 height 0
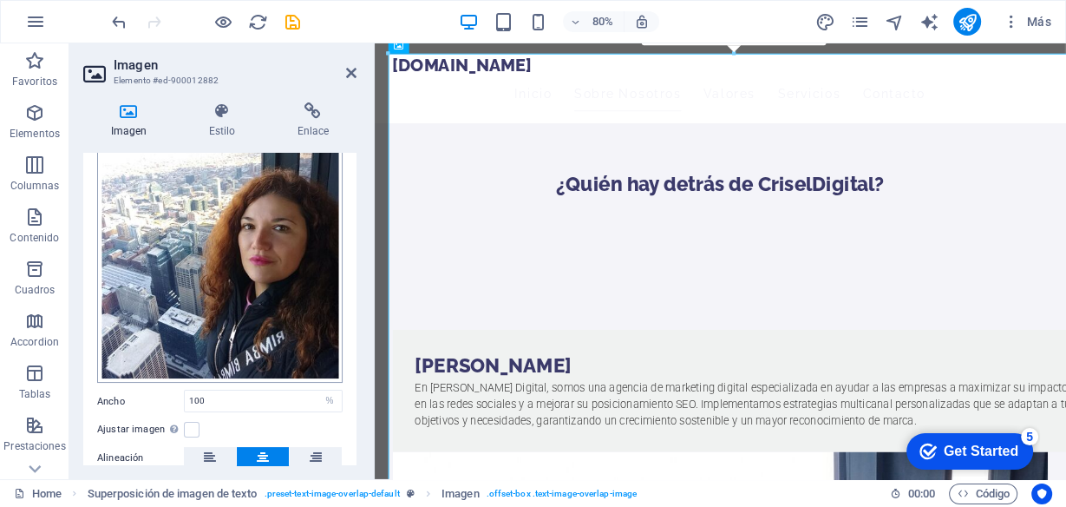
scroll to position [278, 0]
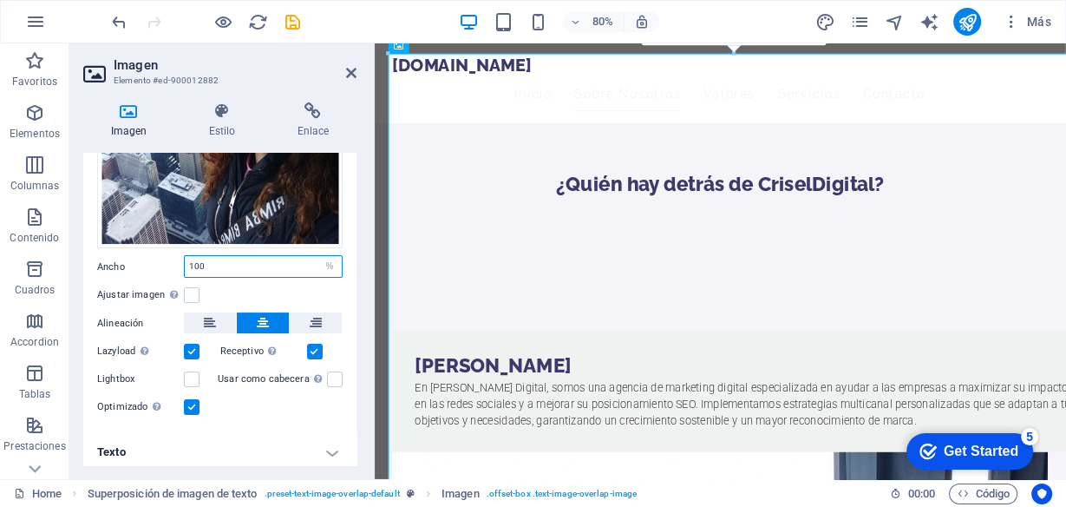
click at [237, 258] on input "100" at bounding box center [263, 266] width 157 height 21
click at [189, 287] on label at bounding box center [192, 295] width 16 height 16
click at [0, 0] on input "Ajustar imagen Ajustar imagen automáticamente a un ancho y alto fijo" at bounding box center [0, 0] width 0 height 0
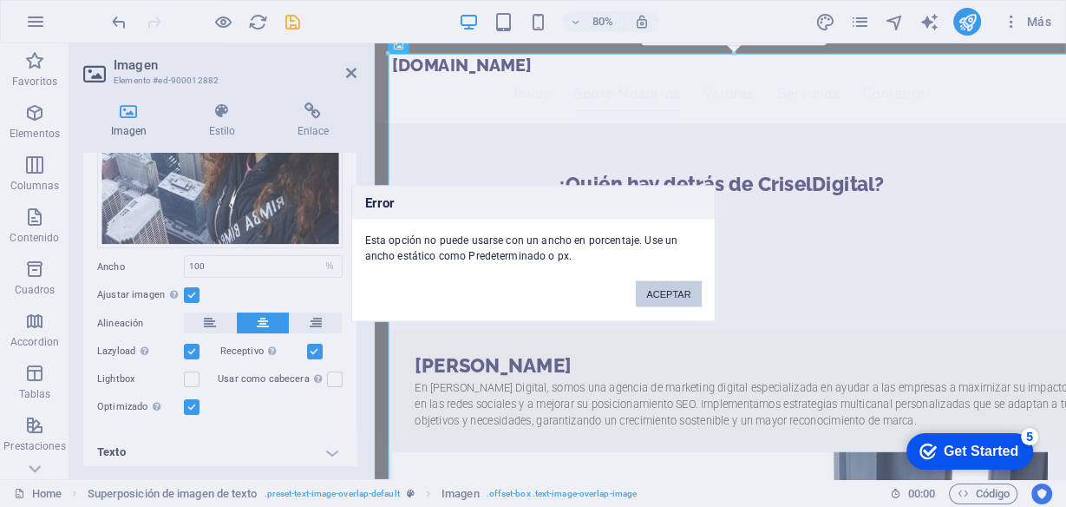
click at [672, 291] on button "ACEPTAR" at bounding box center [668, 294] width 65 height 26
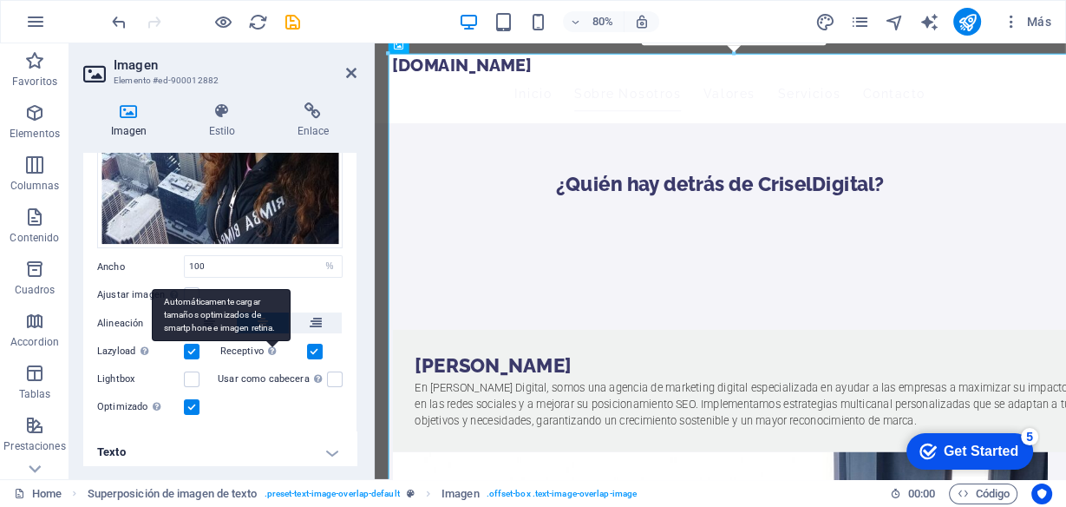
scroll to position [280, 0]
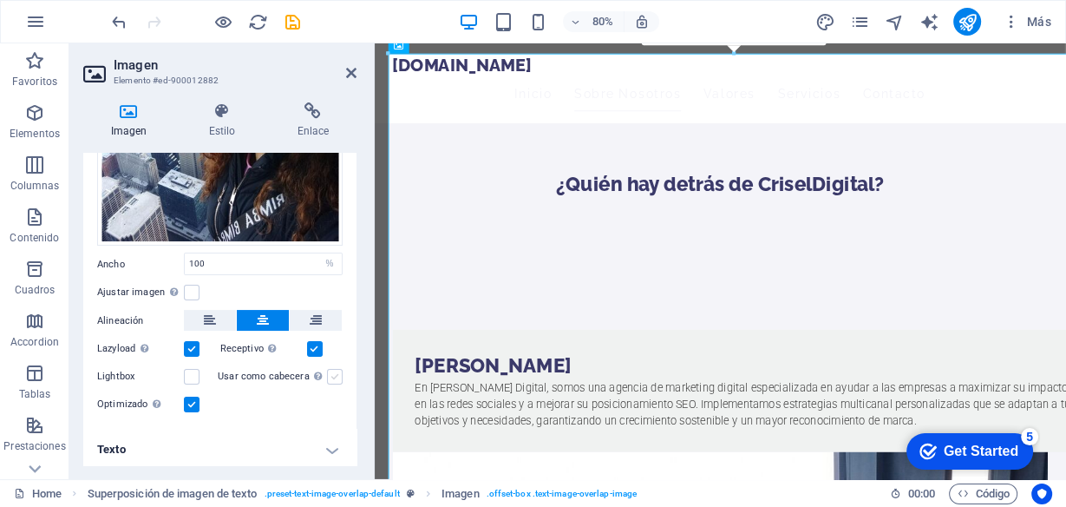
click at [334, 370] on label at bounding box center [335, 377] width 16 height 16
click at [0, 0] on input "Usar como cabecera La imagen se ajustará en una etiqueta de cabecera H1. Result…" at bounding box center [0, 0] width 0 height 0
click at [334, 370] on label at bounding box center [335, 377] width 16 height 16
click at [0, 0] on input "Usar como cabecera La imagen se ajustará en una etiqueta de cabecera H1. Result…" at bounding box center [0, 0] width 0 height 0
click at [336, 447] on h4 "Texto" at bounding box center [219, 449] width 273 height 42
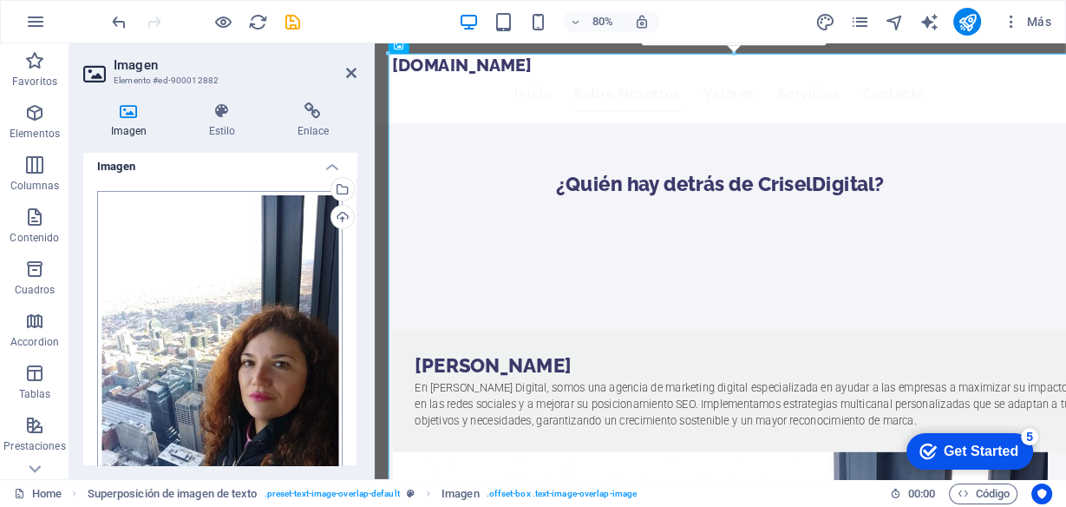
scroll to position [0, 0]
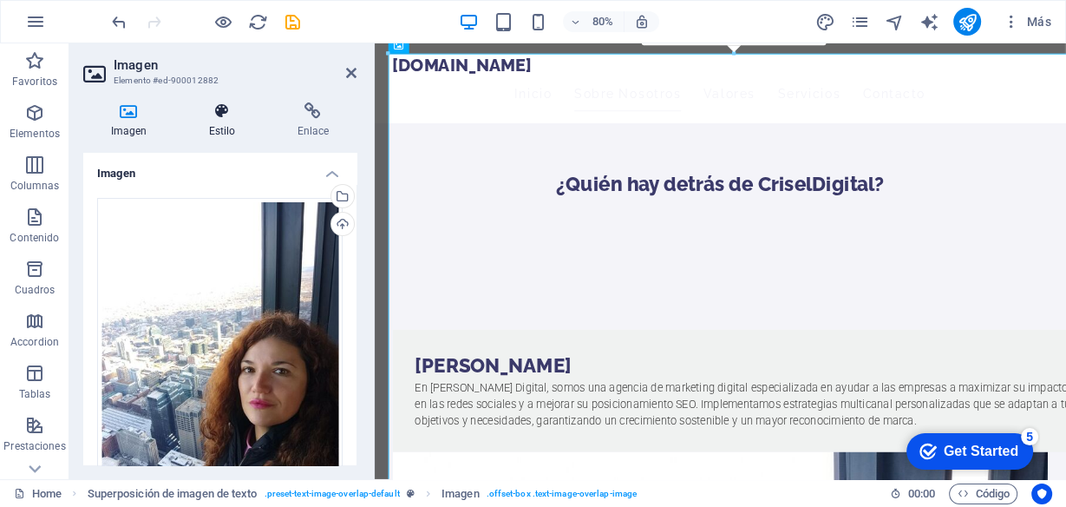
click at [210, 116] on icon at bounding box center [222, 110] width 82 height 17
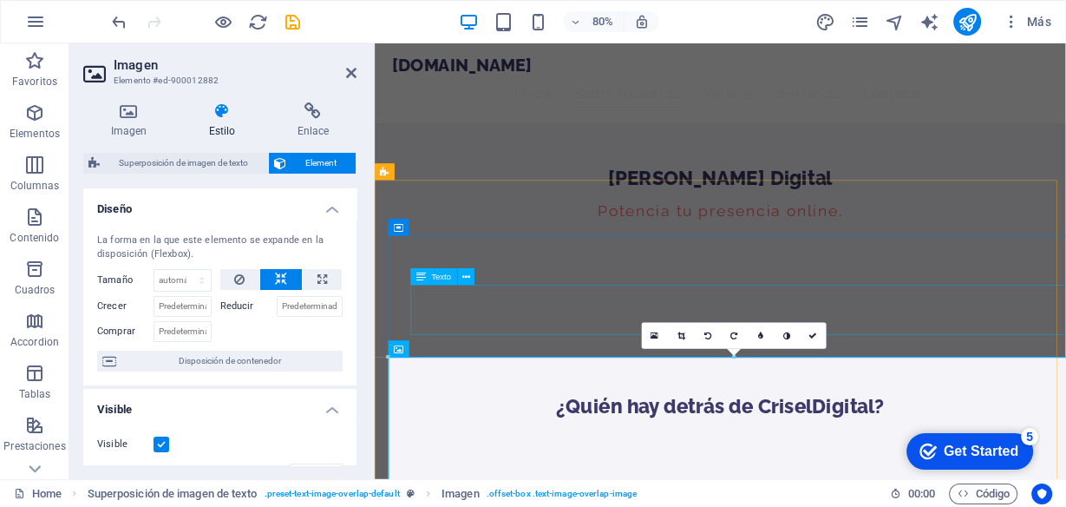
scroll to position [486, 0]
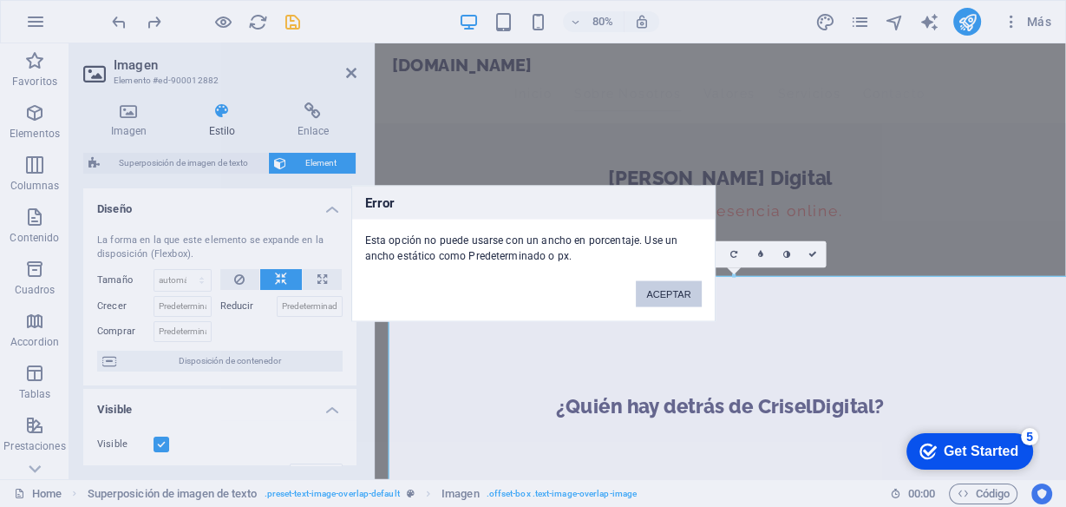
click at [670, 289] on button "ACEPTAR" at bounding box center [668, 294] width 65 height 26
click at [677, 287] on button "ACEPTAR" at bounding box center [668, 294] width 65 height 26
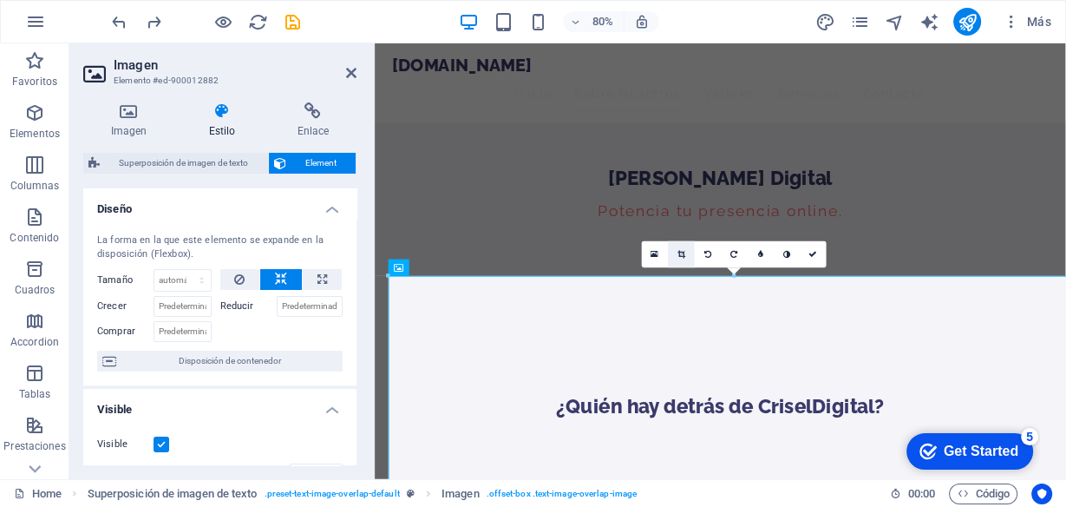
click at [684, 254] on icon at bounding box center [681, 254] width 8 height 9
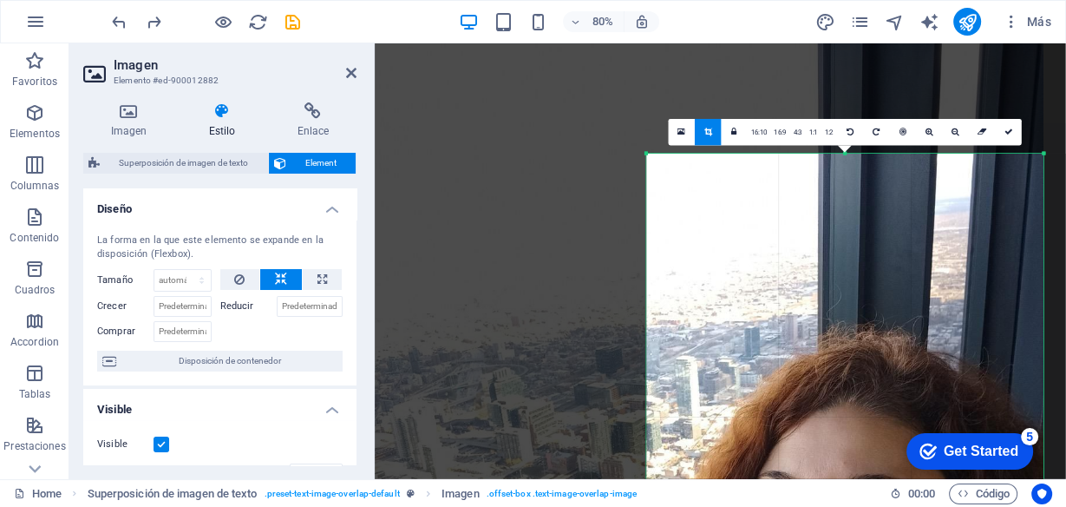
drag, startPoint x: 389, startPoint y: 274, endPoint x: 732, endPoint y: 448, distance: 385.2
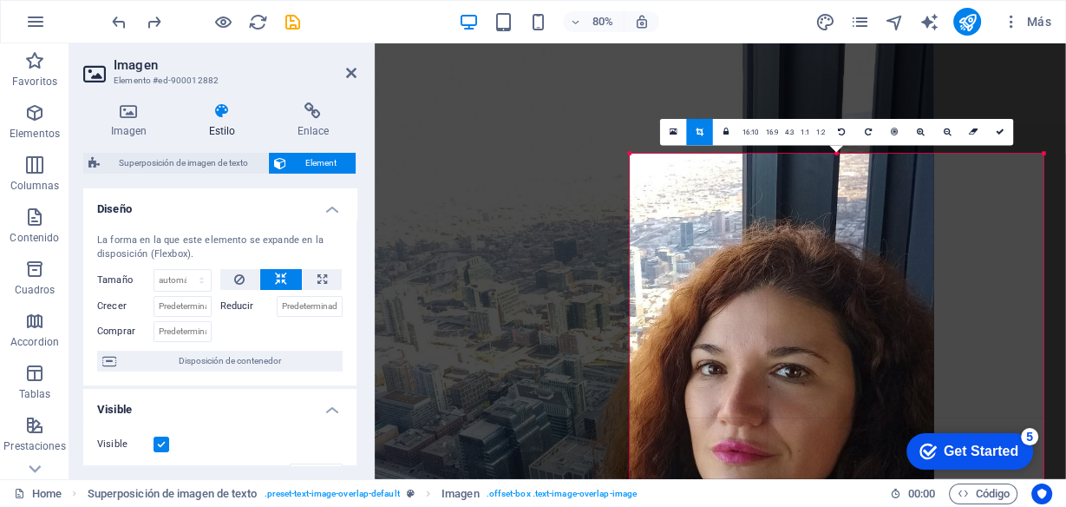
drag, startPoint x: 891, startPoint y: 324, endPoint x: 716, endPoint y: 65, distance: 311.8
click at [716, 65] on div at bounding box center [641, 348] width 586 height 791
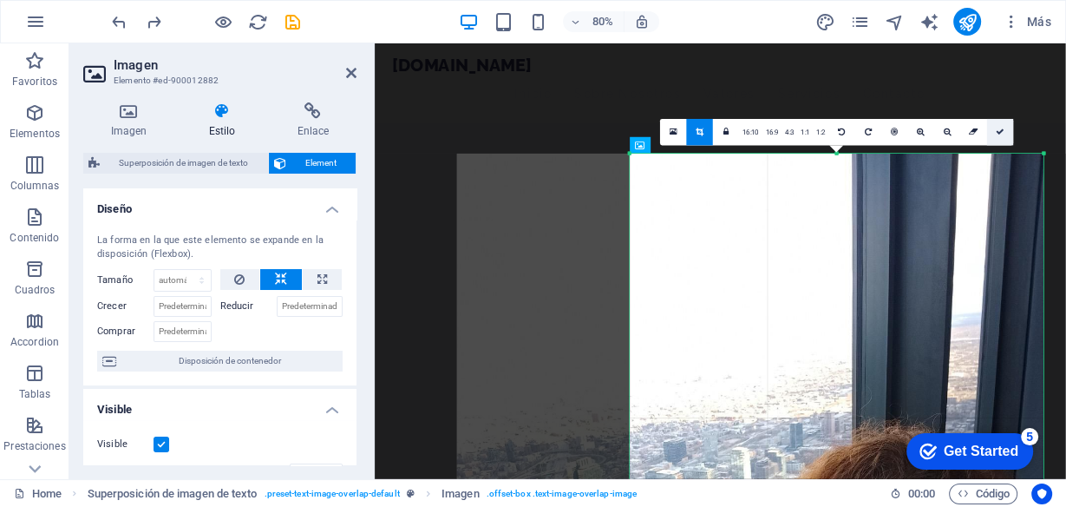
click at [998, 132] on icon at bounding box center [1000, 132] width 9 height 9
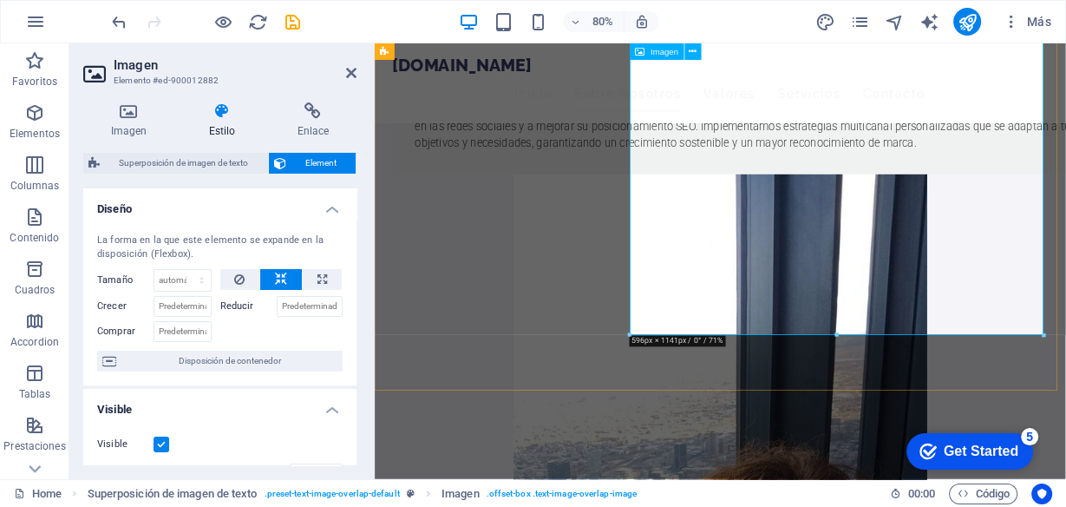
scroll to position [1249, 0]
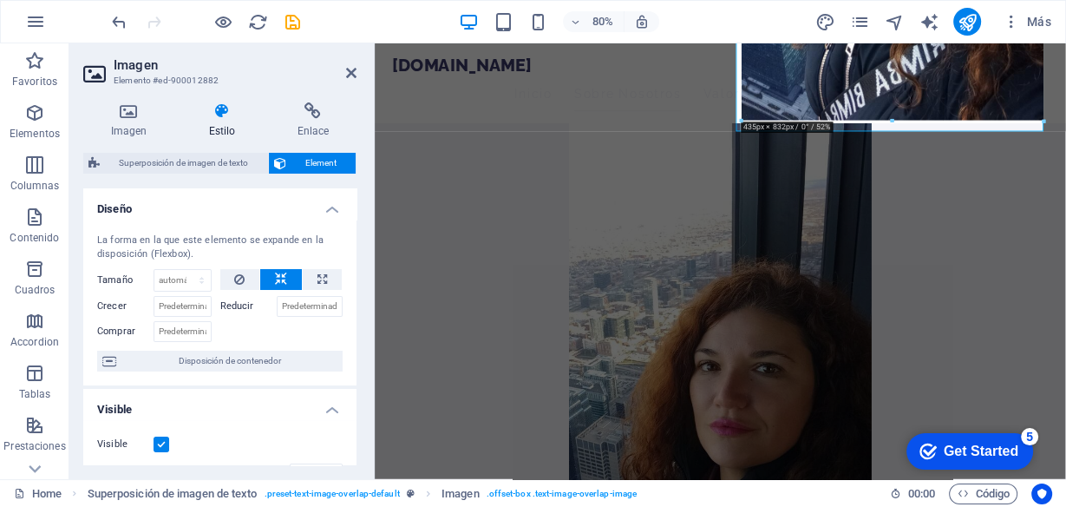
drag, startPoint x: 1047, startPoint y: 333, endPoint x: 758, endPoint y: 60, distance: 397.6
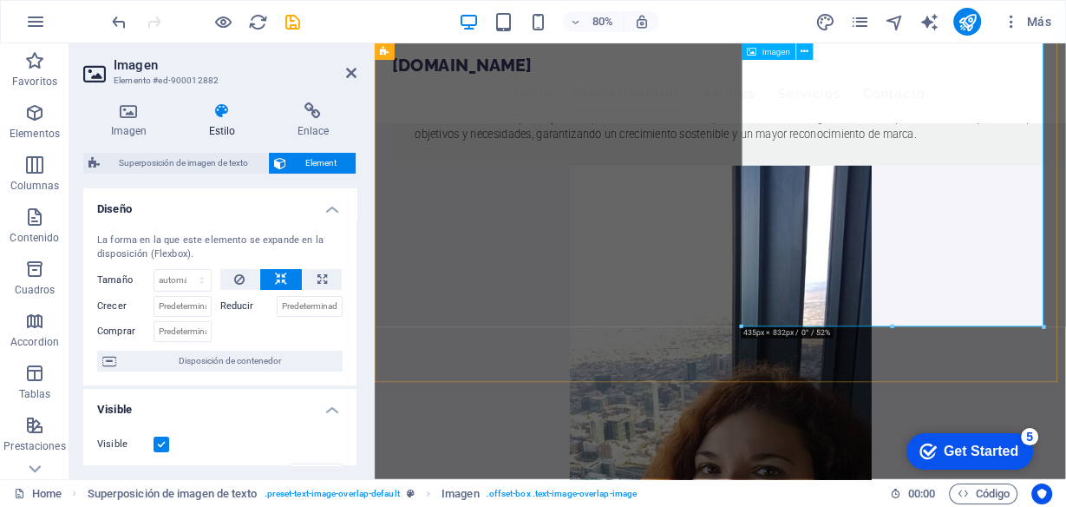
scroll to position [971, 0]
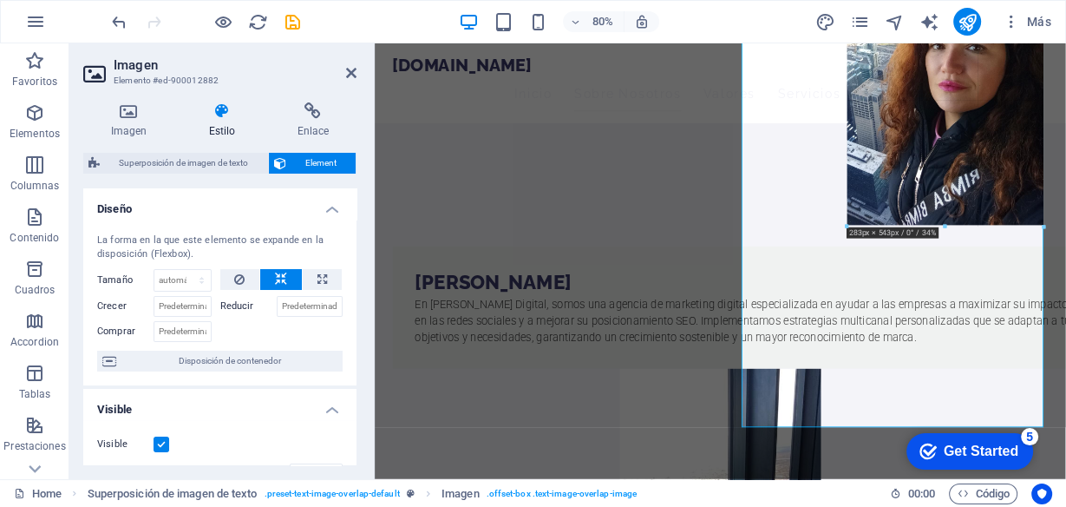
drag, startPoint x: 1044, startPoint y: 342, endPoint x: 793, endPoint y: 88, distance: 356.9
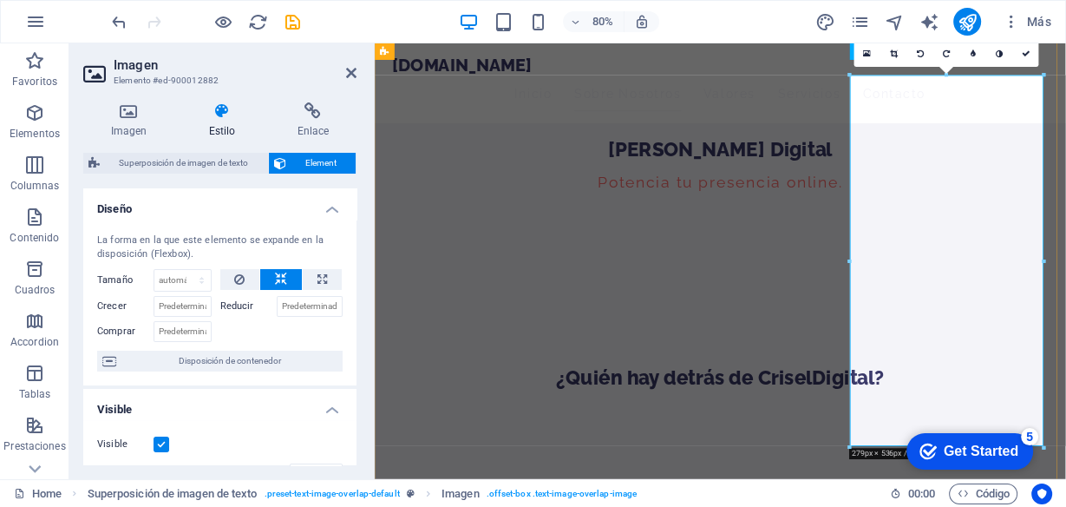
scroll to position [515, 0]
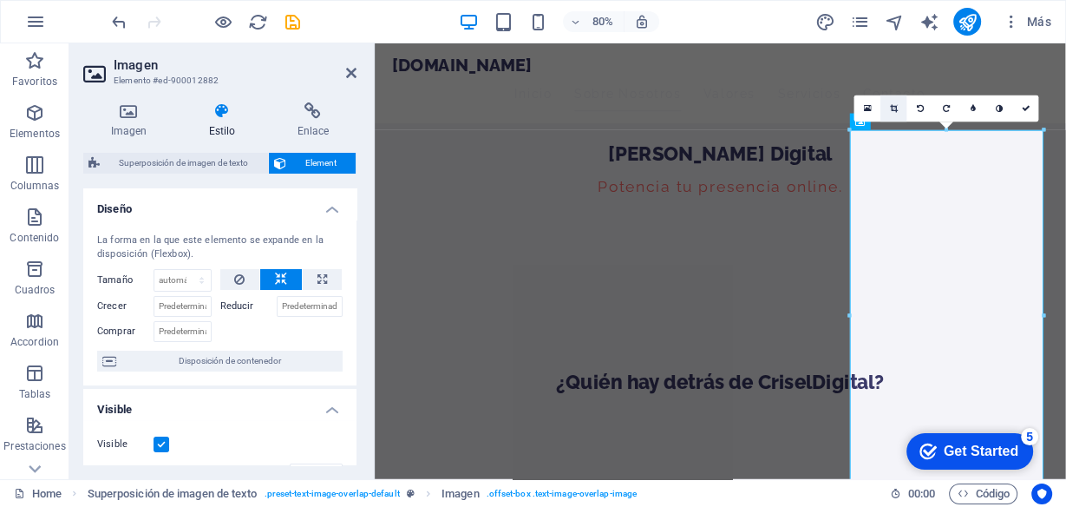
click at [894, 111] on icon at bounding box center [894, 108] width 8 height 9
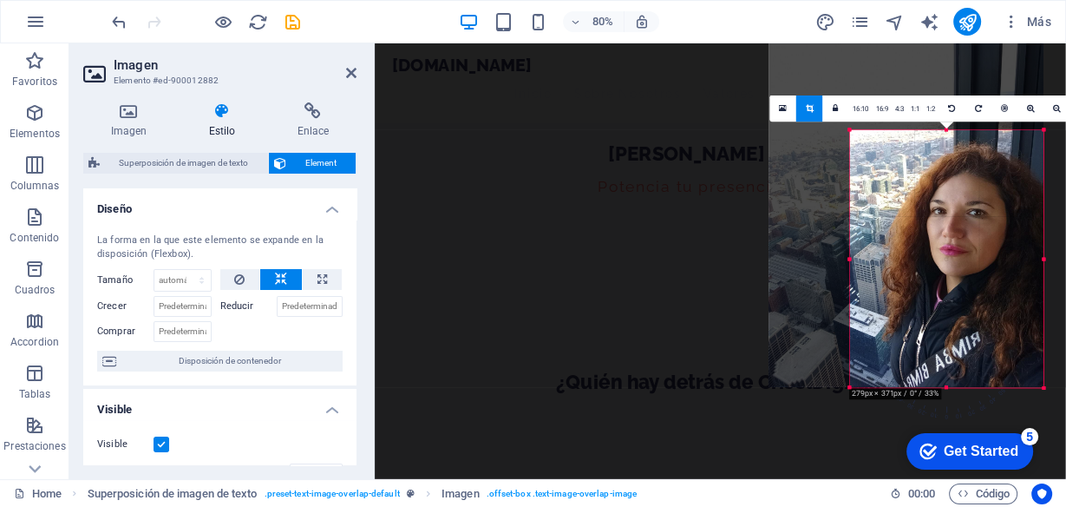
drag, startPoint x: 942, startPoint y: 129, endPoint x: 964, endPoint y: 271, distance: 144.0
click at [964, 271] on div "180 170 160 150 140 130 120 110 100 90 80 70 60 50 40 30 20 10 0 -10 -20 -30 -4…" at bounding box center [946, 259] width 193 height 258
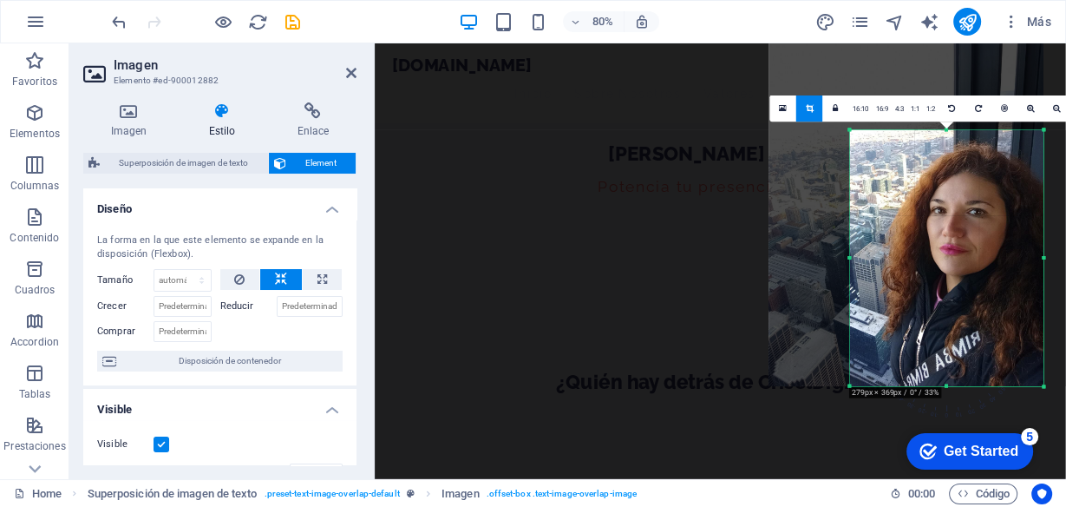
click at [1051, 83] on div at bounding box center [906, 202] width 302 height 398
click at [876, 212] on div at bounding box center [906, 201] width 274 height 370
click at [794, 242] on div at bounding box center [906, 201] width 274 height 370
click at [1051, 142] on div at bounding box center [906, 202] width 302 height 398
drag, startPoint x: 803, startPoint y: 155, endPoint x: 800, endPoint y: 113, distance: 42.6
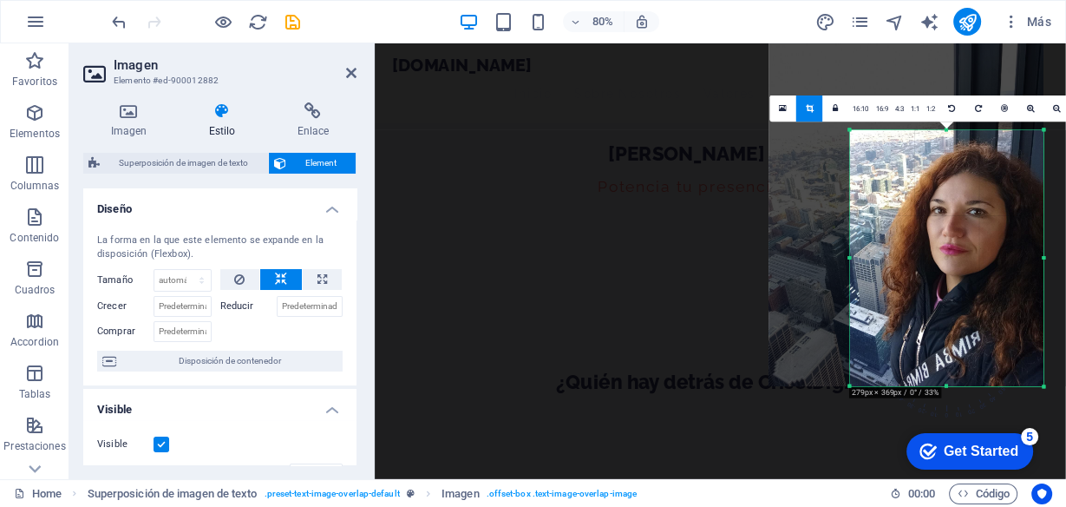
click at [804, 154] on div at bounding box center [906, 201] width 274 height 370
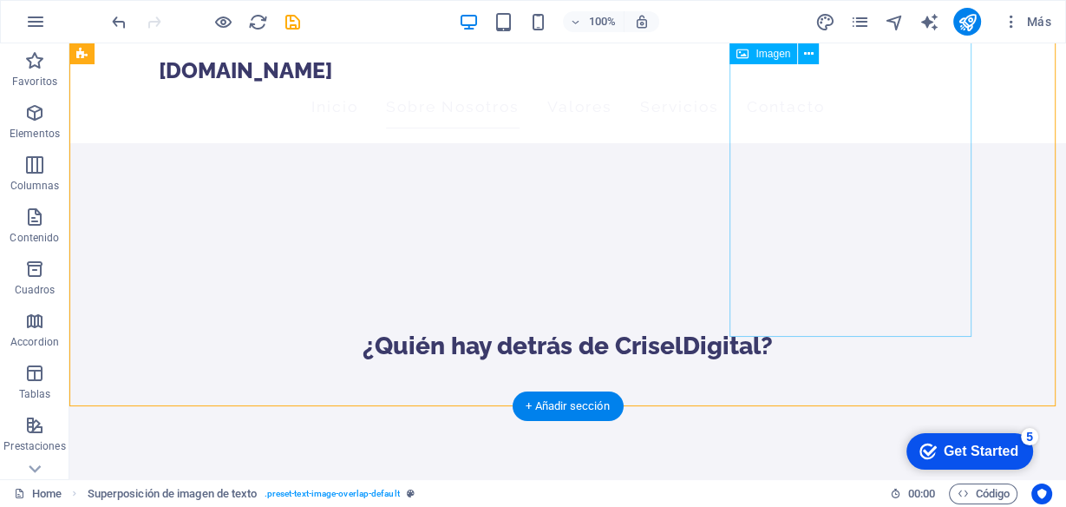
scroll to position [444, 0]
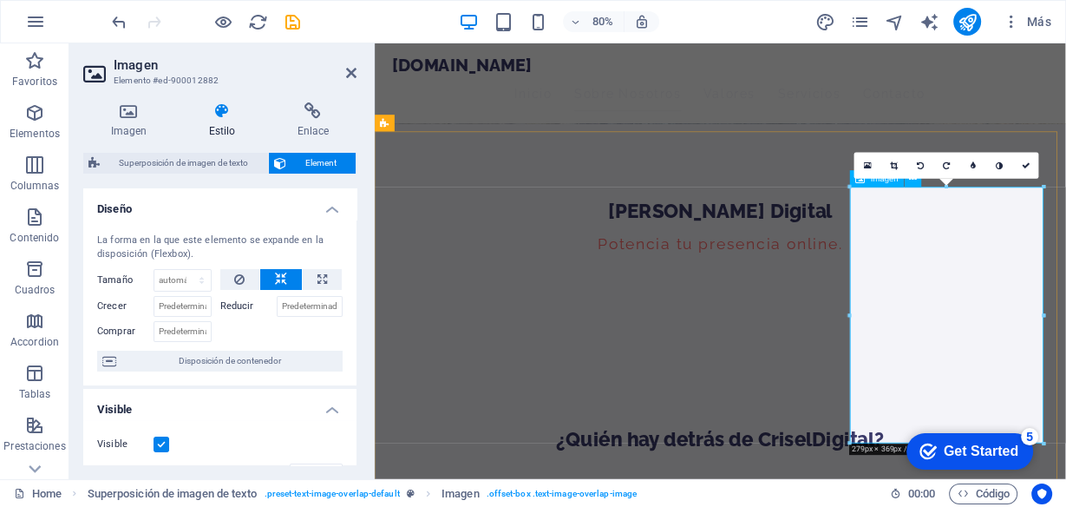
drag, startPoint x: 1321, startPoint y: 227, endPoint x: 1091, endPoint y: 275, distance: 234.7
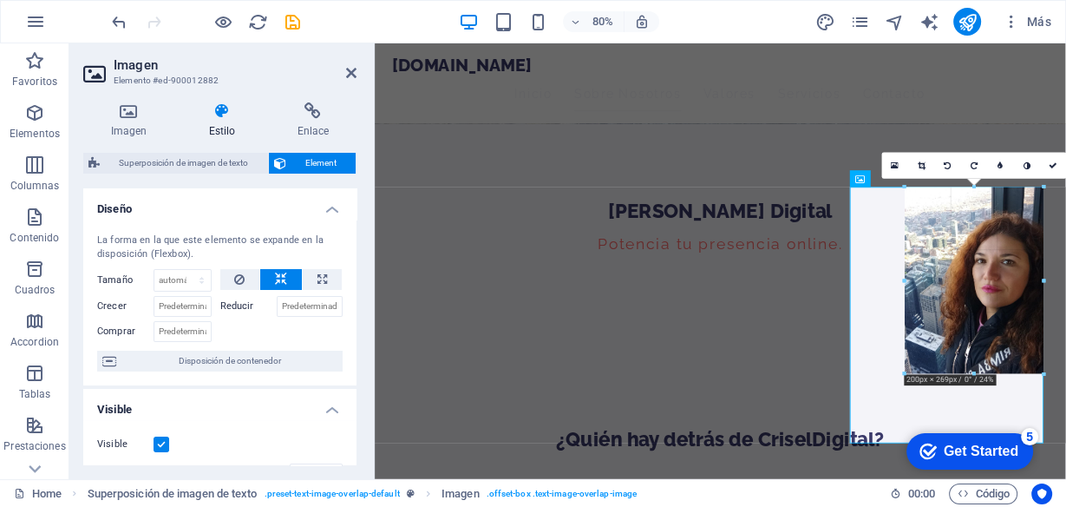
drag, startPoint x: 848, startPoint y: 188, endPoint x: 933, endPoint y: 276, distance: 122.1
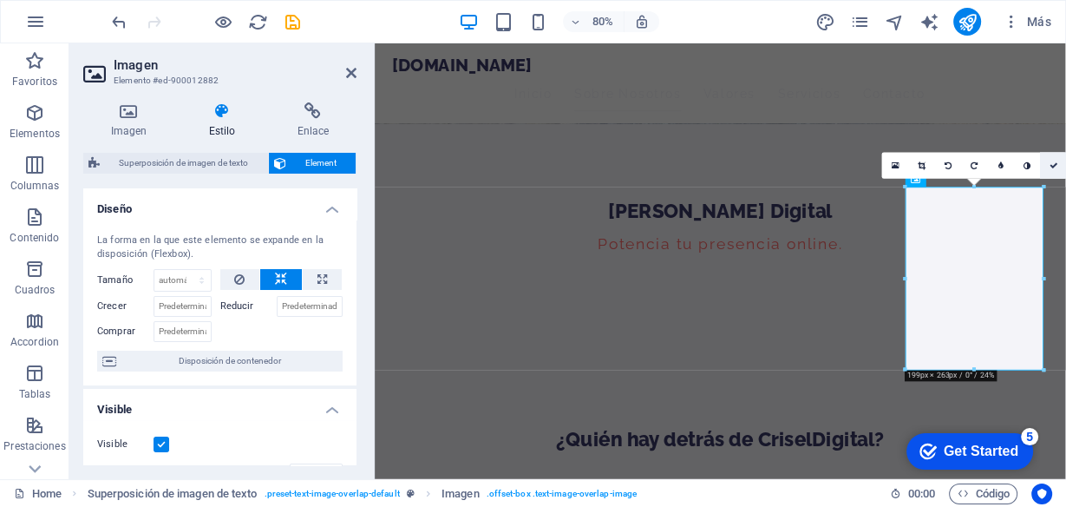
drag, startPoint x: 1053, startPoint y: 165, endPoint x: 979, endPoint y: 127, distance: 82.6
click at [1053, 165] on icon at bounding box center [1053, 165] width 9 height 9
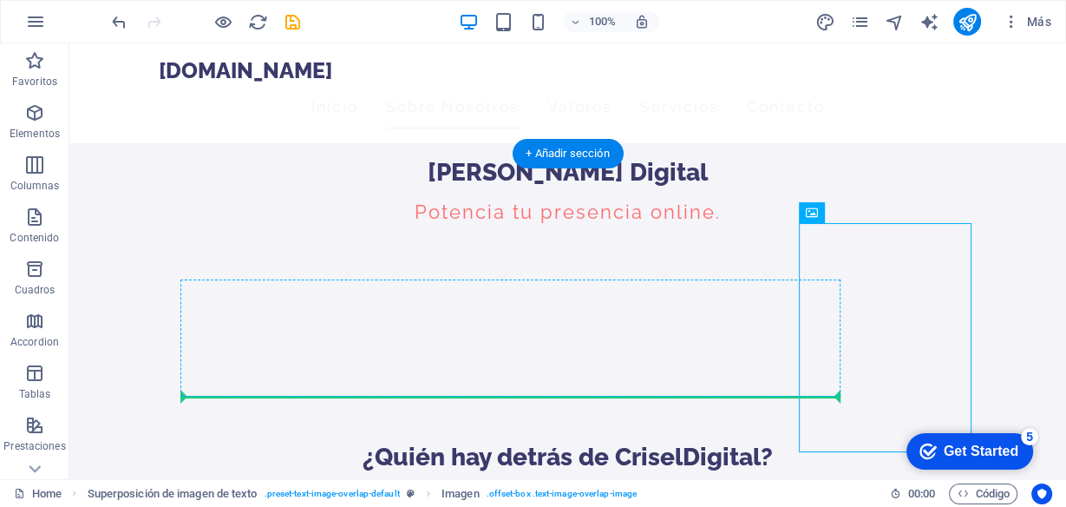
drag, startPoint x: 937, startPoint y: 319, endPoint x: 841, endPoint y: 367, distance: 106.7
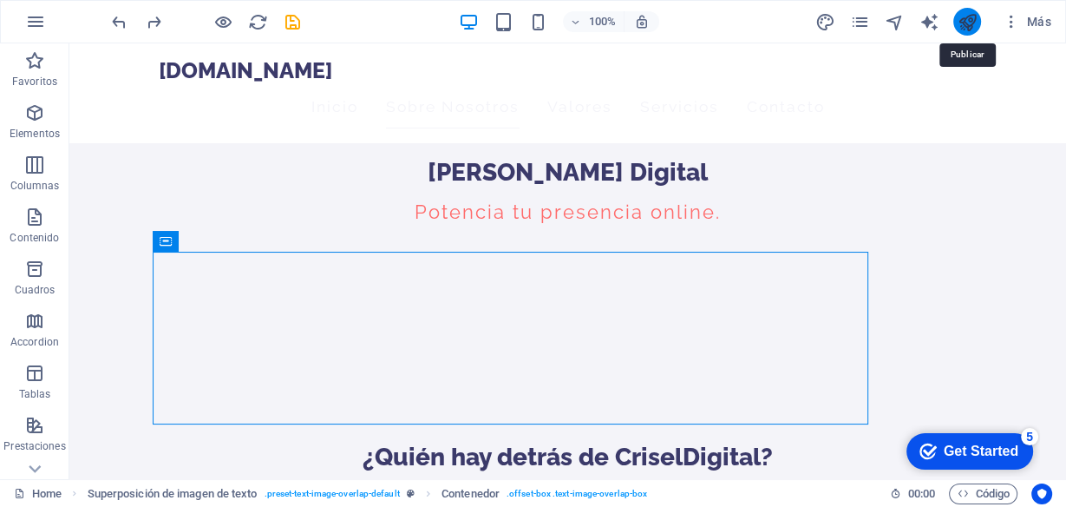
click at [964, 23] on icon "publish" at bounding box center [968, 22] width 20 height 20
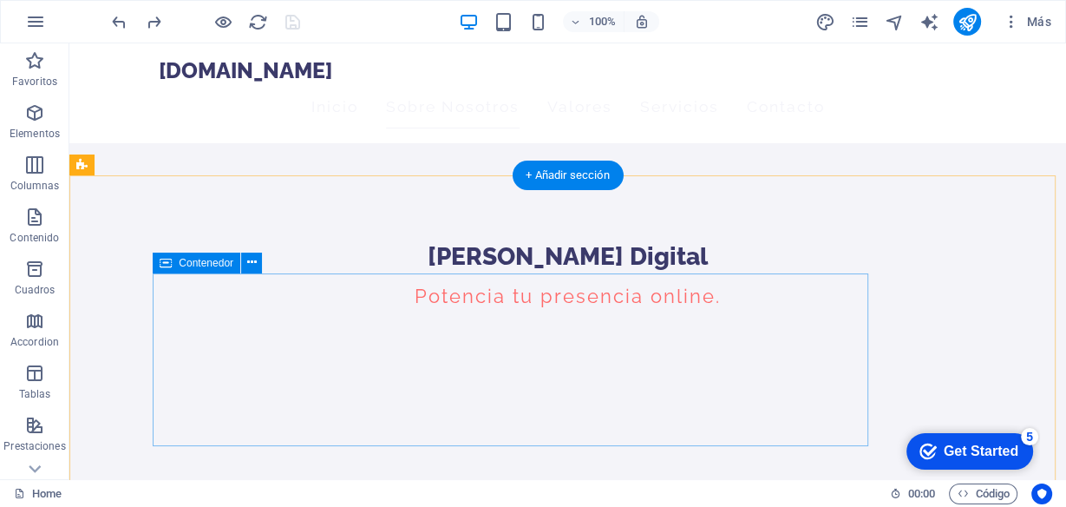
scroll to position [236, 0]
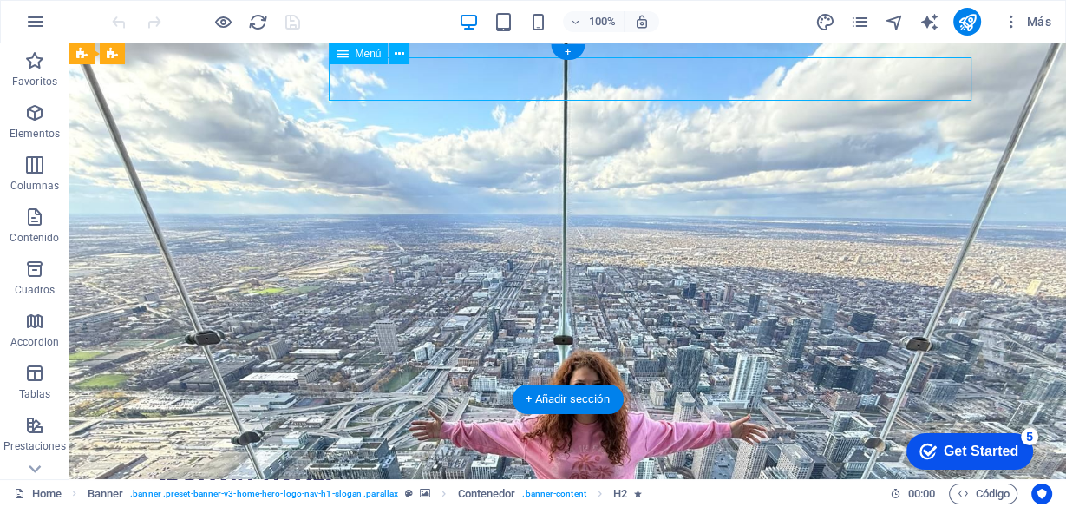
select select
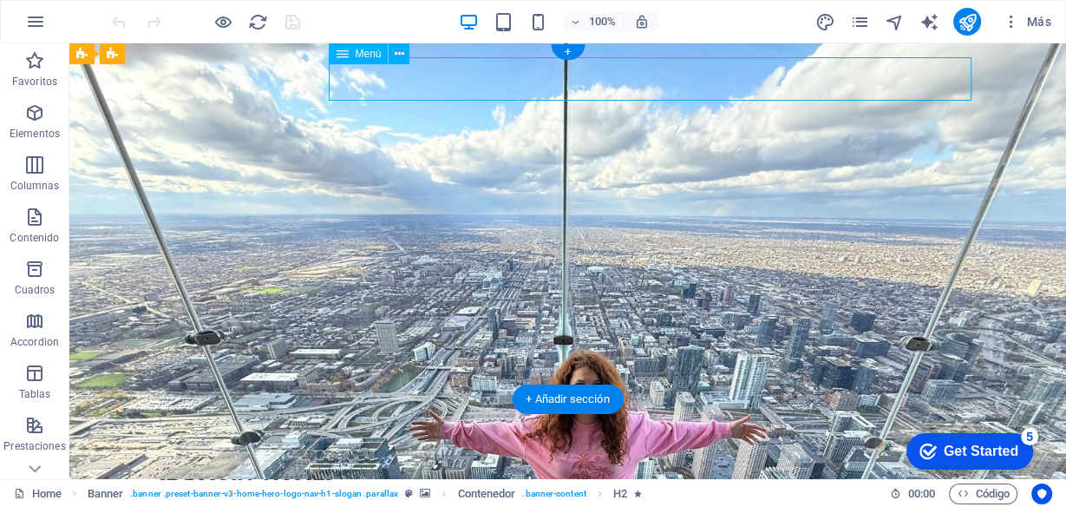
select select
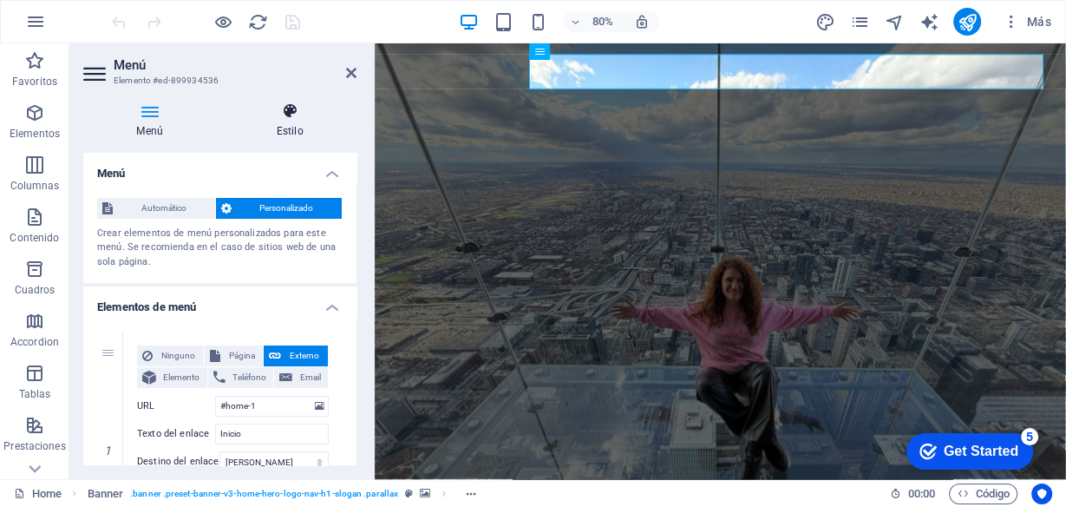
click at [294, 121] on h4 "Estilo" at bounding box center [290, 120] width 134 height 36
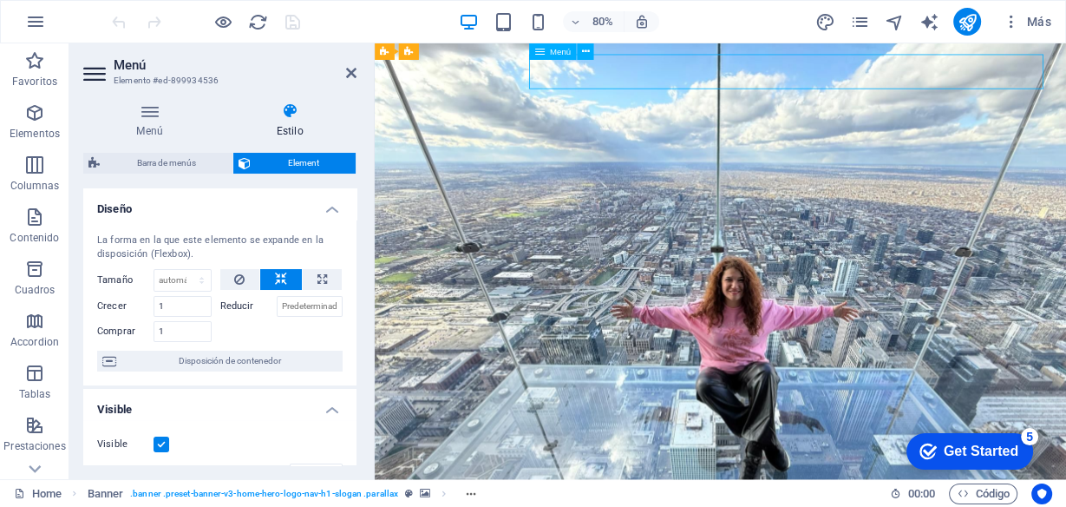
drag, startPoint x: 642, startPoint y: 75, endPoint x: 1021, endPoint y: 92, distance: 379.4
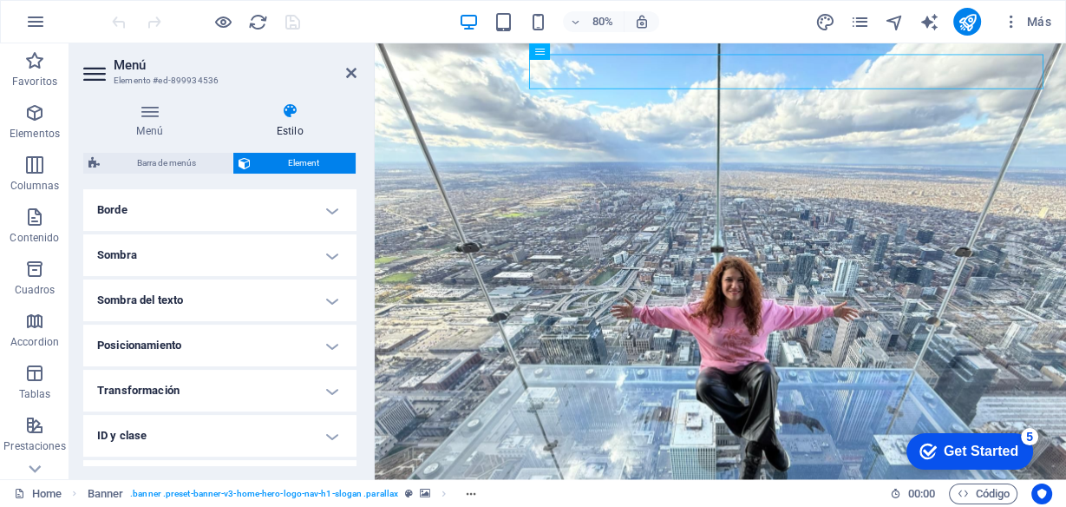
scroll to position [470, 0]
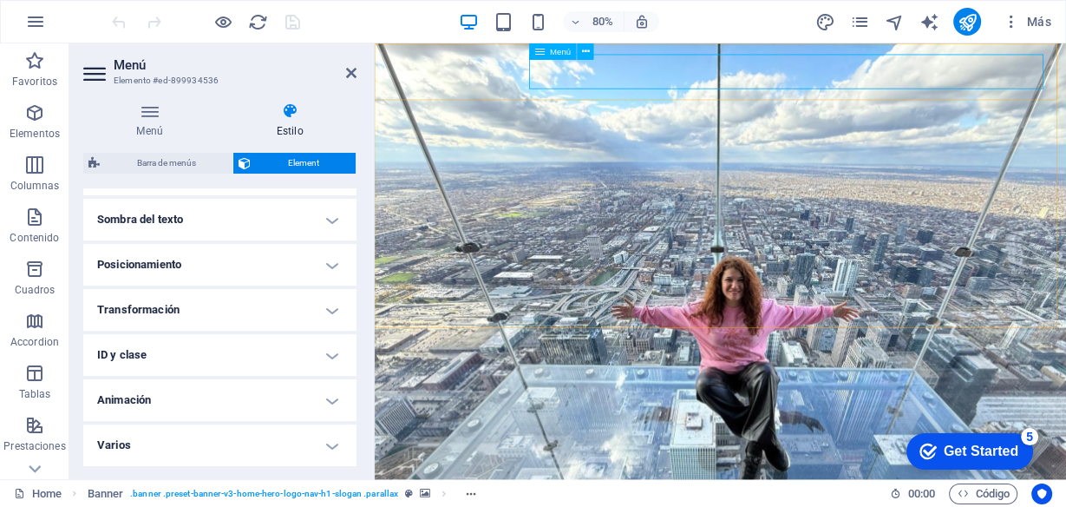
click at [559, 53] on span "Menú" at bounding box center [560, 52] width 21 height 9
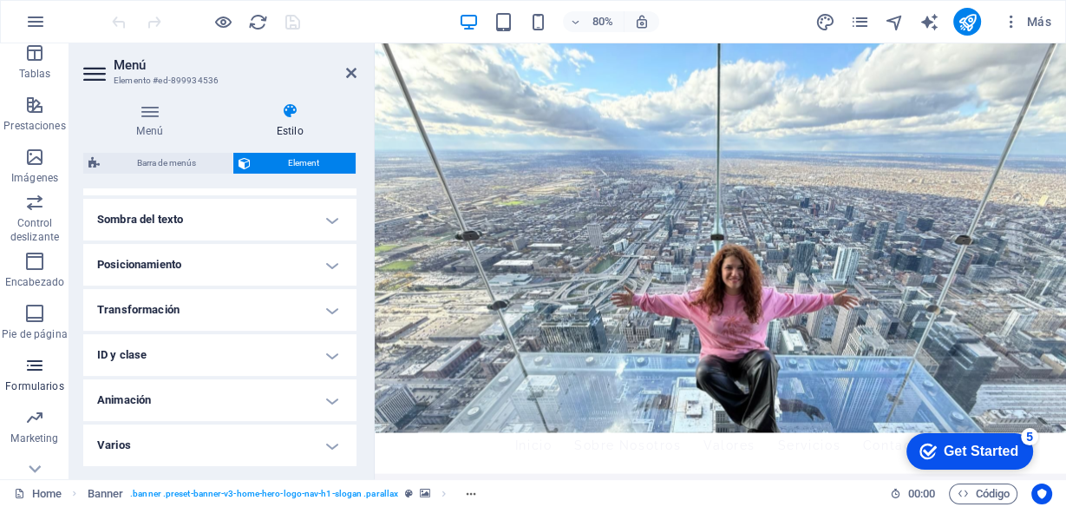
scroll to position [345, 0]
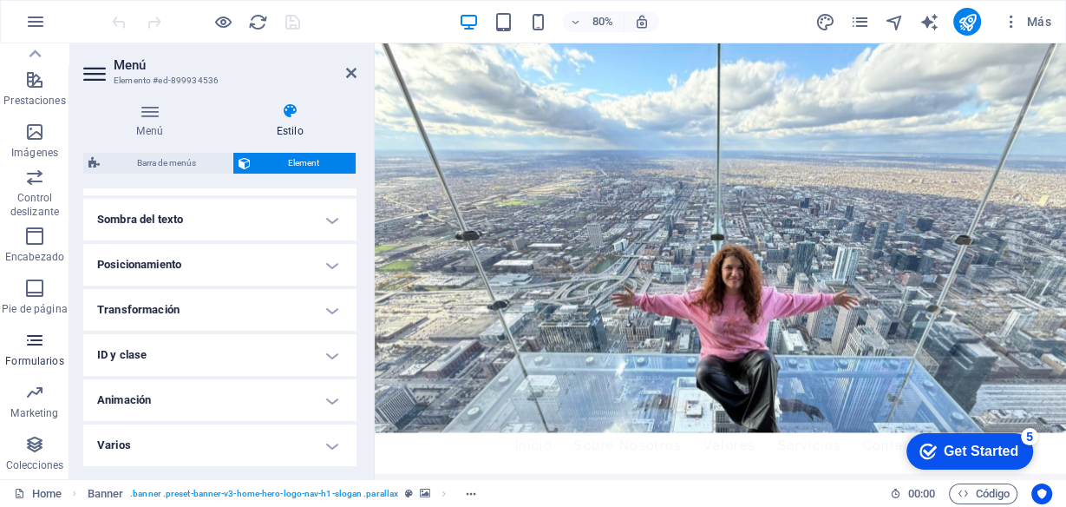
click at [42, 339] on icon "button" at bounding box center [34, 340] width 21 height 21
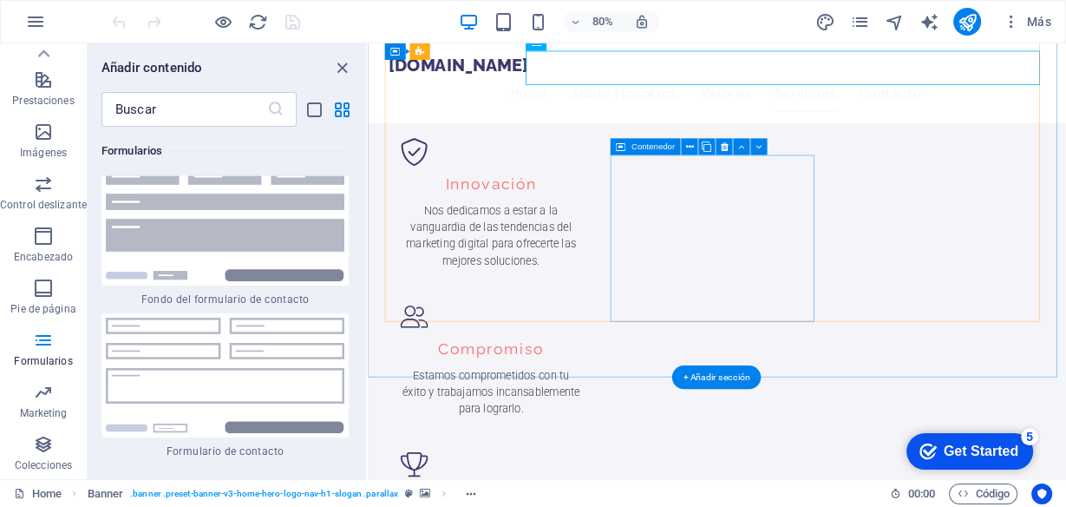
scroll to position [1735, 0]
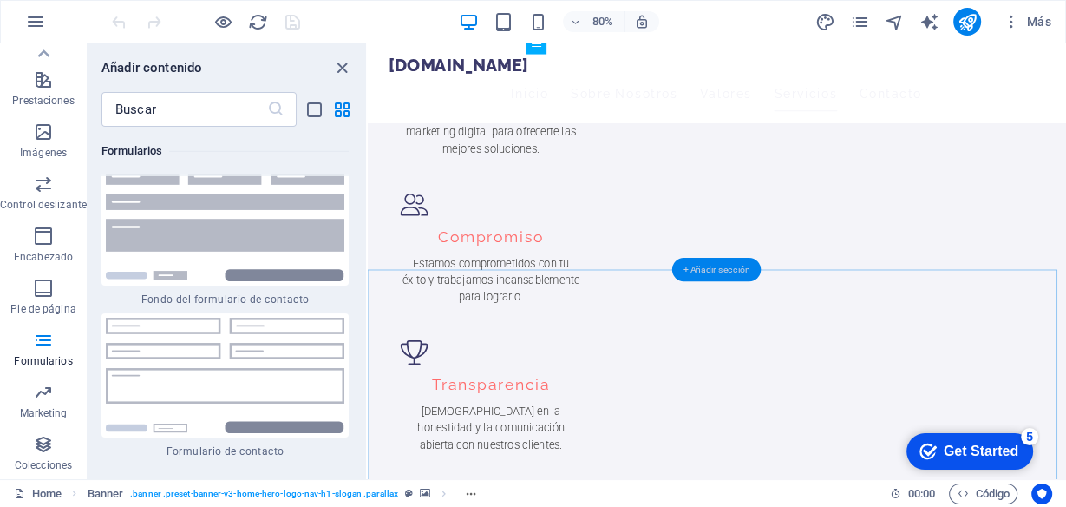
click at [692, 268] on div "+ Añadir sección" at bounding box center [716, 269] width 89 height 23
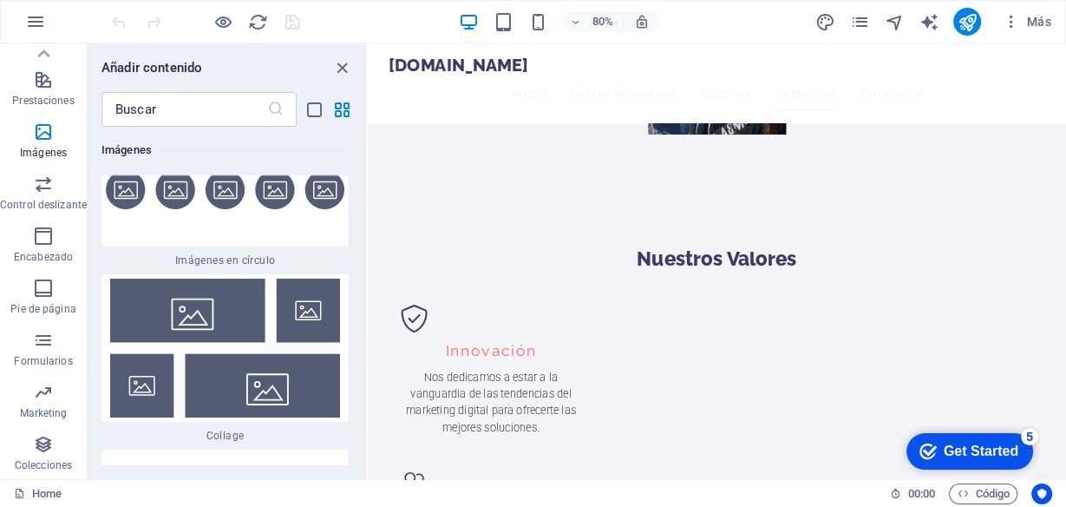
scroll to position [17624, 0]
